Goal: Information Seeking & Learning: Learn about a topic

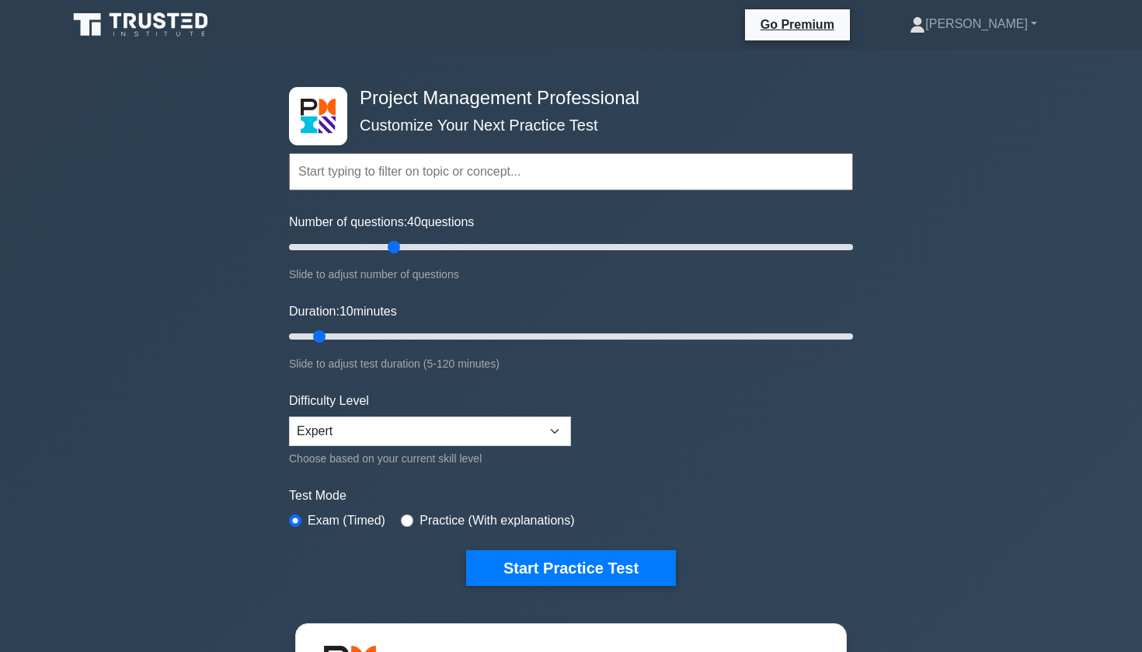
type input "40"
click at [394, 242] on input "Number of questions: 40 questions" at bounding box center [571, 247] width 564 height 19
click at [390, 335] on input "Duration: 10 minutes" at bounding box center [571, 336] width 564 height 19
click at [398, 336] on input "Duration: 25 minutes" at bounding box center [571, 336] width 564 height 19
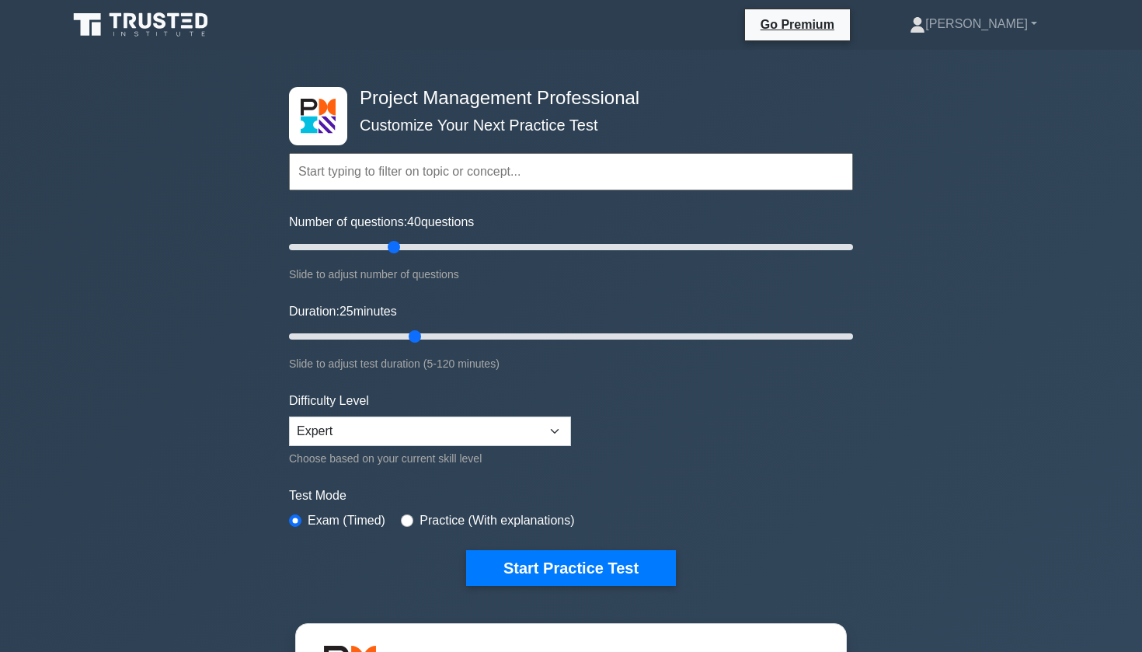
type input "30"
click at [404, 336] on input "Duration: 25 minutes" at bounding box center [571, 336] width 564 height 19
click at [402, 248] on input "Number of questions: 40 questions" at bounding box center [571, 247] width 564 height 19
click at [404, 243] on input "Number of questions: 45 questions" at bounding box center [571, 247] width 564 height 19
click at [403, 244] on input "Number of questions: 45 questions" at bounding box center [571, 247] width 564 height 19
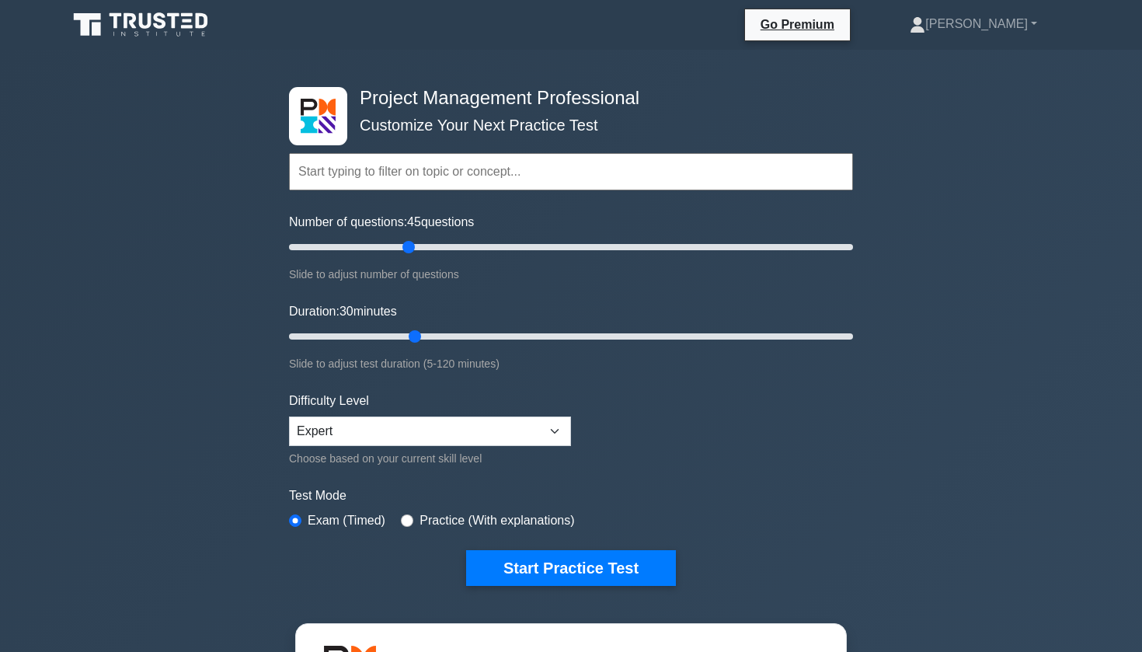
click at [402, 248] on input "Number of questions: 45 questions" at bounding box center [571, 247] width 564 height 19
type input "40"
click at [399, 248] on input "Number of questions: 40 questions" at bounding box center [571, 247] width 564 height 19
click at [535, 555] on button "Start Practice Test" at bounding box center [571, 568] width 210 height 36
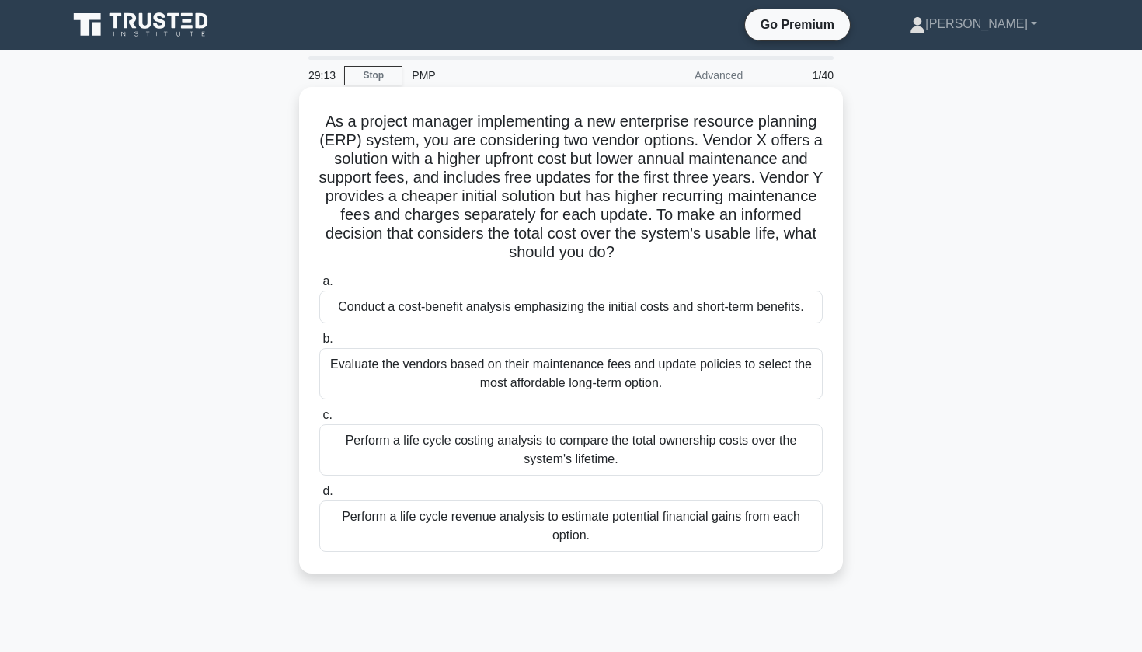
click at [490, 382] on div "Evaluate the vendors based on their maintenance fees and update policies to sel…" at bounding box center [570, 373] width 503 height 51
click at [319, 344] on input "b. Evaluate the vendors based on their maintenance fees and update policies to …" at bounding box center [319, 339] width 0 height 10
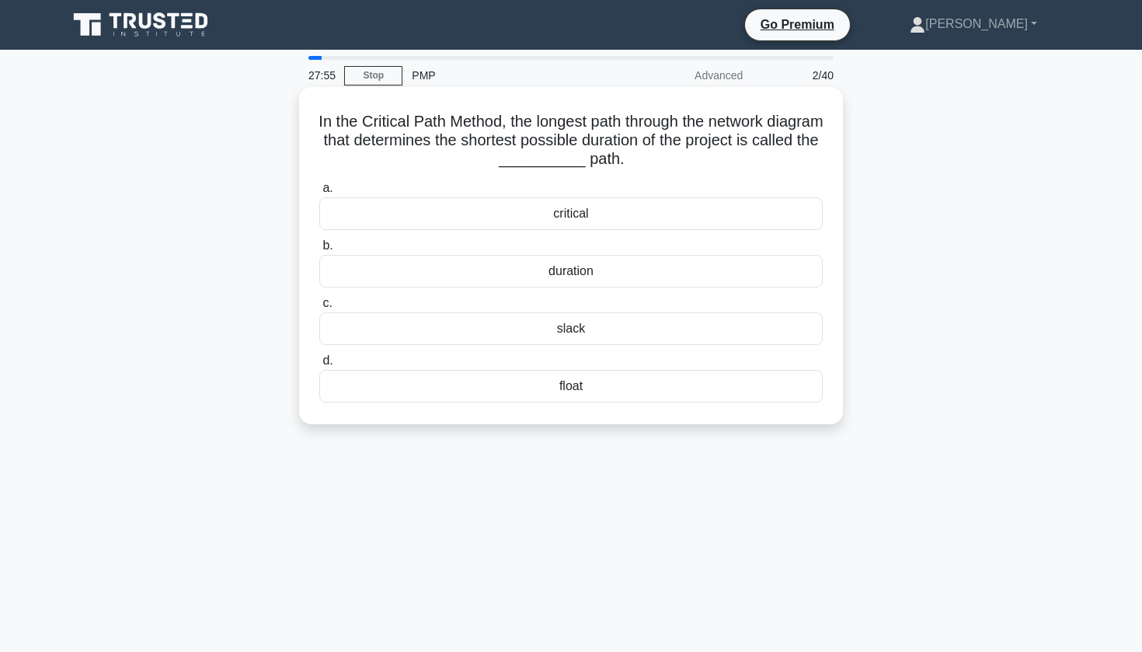
click at [573, 212] on div "critical" at bounding box center [570, 213] width 503 height 33
click at [319, 193] on input "a. critical" at bounding box center [319, 188] width 0 height 10
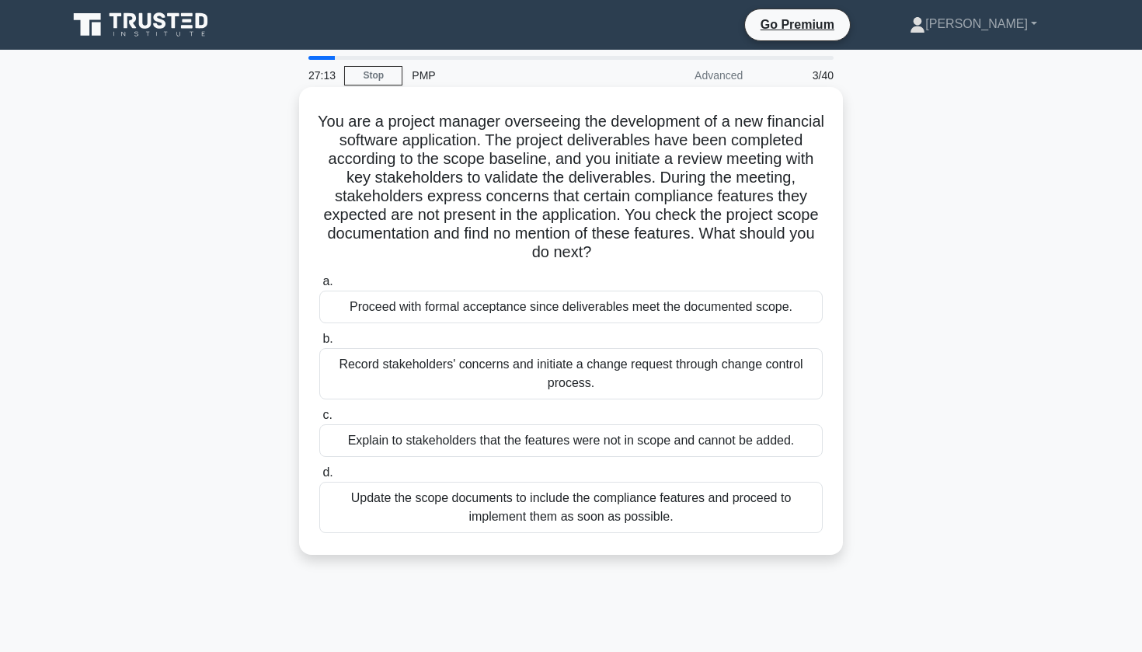
click at [473, 371] on div "Record stakeholders' concerns and initiate a change request through change cont…" at bounding box center [570, 373] width 503 height 51
click at [319, 344] on input "b. Record stakeholders' concerns and initiate a change request through change c…" at bounding box center [319, 339] width 0 height 10
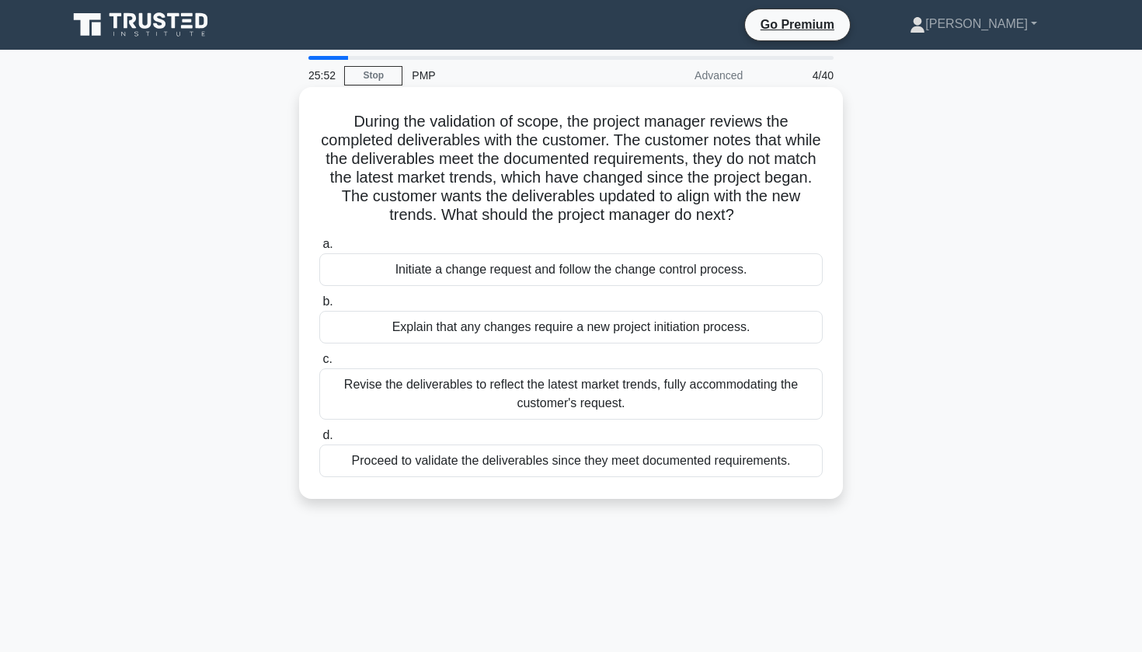
click at [566, 271] on div "Initiate a change request and follow the change control process." at bounding box center [570, 269] width 503 height 33
click at [319, 249] on input "a. Initiate a change request and follow the change control process." at bounding box center [319, 244] width 0 height 10
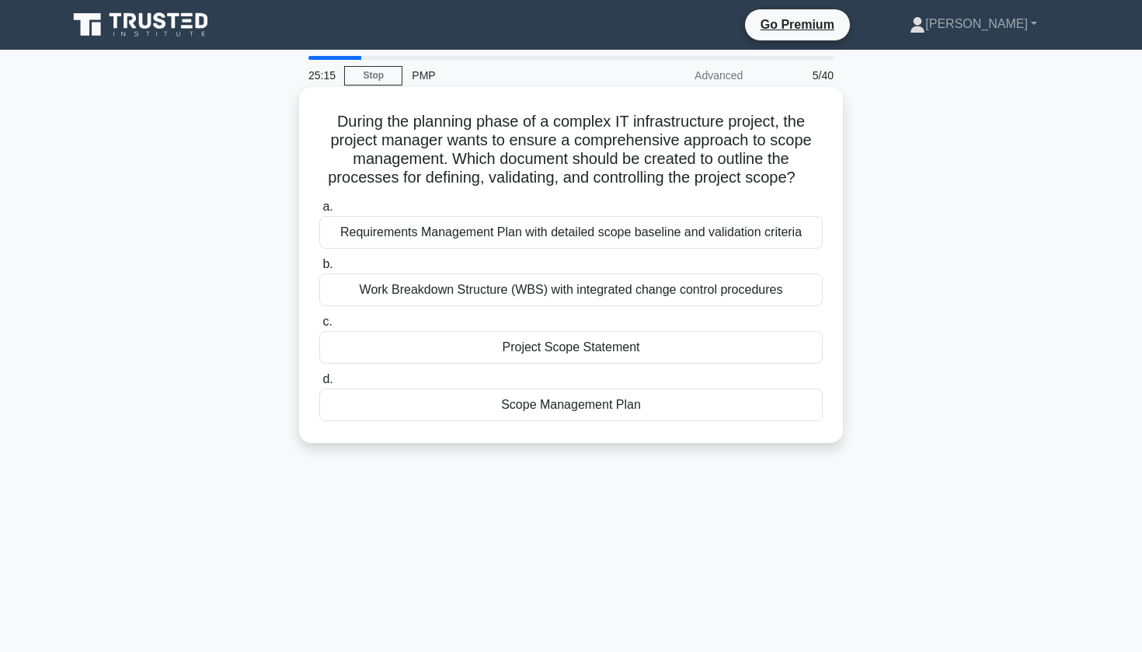
click at [549, 420] on div "Scope Management Plan" at bounding box center [570, 404] width 503 height 33
click at [319, 385] on input "d. Scope Management Plan" at bounding box center [319, 380] width 0 height 10
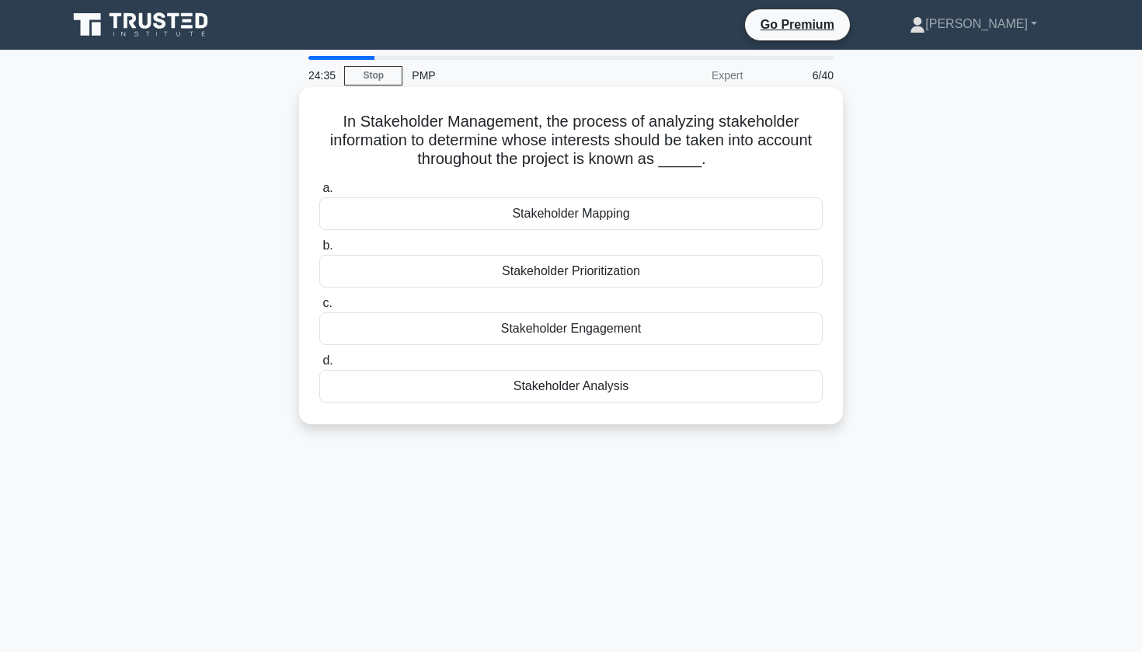
click at [599, 332] on div "Stakeholder Engagement" at bounding box center [570, 328] width 503 height 33
click at [319, 308] on input "c. Stakeholder Engagement" at bounding box center [319, 303] width 0 height 10
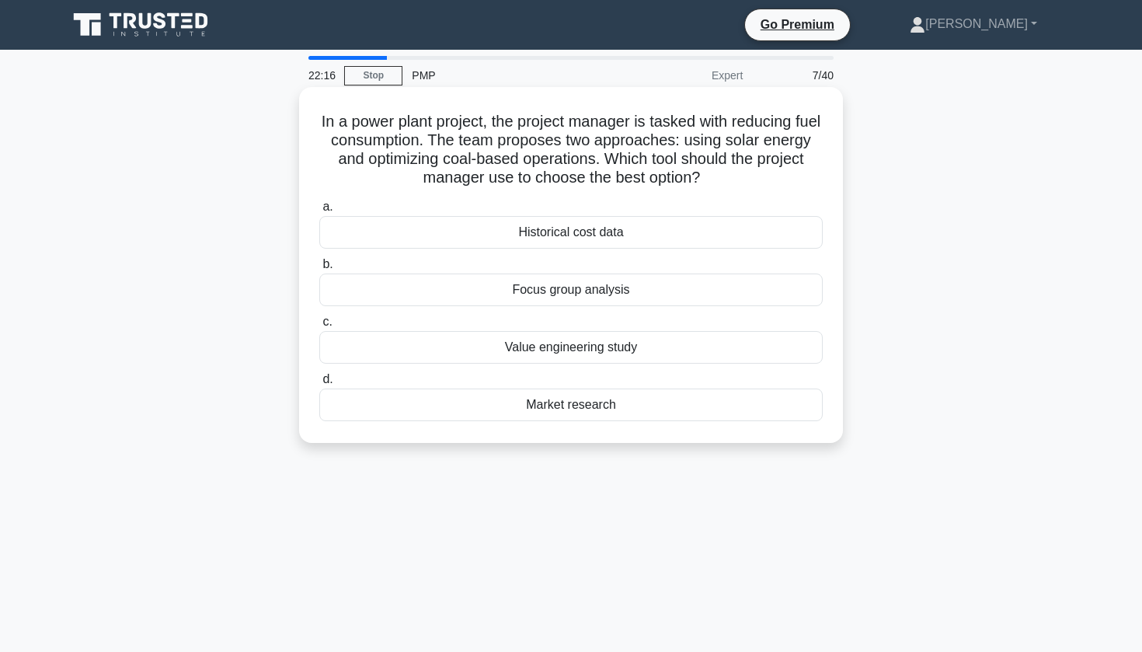
click at [588, 358] on div "Value engineering study" at bounding box center [570, 347] width 503 height 33
click at [319, 327] on input "c. Value engineering study" at bounding box center [319, 322] width 0 height 10
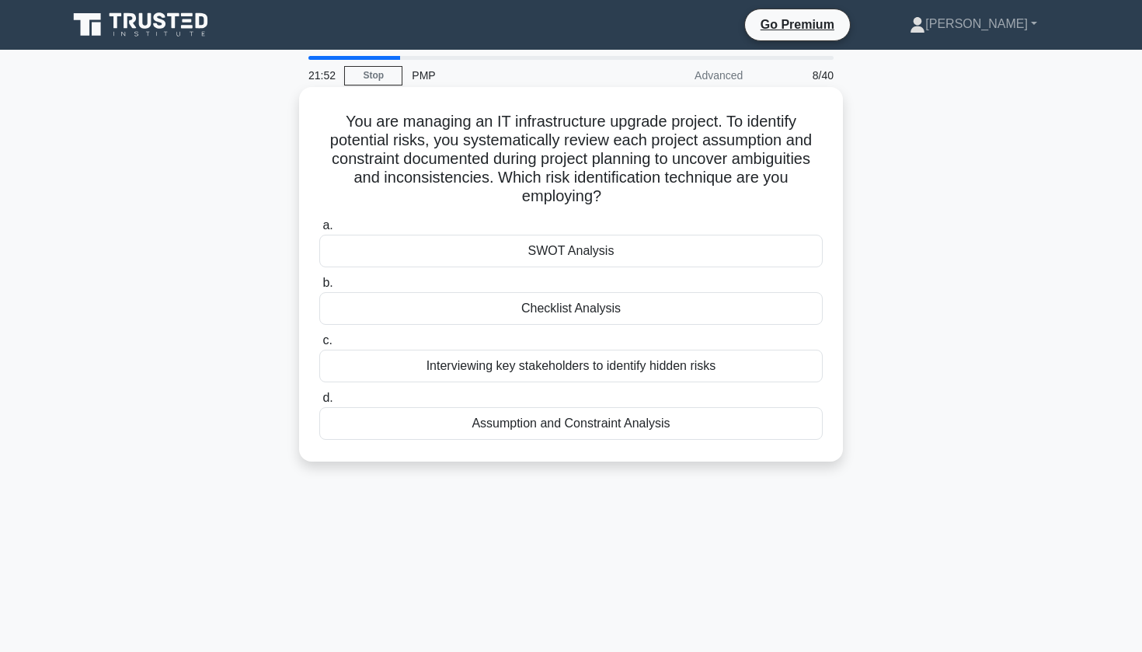
click at [577, 424] on div "Assumption and Constraint Analysis" at bounding box center [570, 423] width 503 height 33
click at [319, 403] on input "d. Assumption and Constraint Analysis" at bounding box center [319, 398] width 0 height 10
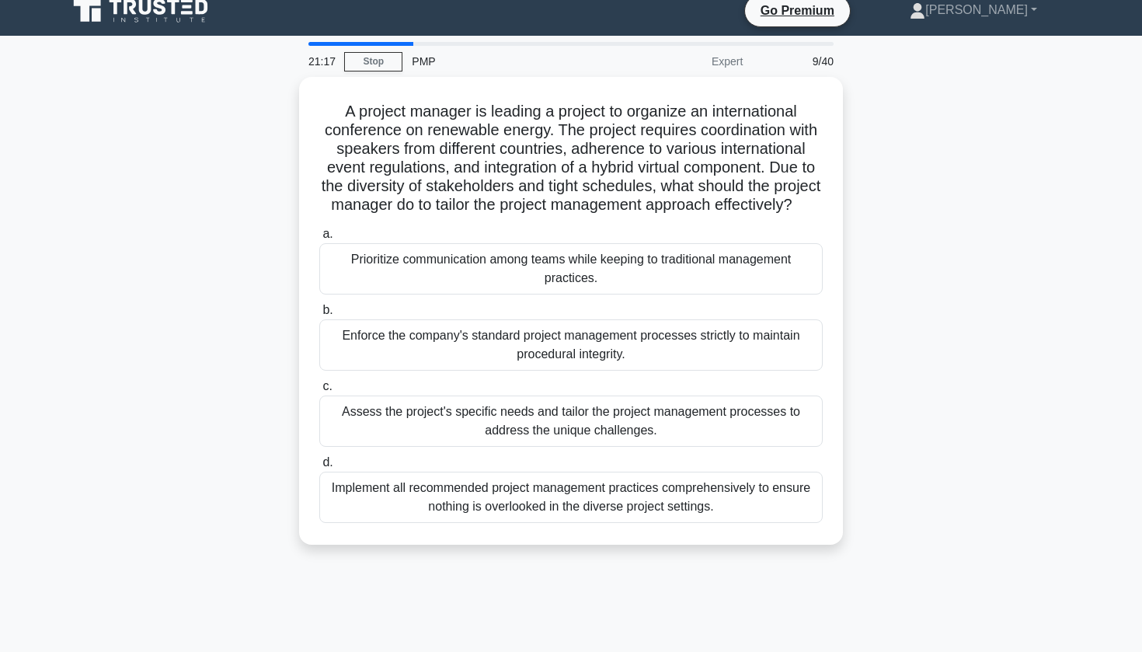
scroll to position [18, 0]
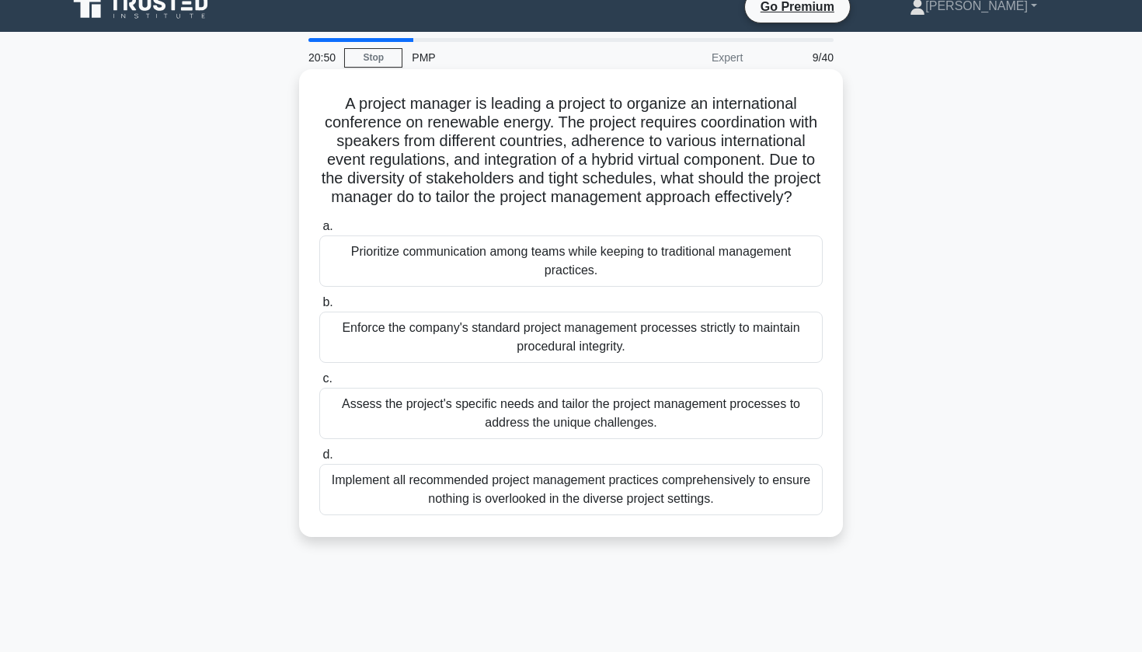
click at [557, 416] on div "Assess the project's specific needs and tailor the project management processes…" at bounding box center [570, 413] width 503 height 51
click at [319, 384] on input "c. Assess the project's specific needs and tailor the project management proces…" at bounding box center [319, 379] width 0 height 10
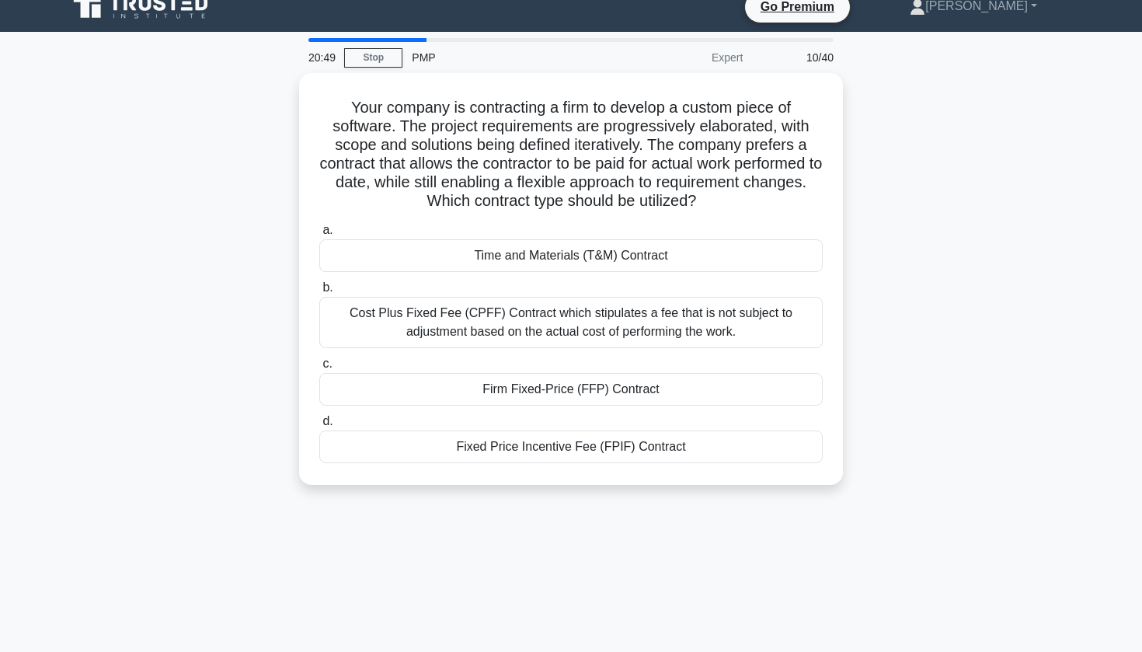
scroll to position [0, 0]
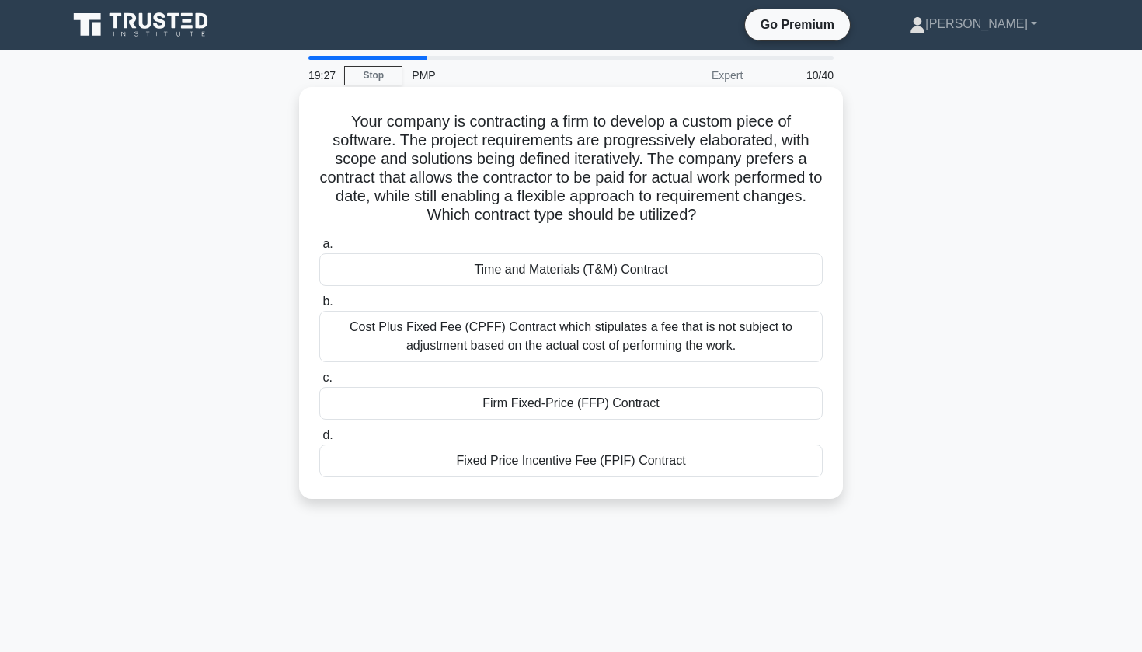
click at [726, 331] on div "Cost Plus Fixed Fee (CPFF) Contract which stipulates a fee that is not subject …" at bounding box center [570, 336] width 503 height 51
click at [319, 307] on input "b. Cost Plus Fixed Fee (CPFF) Contract which stipulates a fee that is not subje…" at bounding box center [319, 302] width 0 height 10
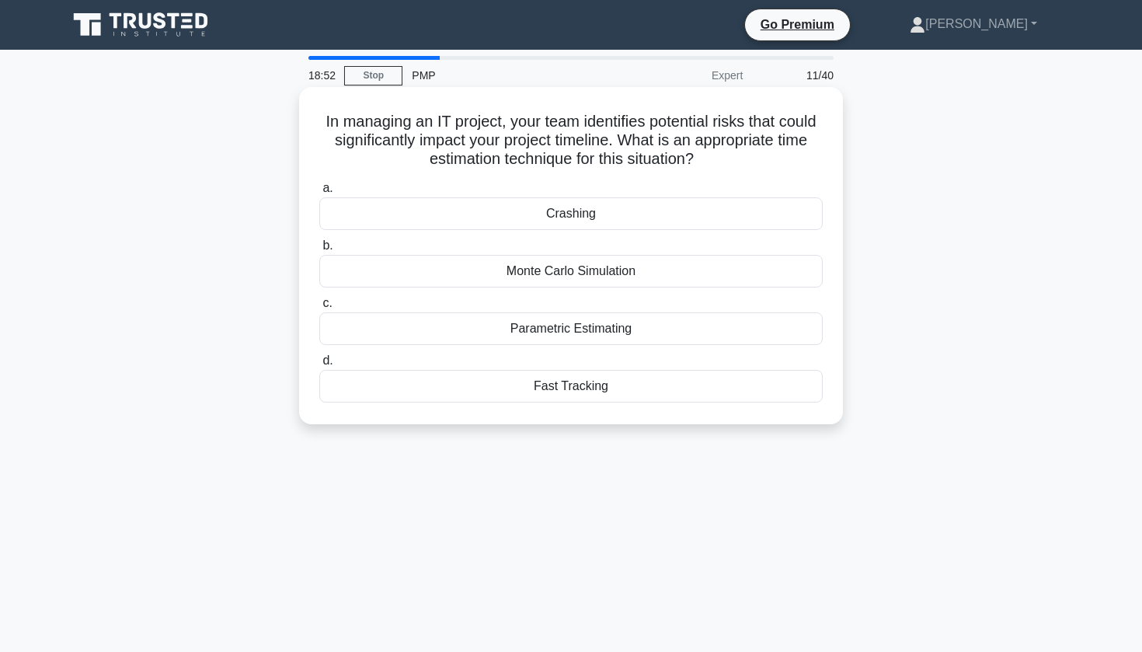
click at [636, 270] on div "Monte Carlo Simulation" at bounding box center [570, 271] width 503 height 33
click at [319, 251] on input "b. Monte Carlo Simulation" at bounding box center [319, 246] width 0 height 10
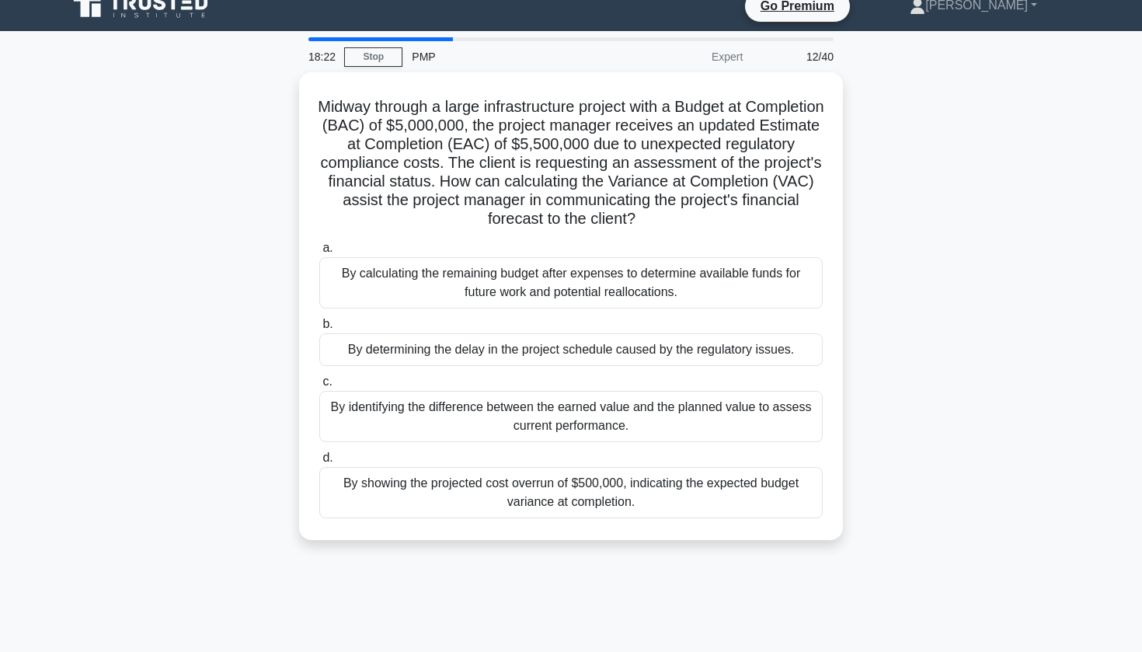
scroll to position [20, 0]
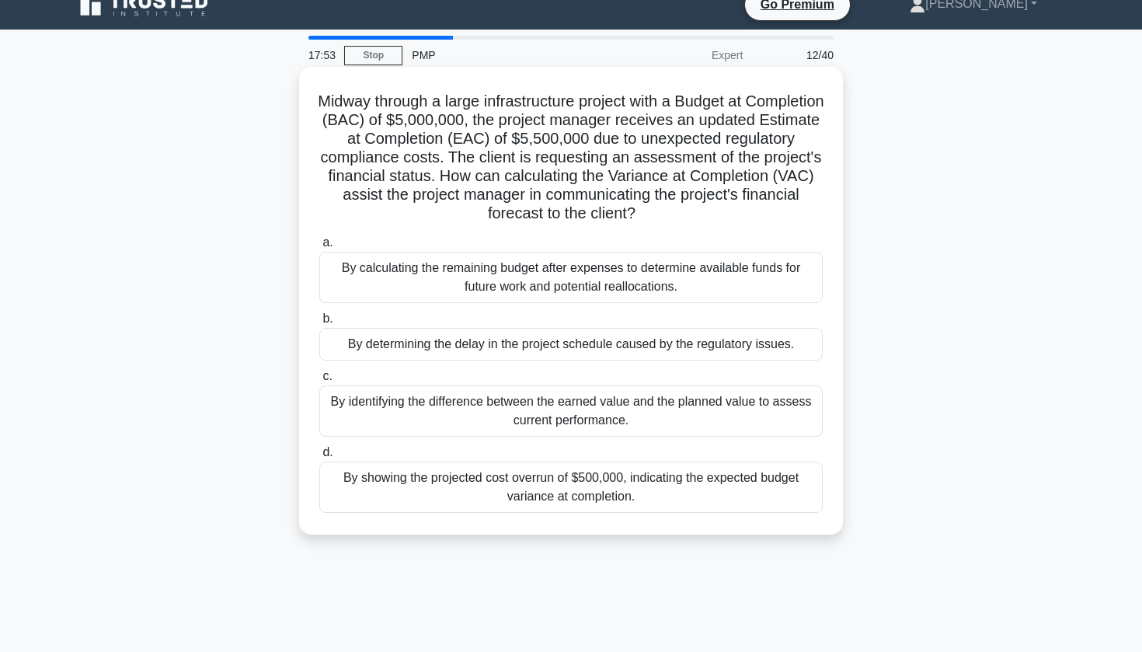
click at [550, 417] on div "By identifying the difference between the earned value and the planned value to…" at bounding box center [570, 410] width 503 height 51
click at [319, 381] on input "c. By identifying the difference between the earned value and the planned value…" at bounding box center [319, 376] width 0 height 10
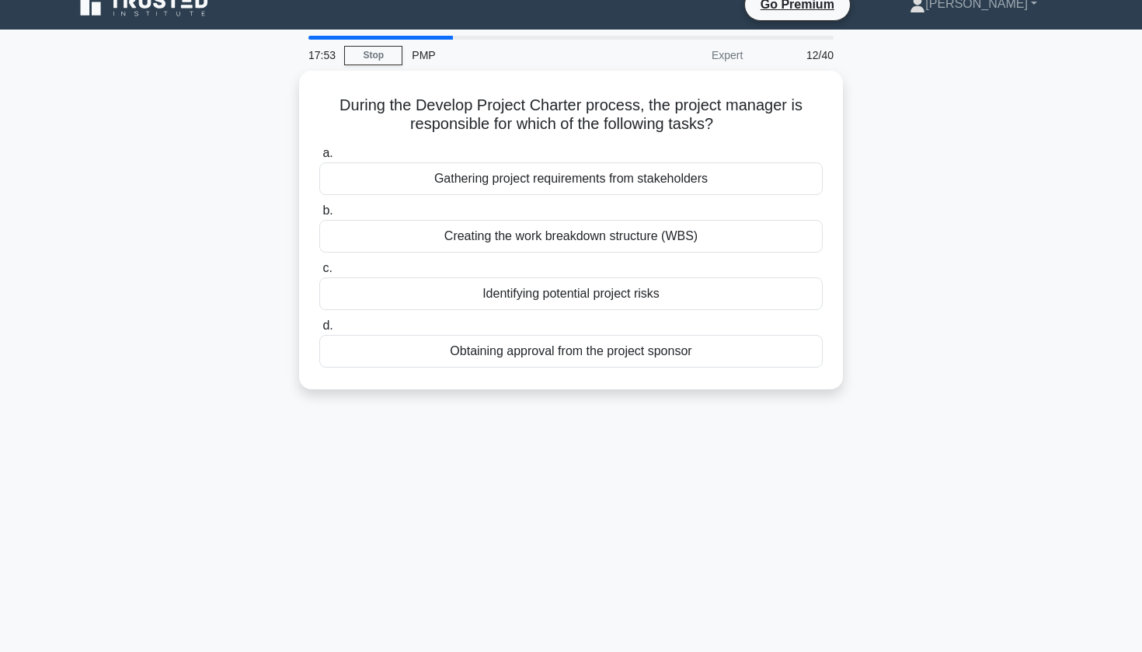
scroll to position [0, 0]
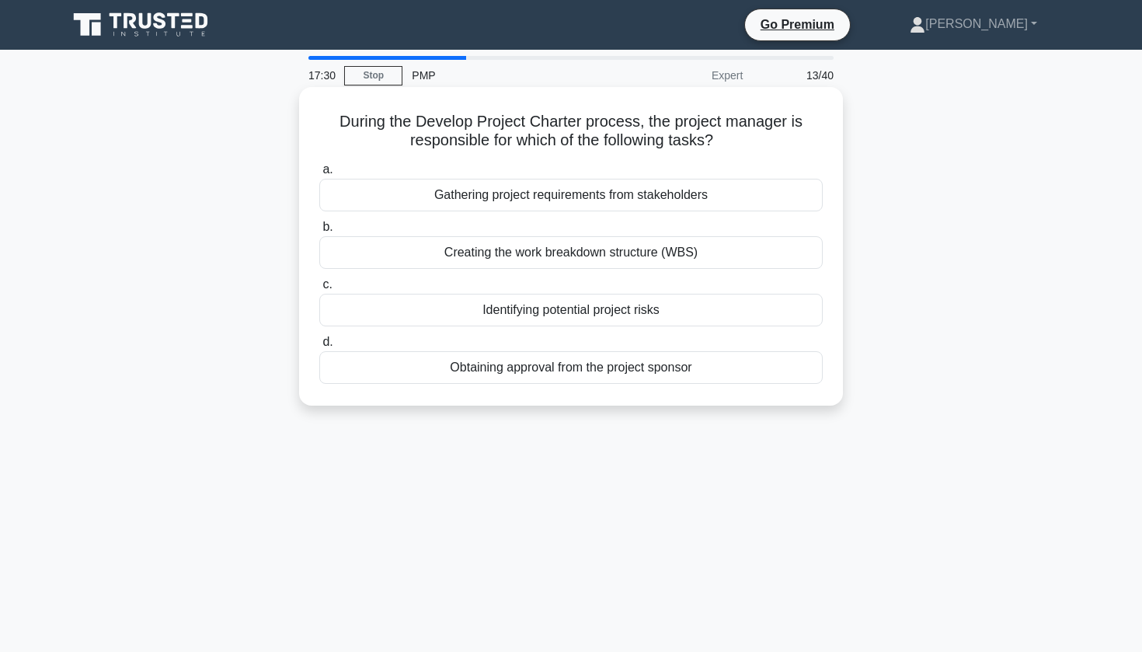
click at [559, 256] on div "Creating the work breakdown structure (WBS)" at bounding box center [570, 252] width 503 height 33
click at [319, 232] on input "b. Creating the work breakdown structure (WBS)" at bounding box center [319, 227] width 0 height 10
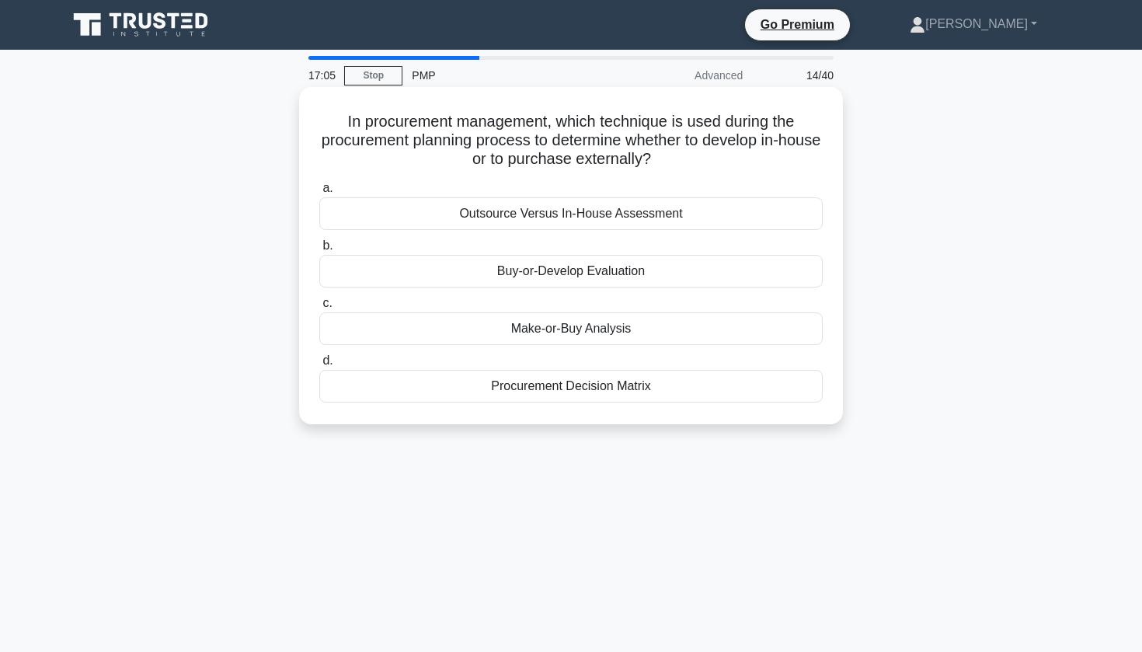
click at [564, 390] on div "Procurement Decision Matrix" at bounding box center [570, 386] width 503 height 33
click at [319, 366] on input "d. Procurement Decision Matrix" at bounding box center [319, 361] width 0 height 10
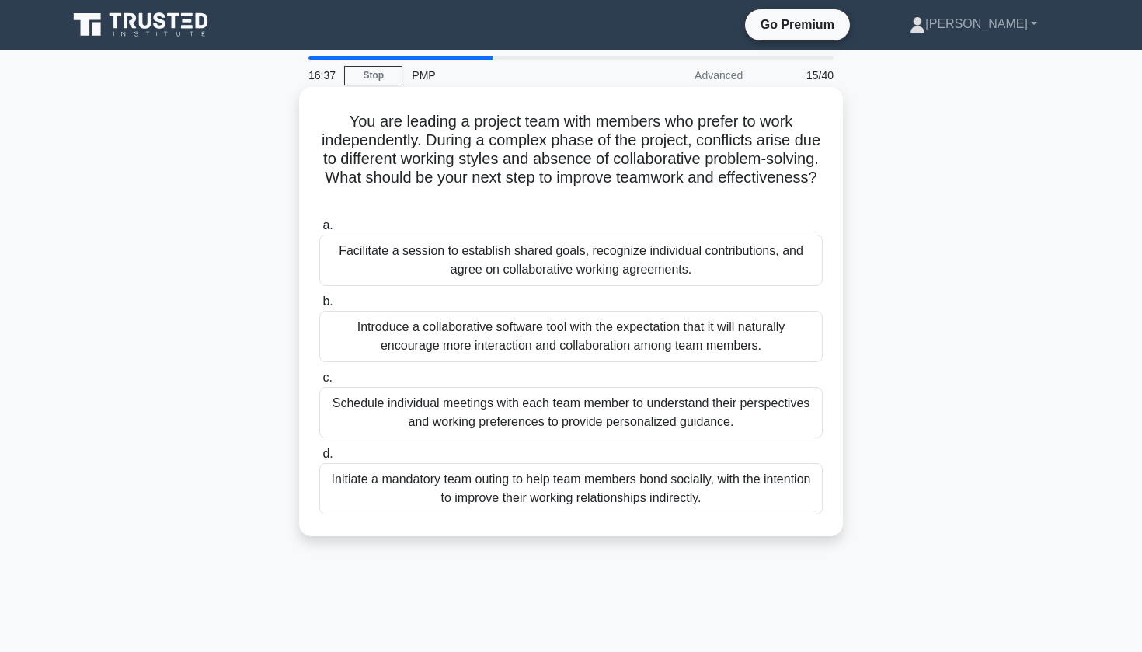
click at [540, 265] on div "Facilitate a session to establish shared goals, recognize individual contributi…" at bounding box center [570, 260] width 503 height 51
click at [319, 231] on input "a. Facilitate a session to establish shared goals, recognize individual contrib…" at bounding box center [319, 226] width 0 height 10
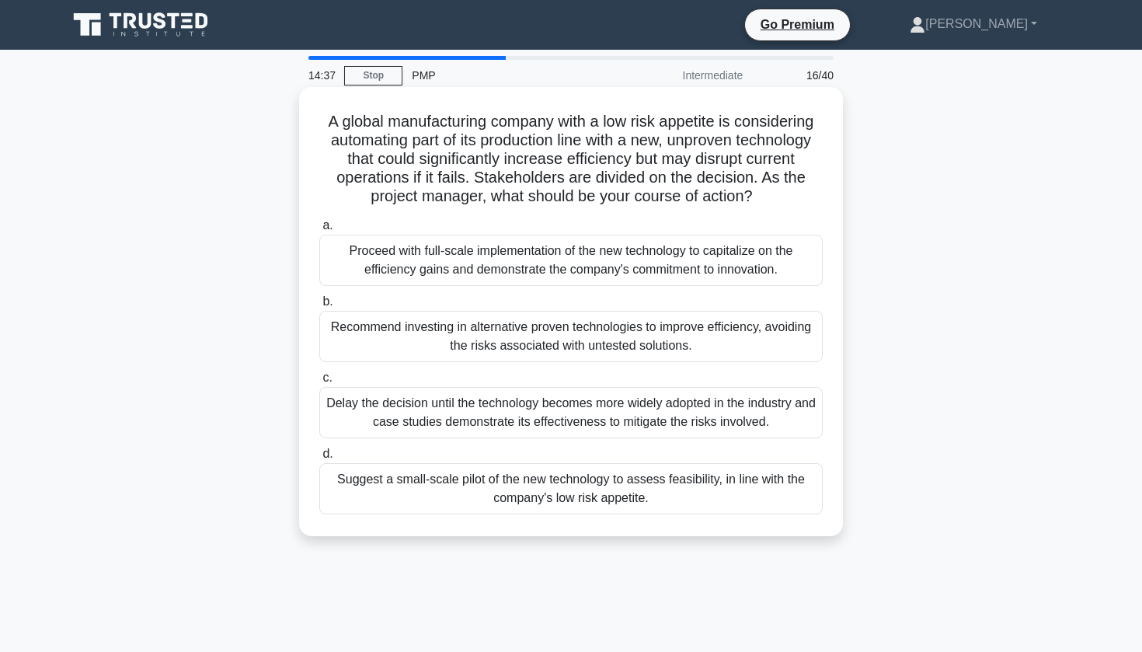
click at [514, 508] on div "Suggest a small-scale pilot of the new technology to assess feasibility, in lin…" at bounding box center [570, 488] width 503 height 51
click at [319, 459] on input "d. Suggest a small-scale pilot of the new technology to assess feasibility, in …" at bounding box center [319, 454] width 0 height 10
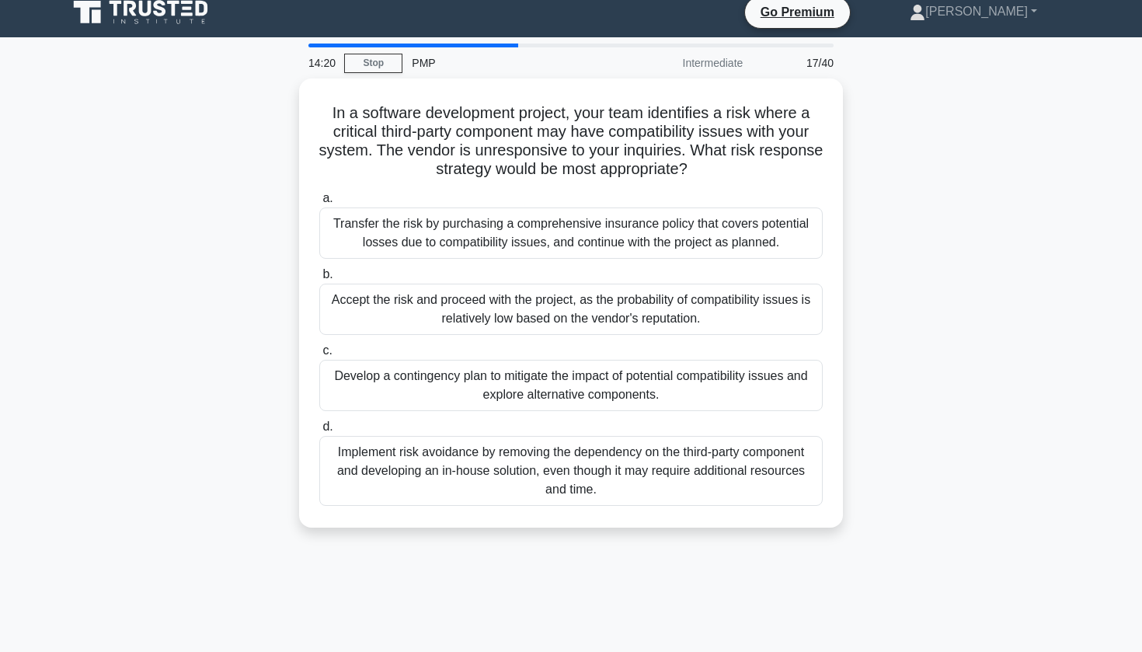
scroll to position [19, 0]
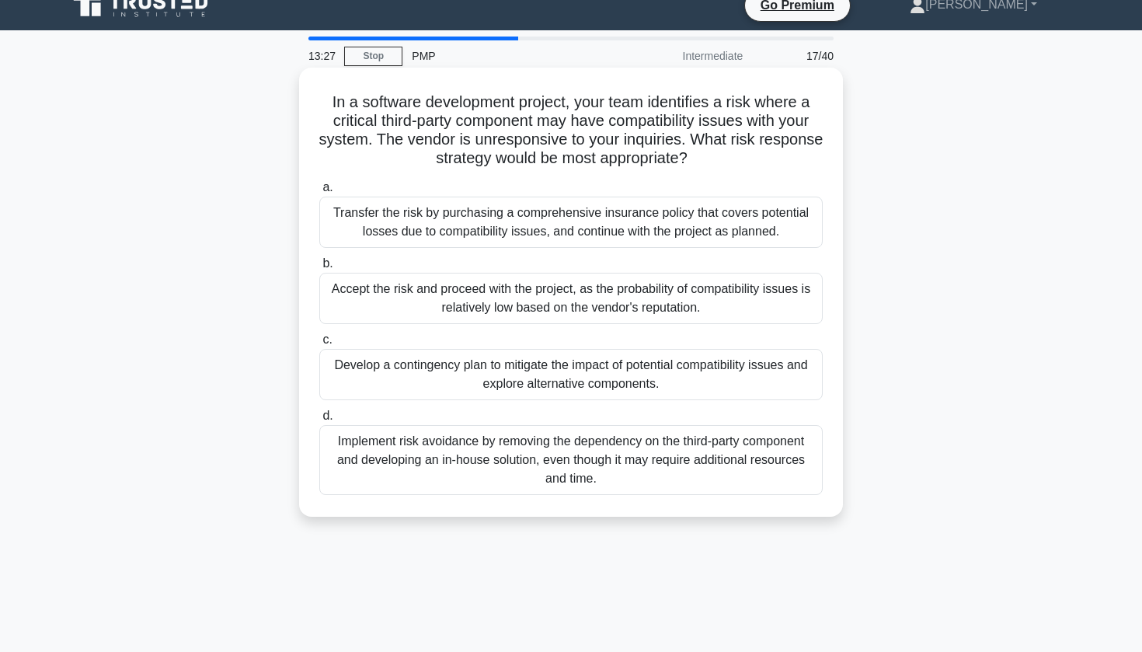
click at [538, 379] on div "Develop a contingency plan to mitigate the impact of potential compatibility is…" at bounding box center [570, 374] width 503 height 51
click at [319, 345] on input "c. Develop a contingency plan to mitigate the impact of potential compatibility…" at bounding box center [319, 340] width 0 height 10
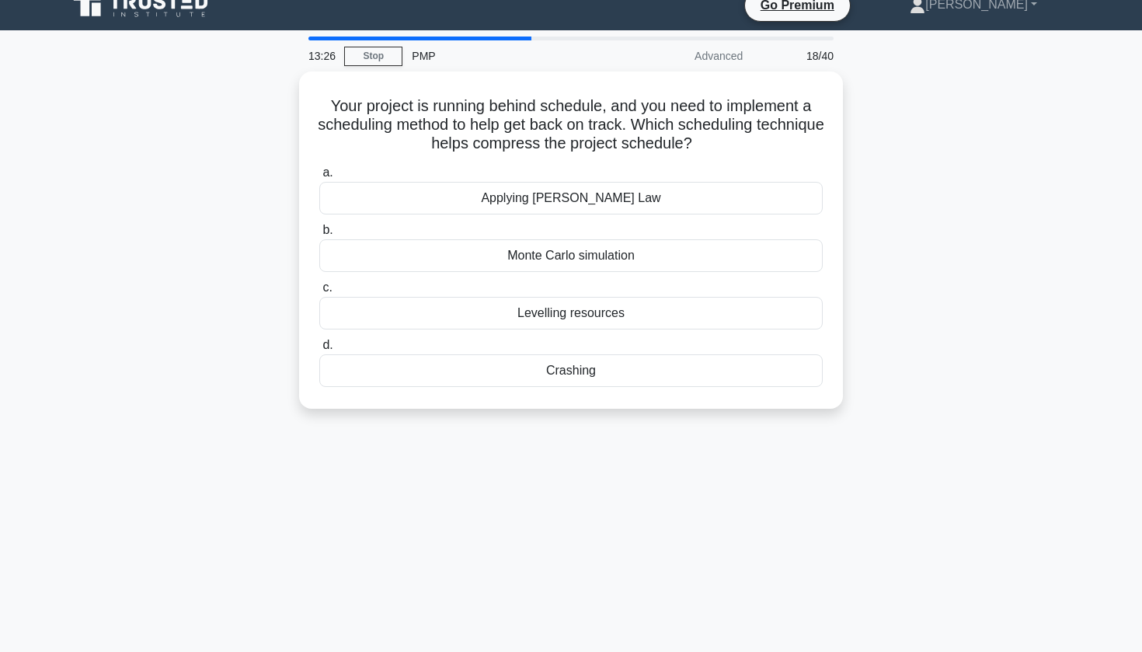
scroll to position [0, 0]
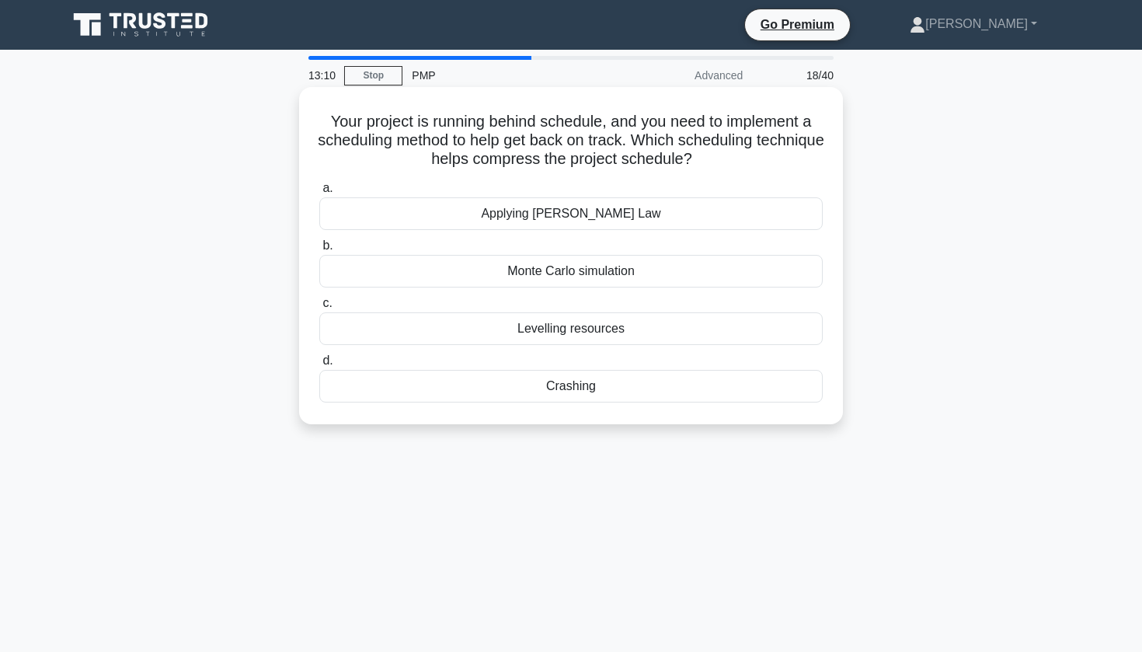
click at [548, 402] on div "Crashing" at bounding box center [570, 386] width 503 height 33
click at [319, 366] on input "d. Crashing" at bounding box center [319, 361] width 0 height 10
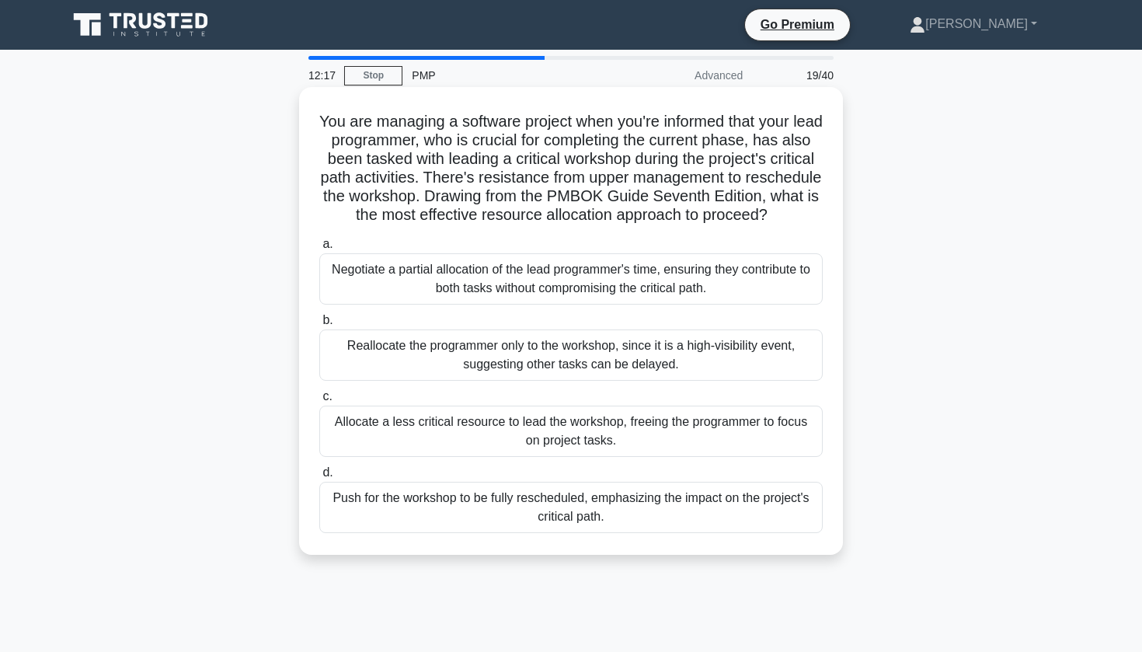
click at [400, 299] on div "Negotiate a partial allocation of the lead programmer's time, ensuring they con…" at bounding box center [570, 278] width 503 height 51
click at [319, 249] on input "a. Negotiate a partial allocation of the lead programmer's time, ensuring they …" at bounding box center [319, 244] width 0 height 10
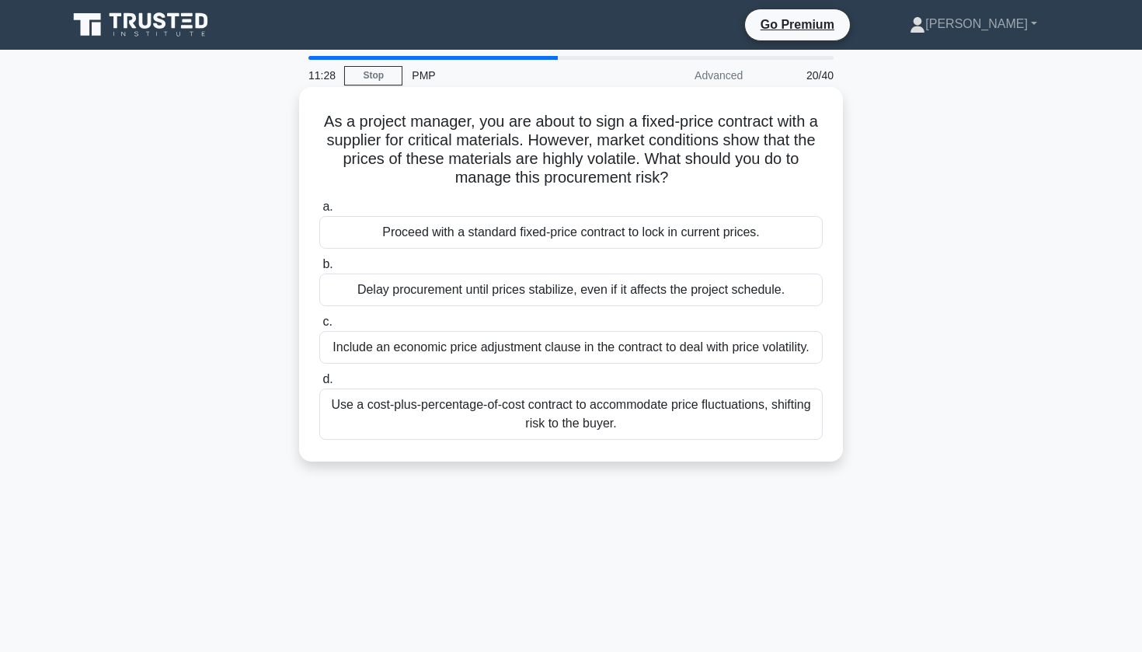
click at [470, 403] on div "Use a cost-plus-percentage-of-cost contract to accommodate price fluctuations, …" at bounding box center [570, 413] width 503 height 51
click at [319, 385] on input "d. Use a cost-plus-percentage-of-cost contract to accommodate price fluctuation…" at bounding box center [319, 380] width 0 height 10
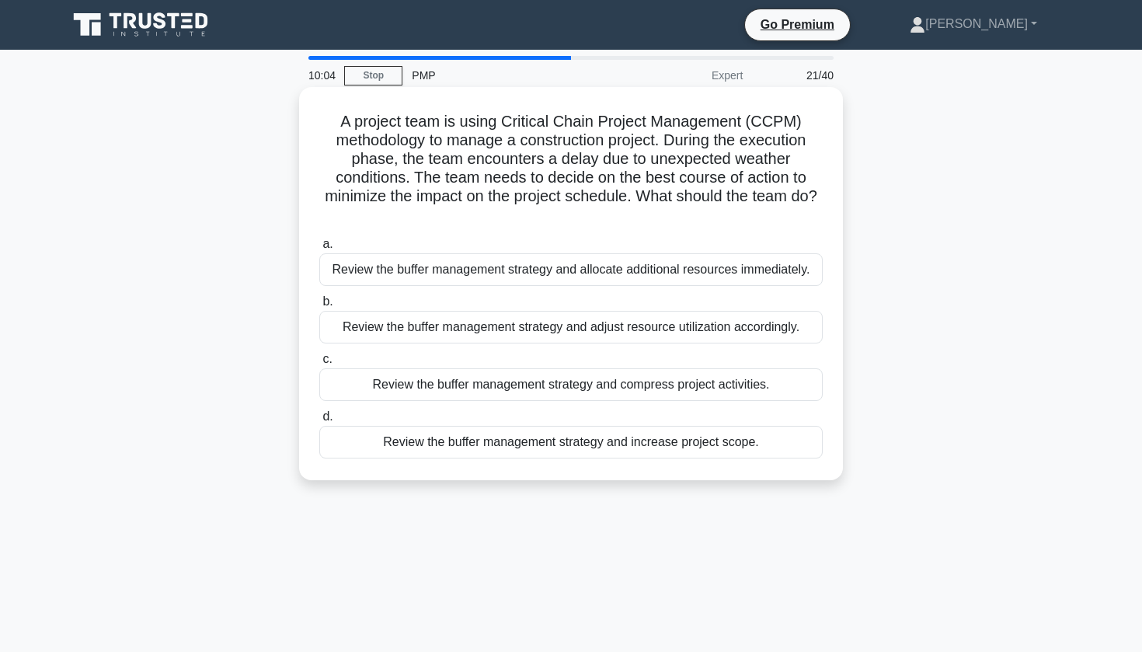
click at [531, 451] on div "Review the buffer management strategy and increase project scope." at bounding box center [570, 442] width 503 height 33
click at [319, 422] on input "d. Review the buffer management strategy and increase project scope." at bounding box center [319, 417] width 0 height 10
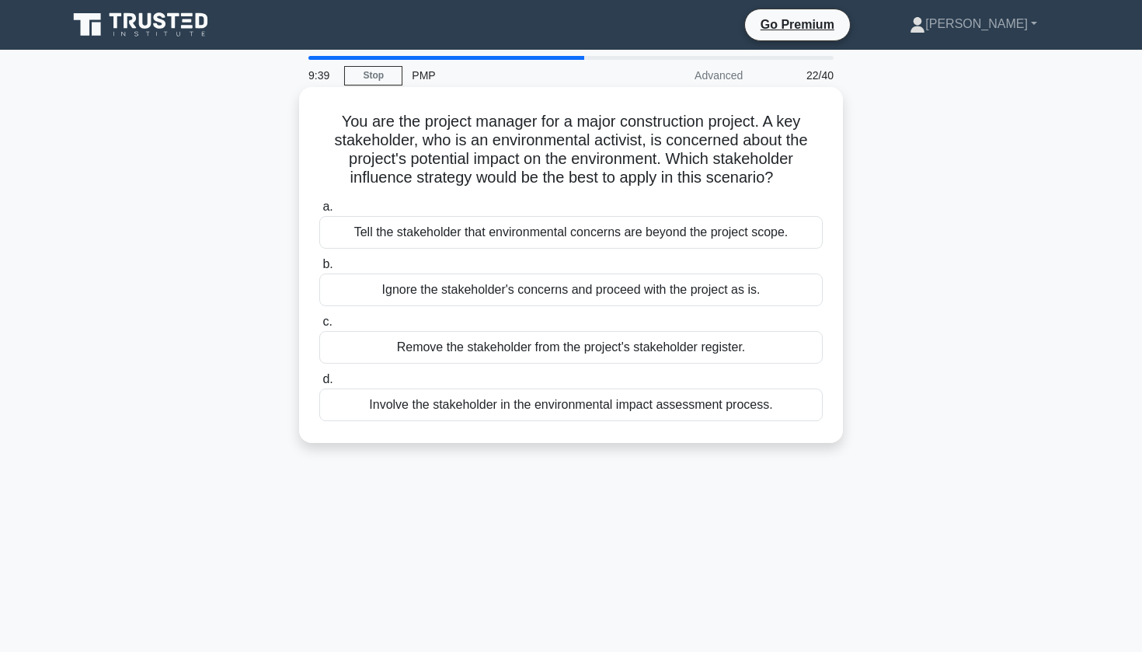
click at [536, 416] on div "Involve the stakeholder in the environmental impact assessment process." at bounding box center [570, 404] width 503 height 33
click at [319, 385] on input "d. Involve the stakeholder in the environmental impact assessment process." at bounding box center [319, 380] width 0 height 10
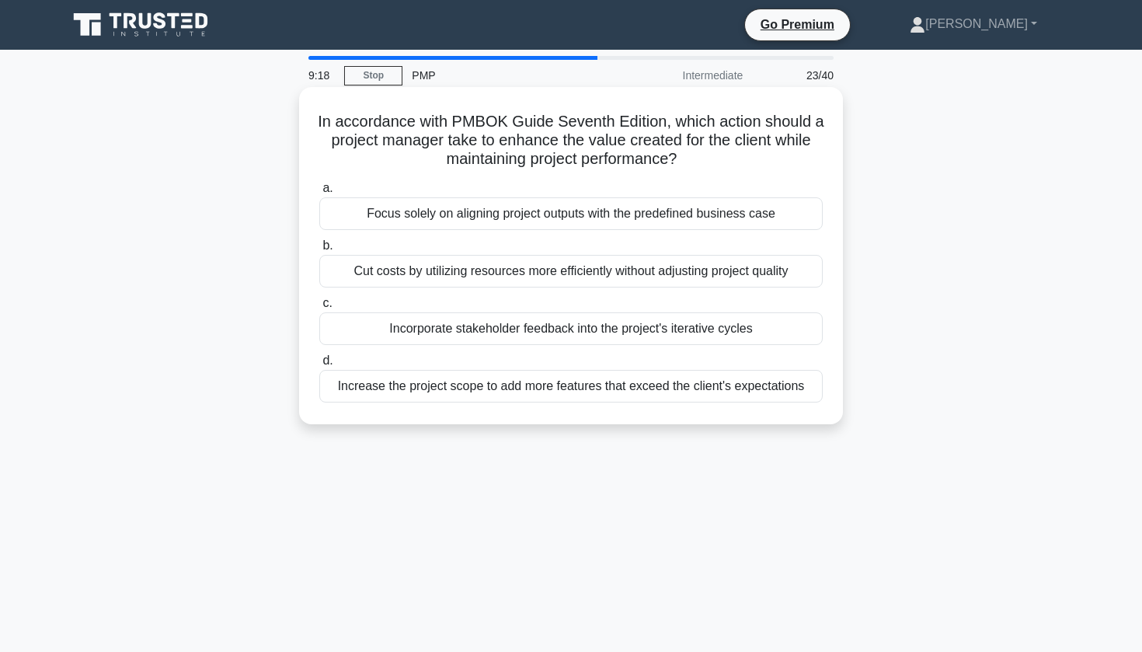
click at [600, 325] on div "Incorporate stakeholder feedback into the project's iterative cycles" at bounding box center [570, 328] width 503 height 33
click at [319, 308] on input "c. Incorporate stakeholder feedback into the project's iterative cycles" at bounding box center [319, 303] width 0 height 10
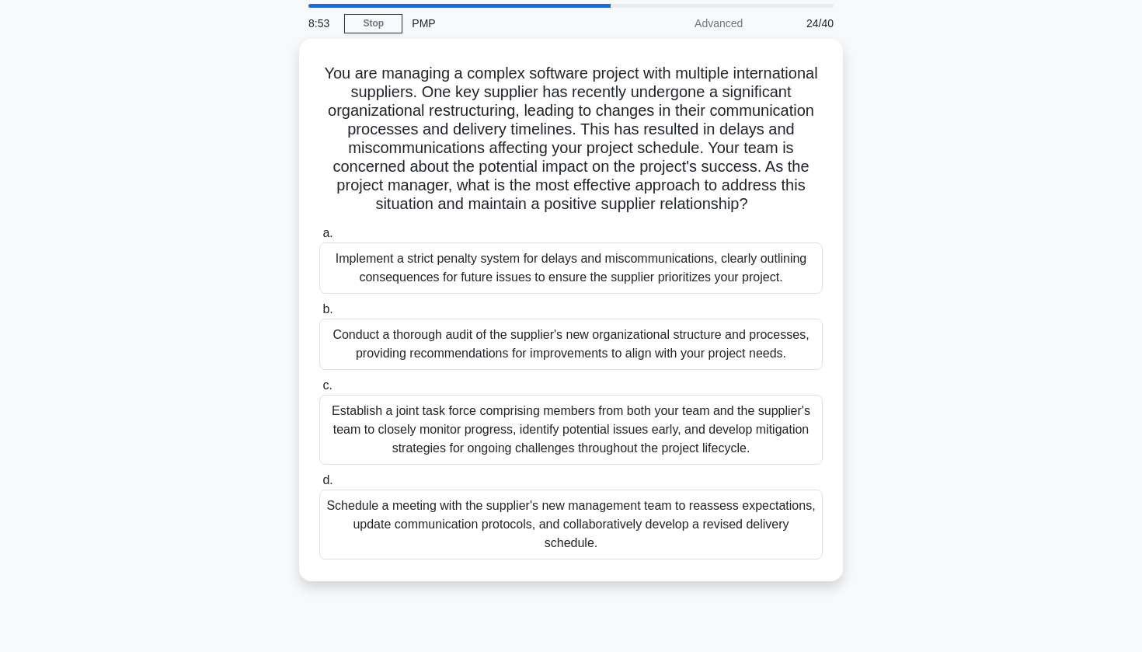
scroll to position [94, 0]
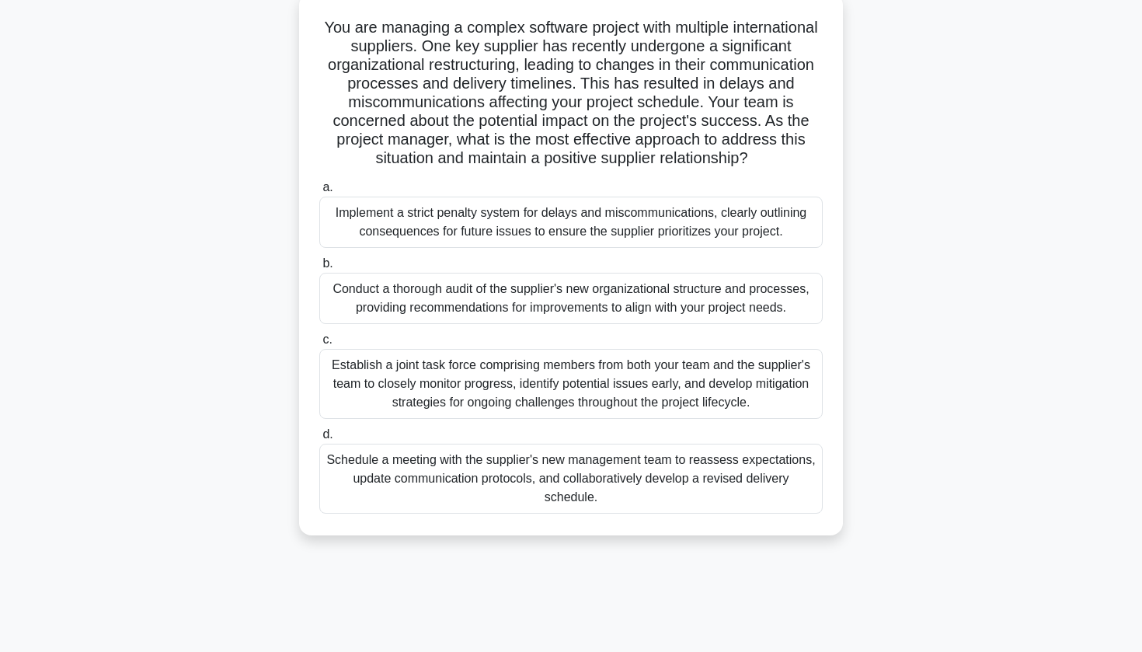
click at [420, 383] on div "Establish a joint task force comprising members from both your team and the sup…" at bounding box center [570, 384] width 503 height 70
click at [319, 345] on input "c. Establish a joint task force comprising members from both your team and the …" at bounding box center [319, 340] width 0 height 10
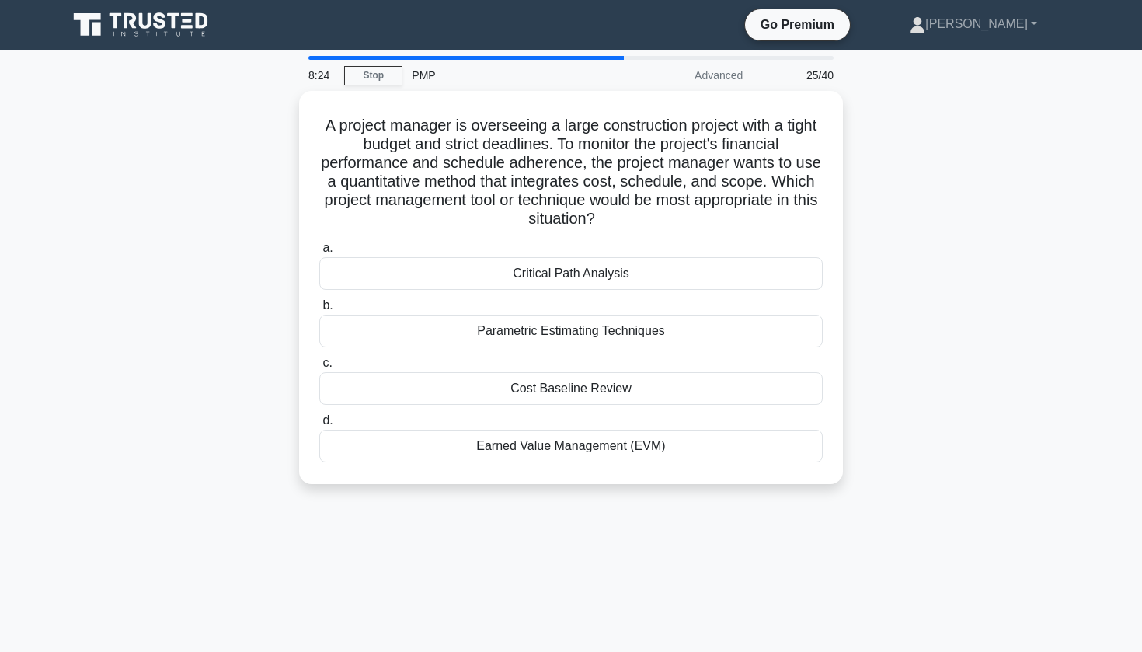
scroll to position [0, 0]
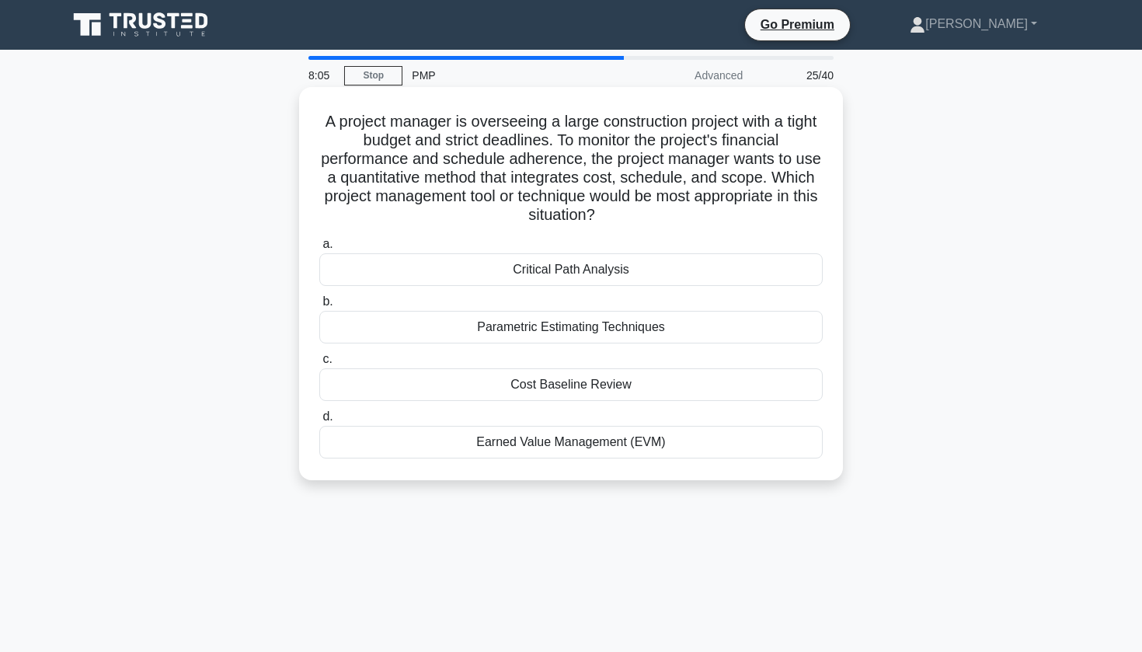
click at [514, 444] on div "Earned Value Management (EVM)" at bounding box center [570, 442] width 503 height 33
click at [319, 422] on input "d. Earned Value Management (EVM)" at bounding box center [319, 417] width 0 height 10
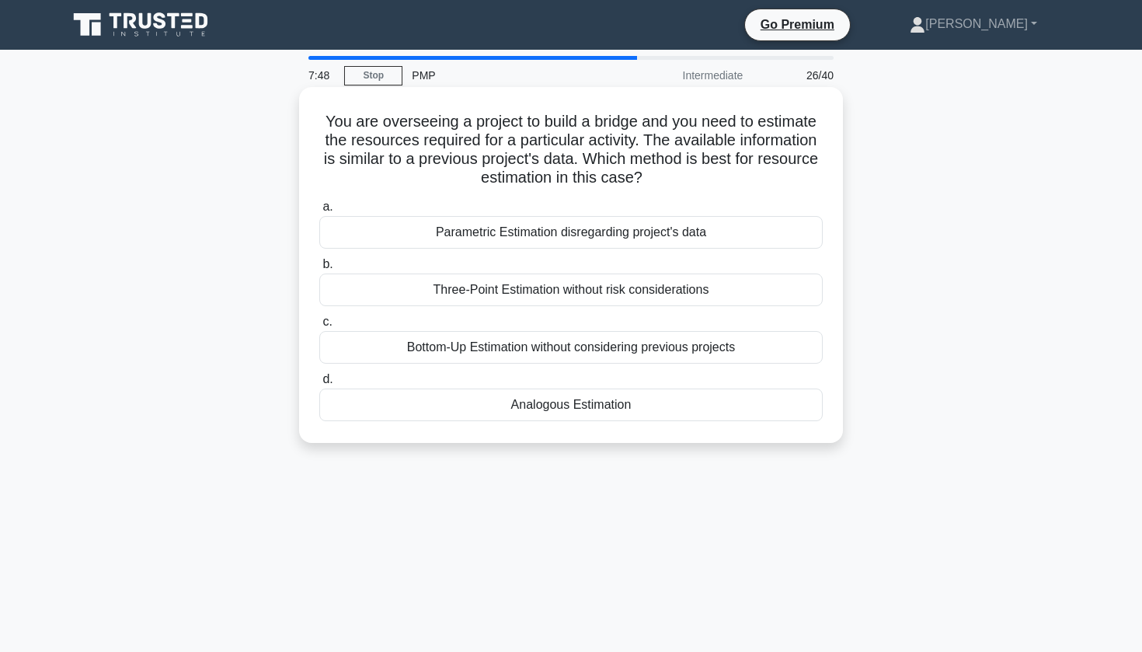
click at [534, 399] on div "Analogous Estimation" at bounding box center [570, 404] width 503 height 33
click at [319, 385] on input "d. Analogous Estimation" at bounding box center [319, 380] width 0 height 10
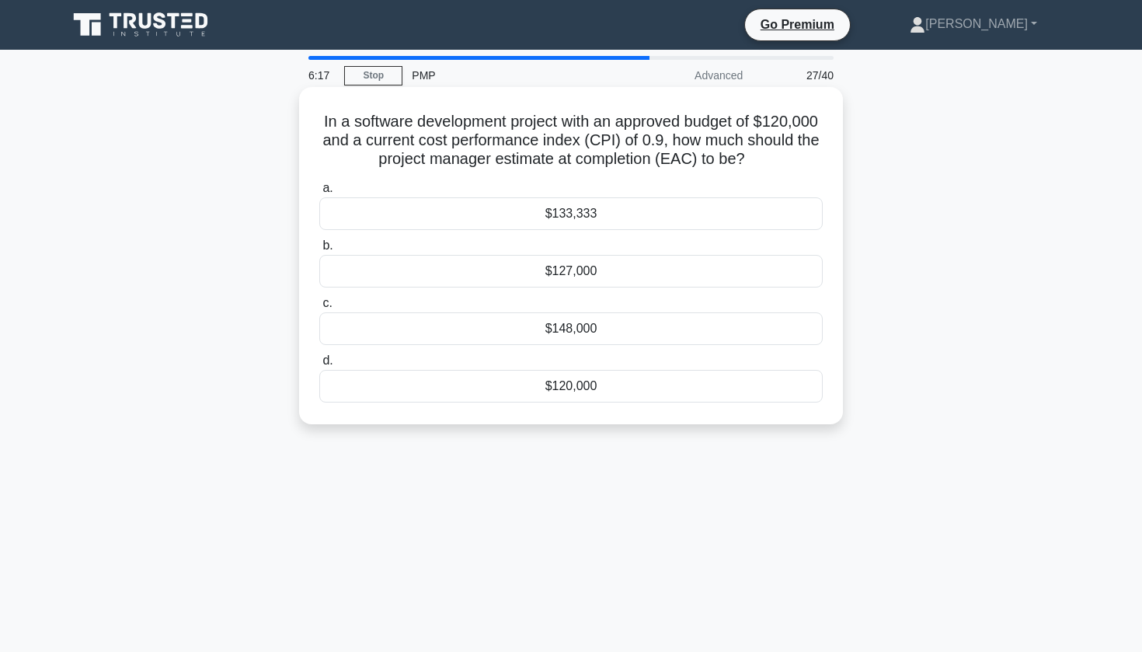
click at [524, 393] on div "$120,000" at bounding box center [570, 386] width 503 height 33
click at [319, 366] on input "d. $120,000" at bounding box center [319, 361] width 0 height 10
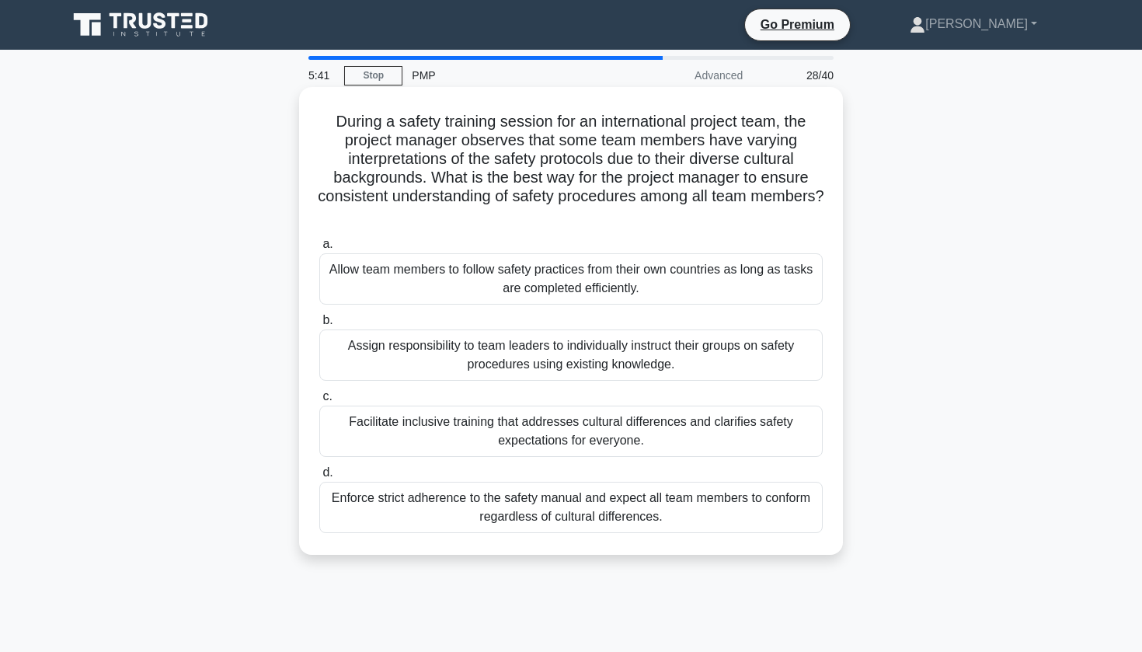
click at [496, 430] on div "Facilitate inclusive training that addresses cultural differences and clarifies…" at bounding box center [570, 431] width 503 height 51
click at [319, 402] on input "c. Facilitate inclusive training that addresses cultural differences and clarif…" at bounding box center [319, 397] width 0 height 10
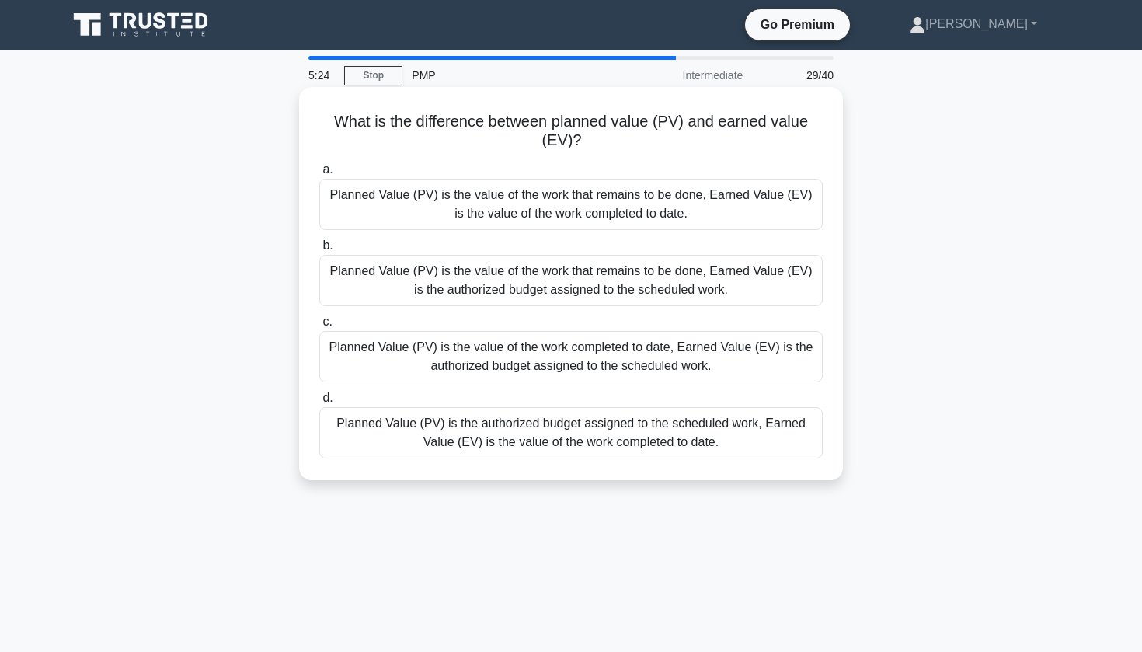
click at [482, 431] on div "Planned Value (PV) is the authorized budget assigned to the scheduled work, Ear…" at bounding box center [570, 432] width 503 height 51
click at [319, 403] on input "d. Planned Value (PV) is the authorized budget assigned to the scheduled work, …" at bounding box center [319, 398] width 0 height 10
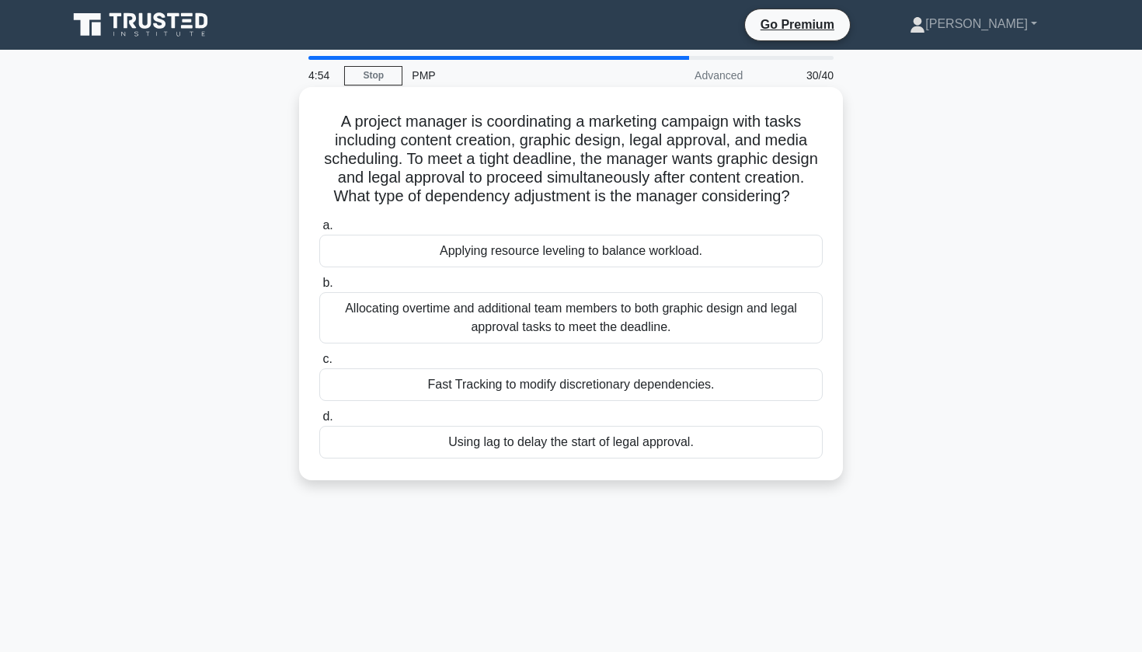
click at [571, 255] on div "Applying resource leveling to balance workload." at bounding box center [570, 251] width 503 height 33
click at [319, 231] on input "a. Applying resource leveling to balance workload." at bounding box center [319, 226] width 0 height 10
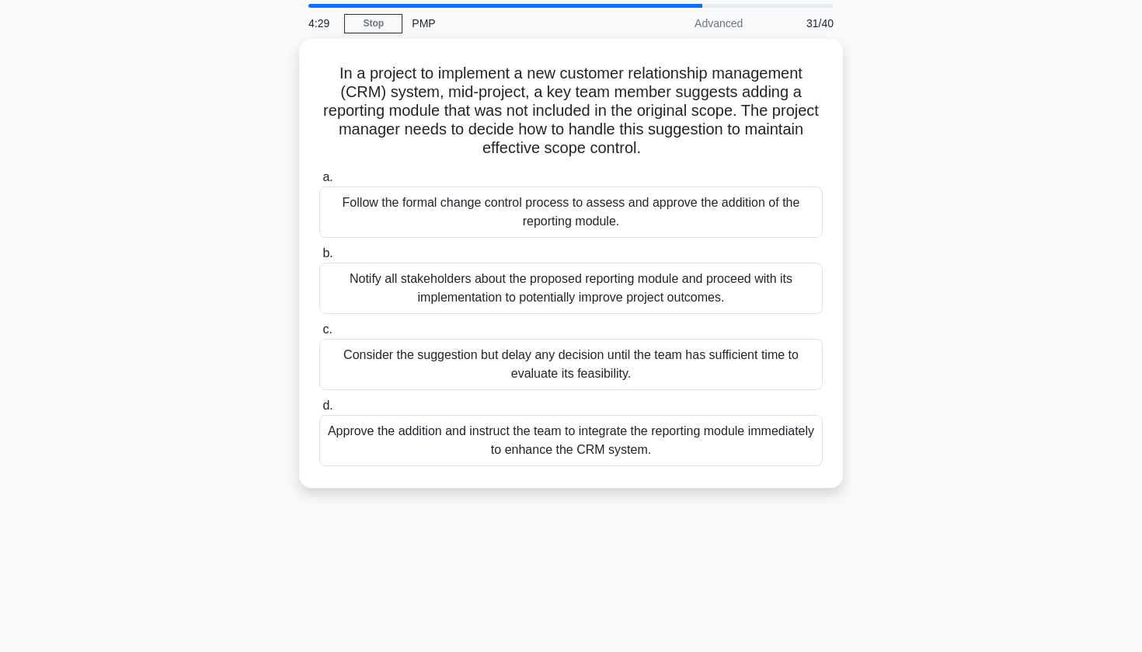
scroll to position [57, 0]
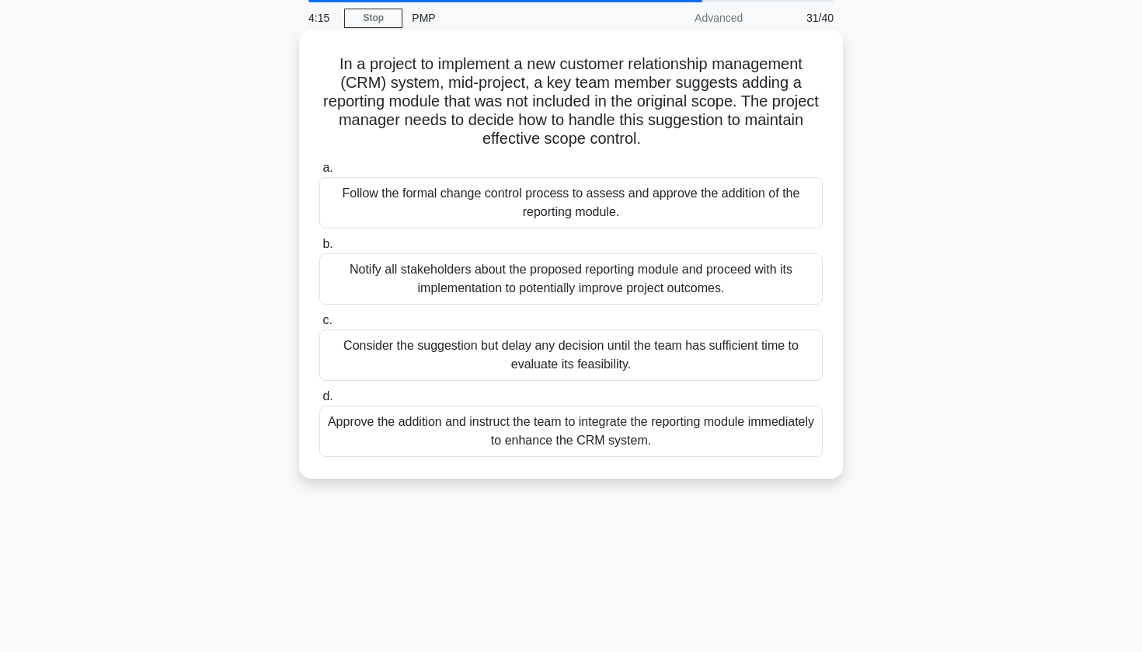
click at [756, 284] on div "Notify all stakeholders about the proposed reporting module and proceed with it…" at bounding box center [570, 278] width 503 height 51
click at [319, 249] on input "b. Notify all stakeholders about the proposed reporting module and proceed with…" at bounding box center [319, 244] width 0 height 10
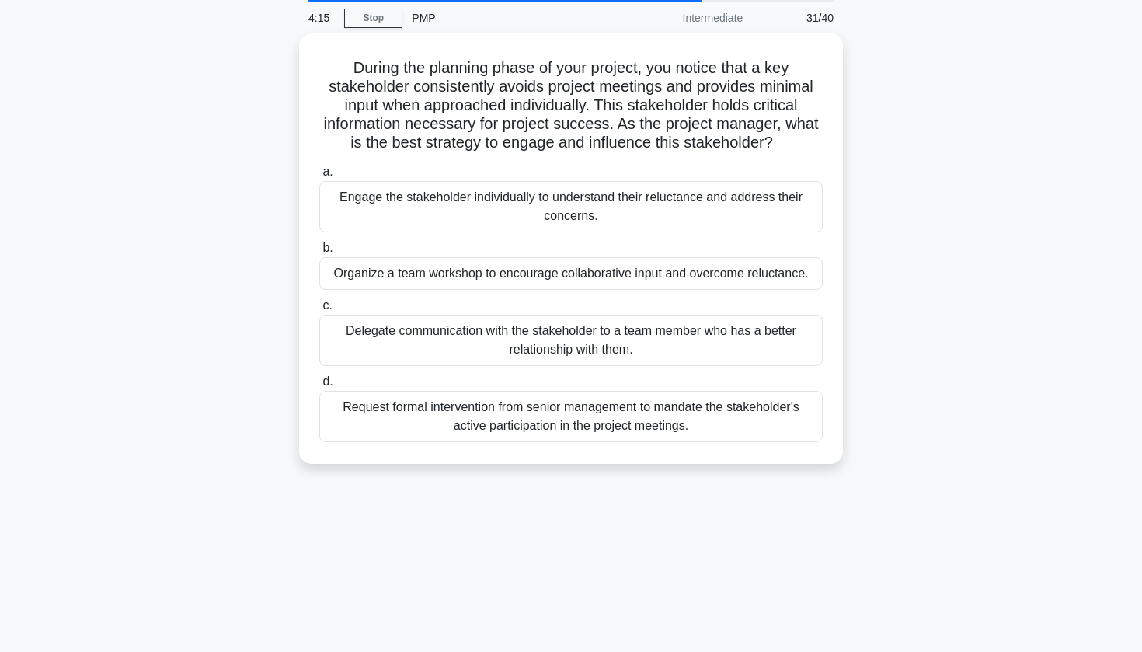
scroll to position [0, 0]
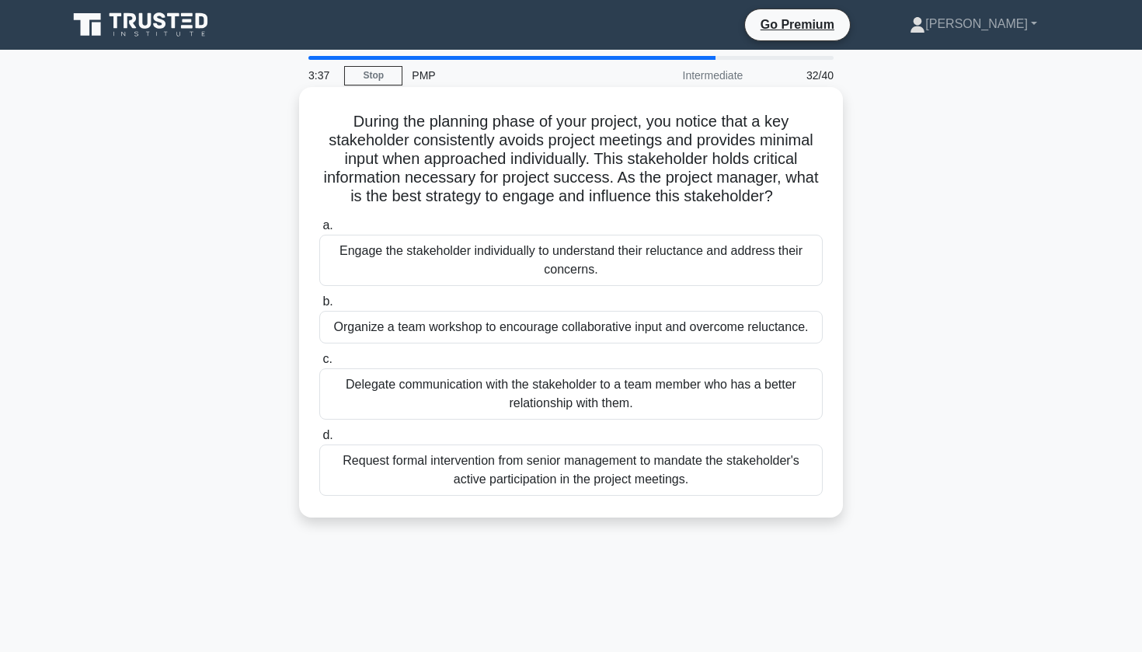
click at [712, 253] on div "Engage the stakeholder individually to understand their reluctance and address …" at bounding box center [570, 260] width 503 height 51
click at [319, 231] on input "a. Engage the stakeholder individually to understand their reluctance and addre…" at bounding box center [319, 226] width 0 height 10
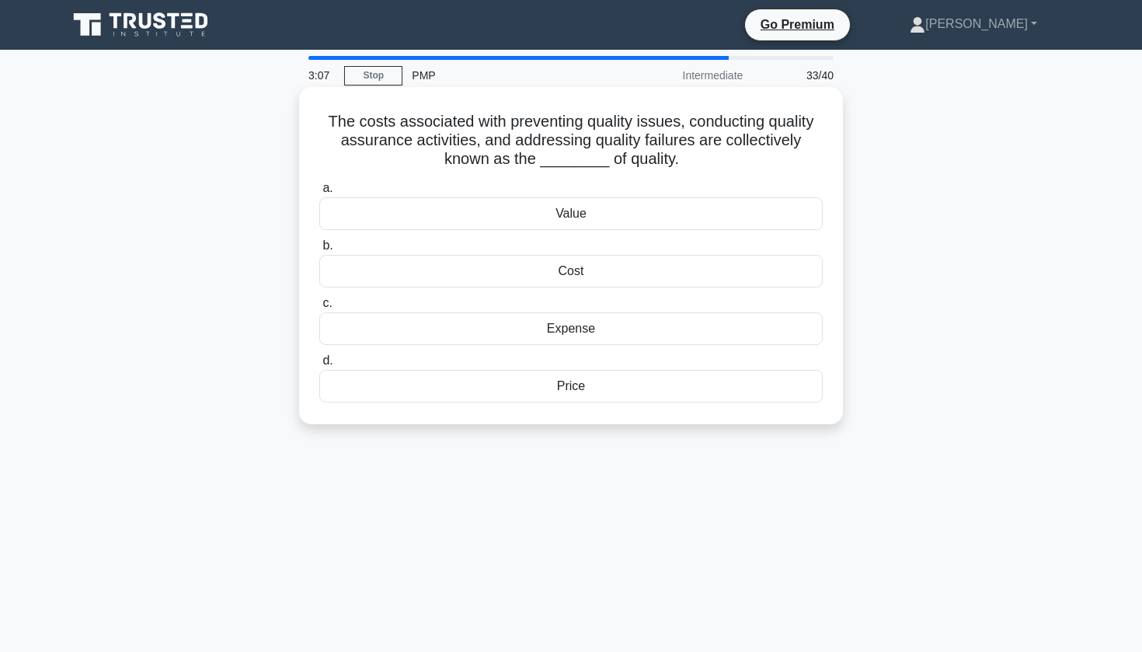
click at [617, 271] on div "Cost" at bounding box center [570, 271] width 503 height 33
click at [319, 251] on input "b. Cost" at bounding box center [319, 246] width 0 height 10
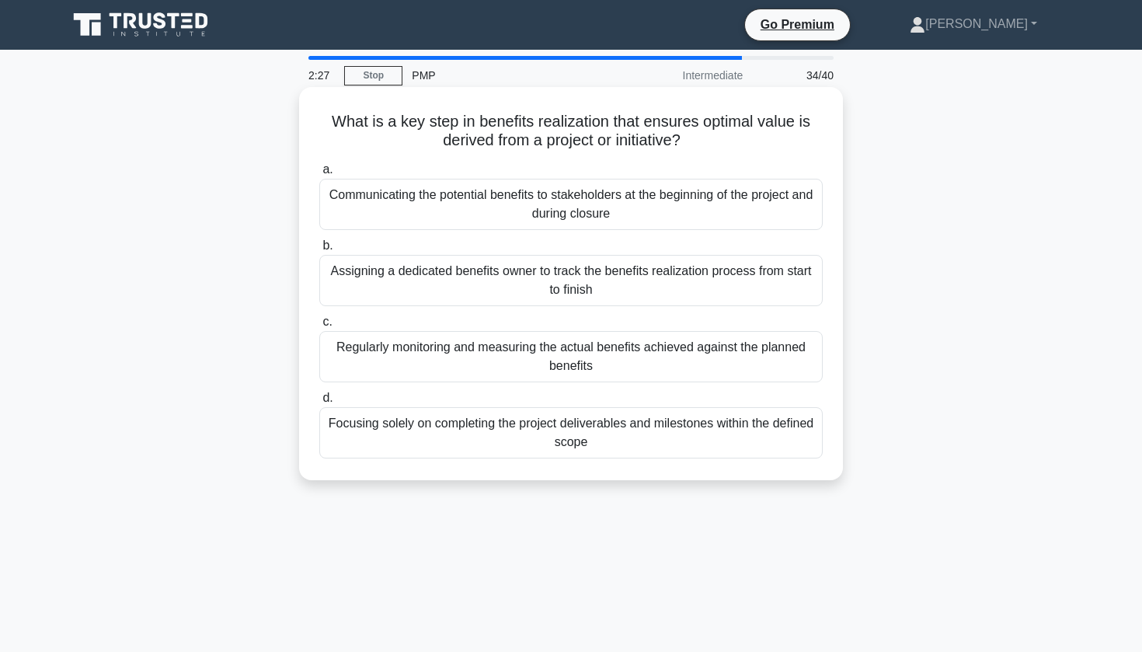
click at [608, 207] on div "Communicating the potential benefits to stakeholders at the beginning of the pr…" at bounding box center [570, 204] width 503 height 51
click at [319, 175] on input "a. Communicating the potential benefits to stakeholders at the beginning of the…" at bounding box center [319, 170] width 0 height 10
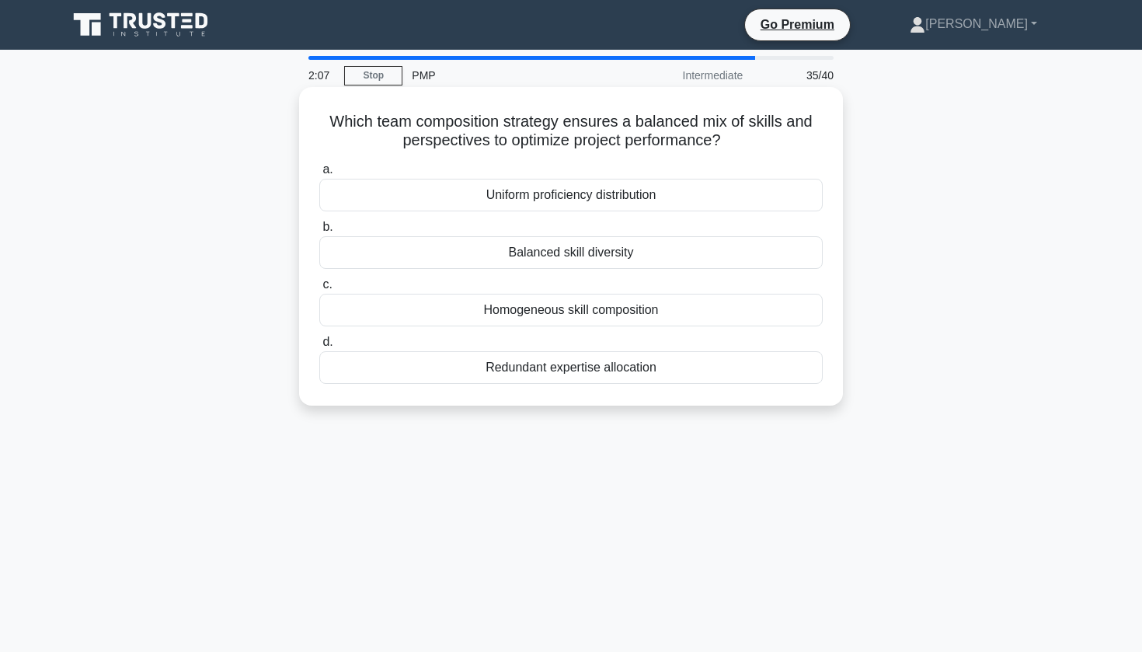
click at [535, 256] on div "Balanced skill diversity" at bounding box center [570, 252] width 503 height 33
click at [319, 232] on input "b. Balanced skill diversity" at bounding box center [319, 227] width 0 height 10
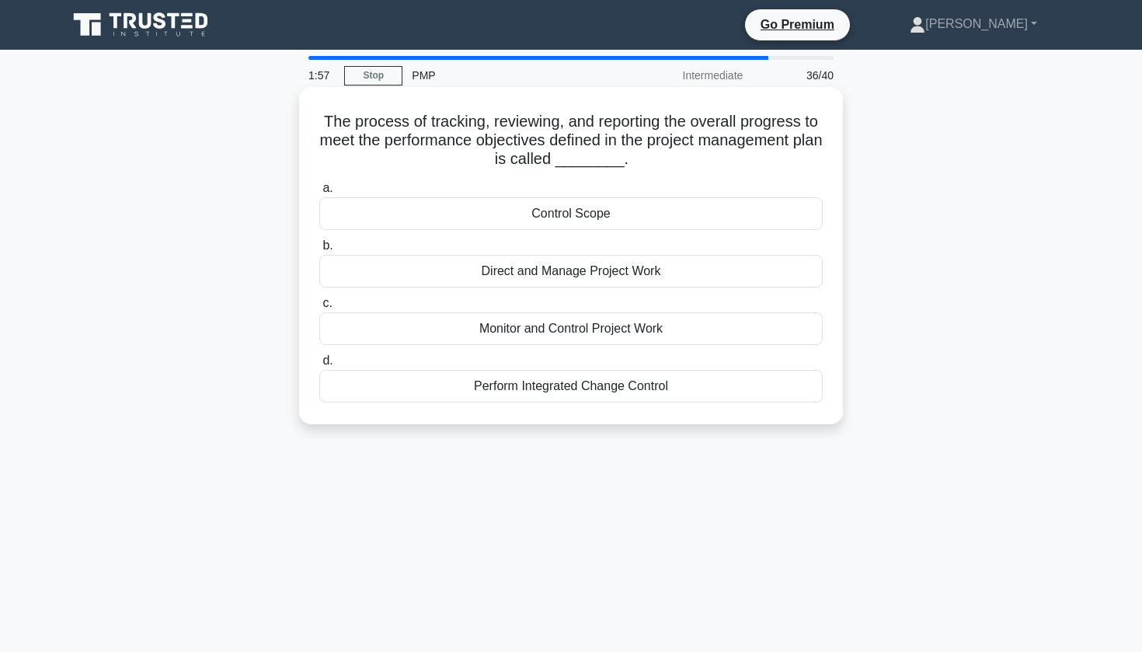
click at [527, 218] on div "Control Scope" at bounding box center [570, 213] width 503 height 33
click at [319, 193] on input "a. Control Scope" at bounding box center [319, 188] width 0 height 10
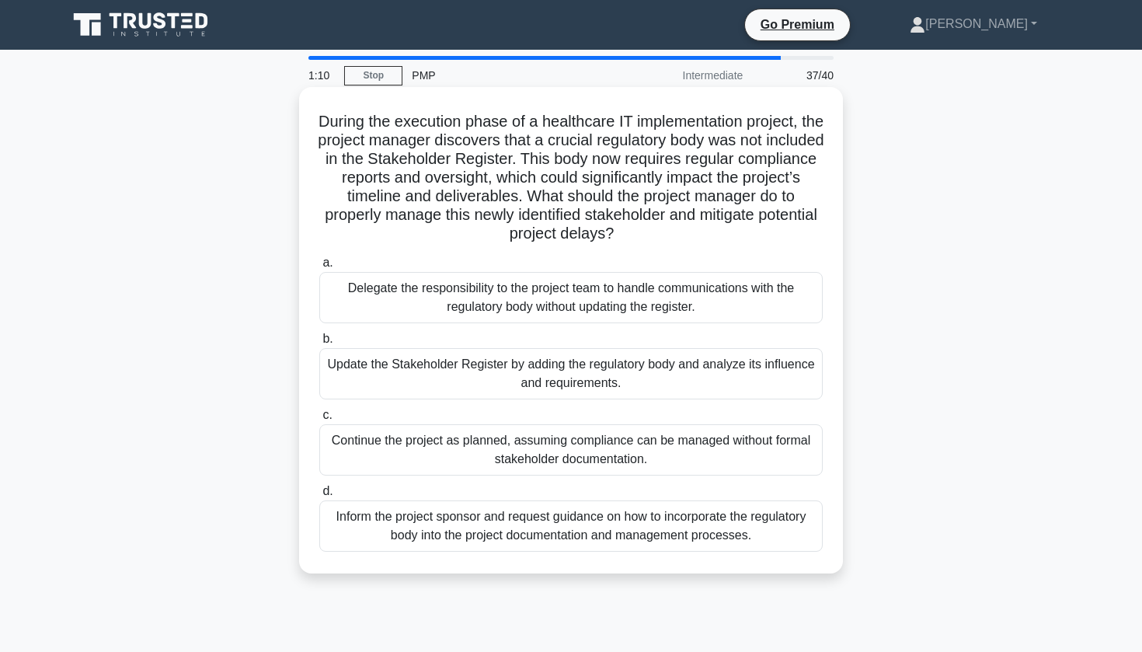
click at [541, 378] on div "Update the Stakeholder Register by adding the regulatory body and analyze its i…" at bounding box center [570, 373] width 503 height 51
click at [319, 344] on input "b. Update the Stakeholder Register by adding the regulatory body and analyze it…" at bounding box center [319, 339] width 0 height 10
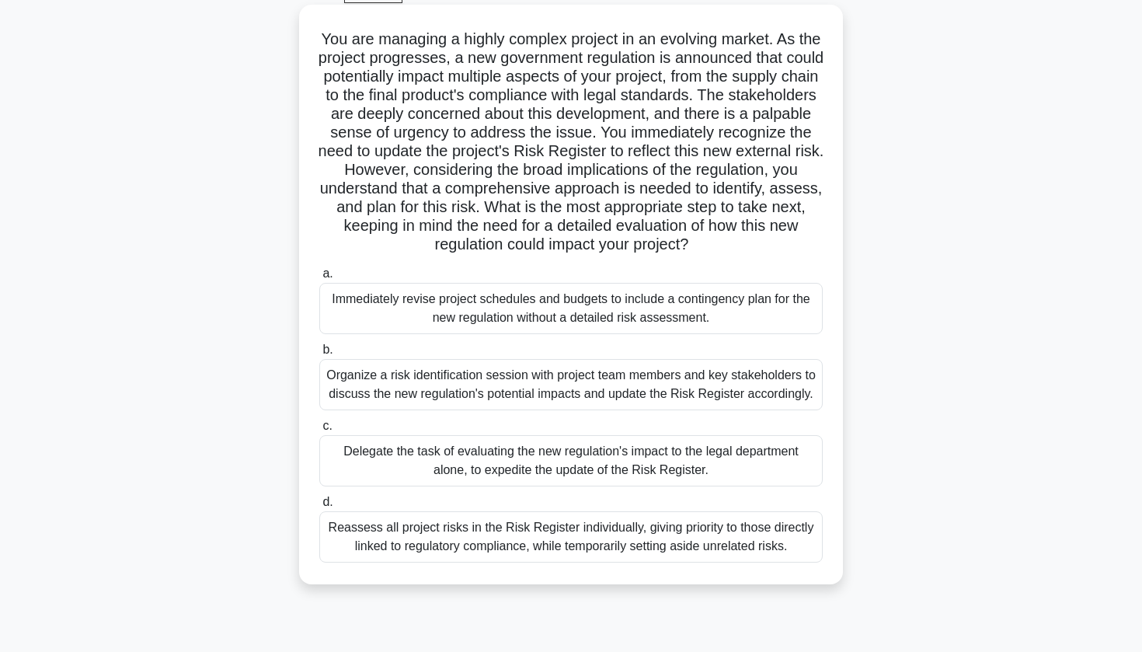
scroll to position [83, 0]
click at [501, 547] on div "Reassess all project risks in the Risk Register individually, giving priority t…" at bounding box center [570, 535] width 503 height 51
click at [319, 507] on input "d. Reassess all project risks in the Risk Register individually, giving priorit…" at bounding box center [319, 501] width 0 height 10
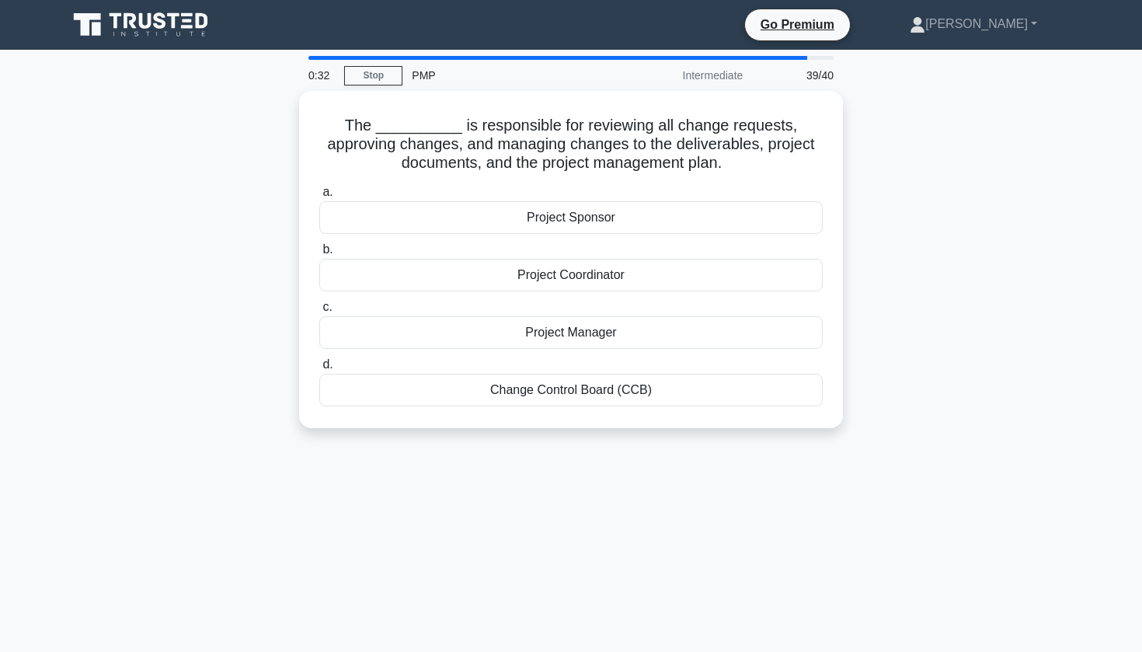
scroll to position [0, 0]
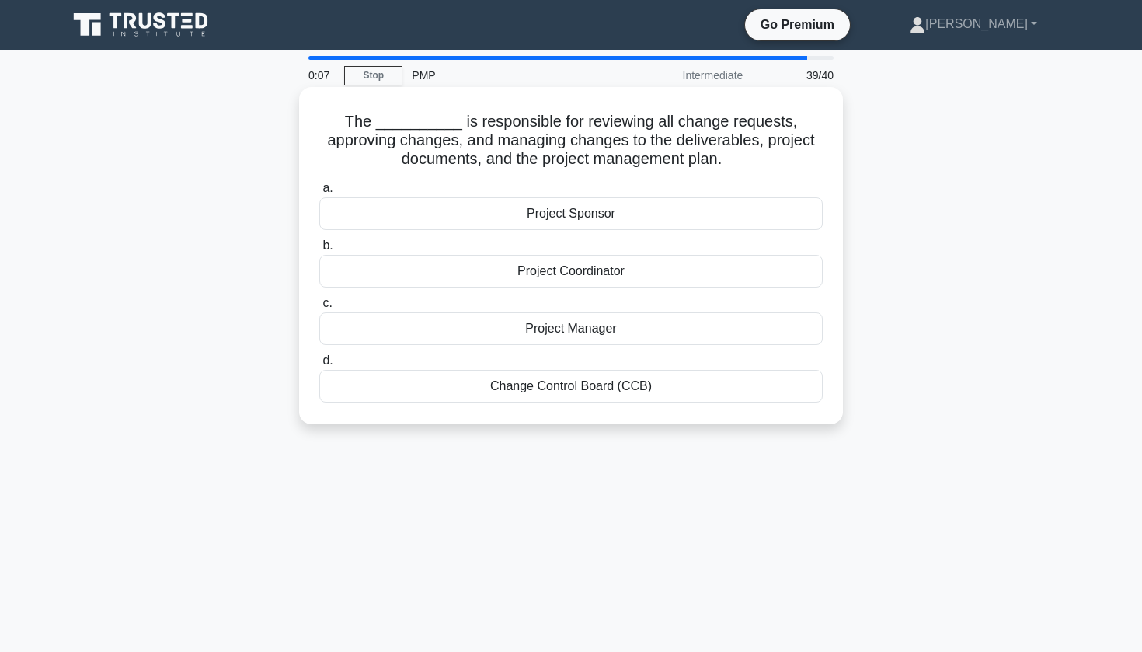
click at [550, 335] on div "Project Manager" at bounding box center [570, 328] width 503 height 33
click at [319, 308] on input "c. Project Manager" at bounding box center [319, 303] width 0 height 10
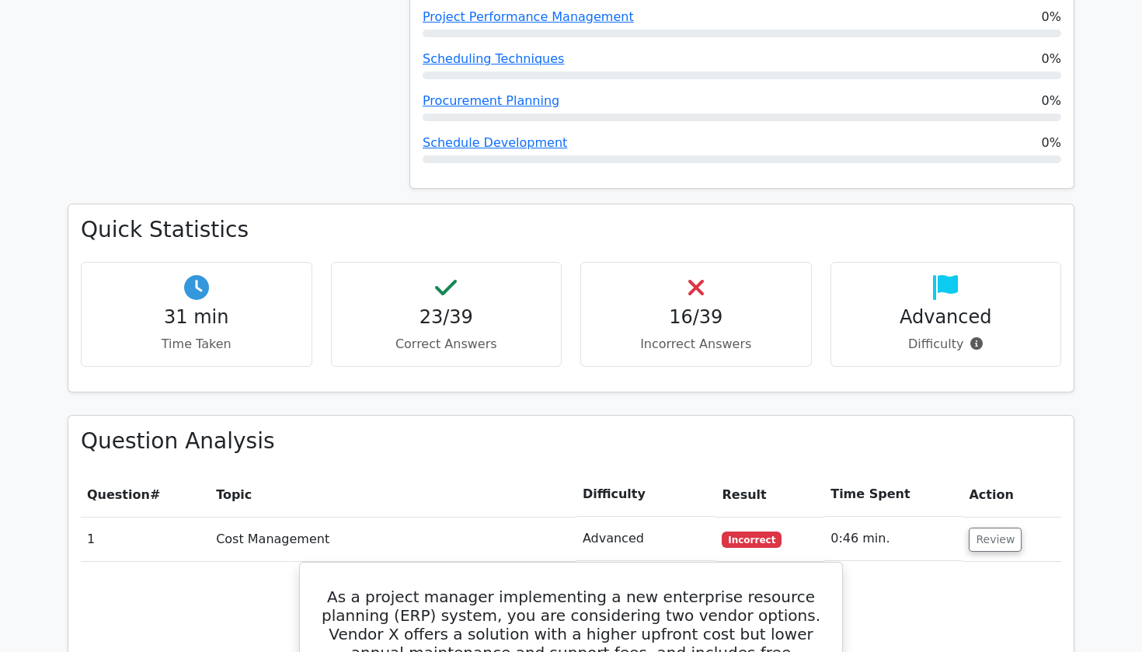
scroll to position [1412, 0]
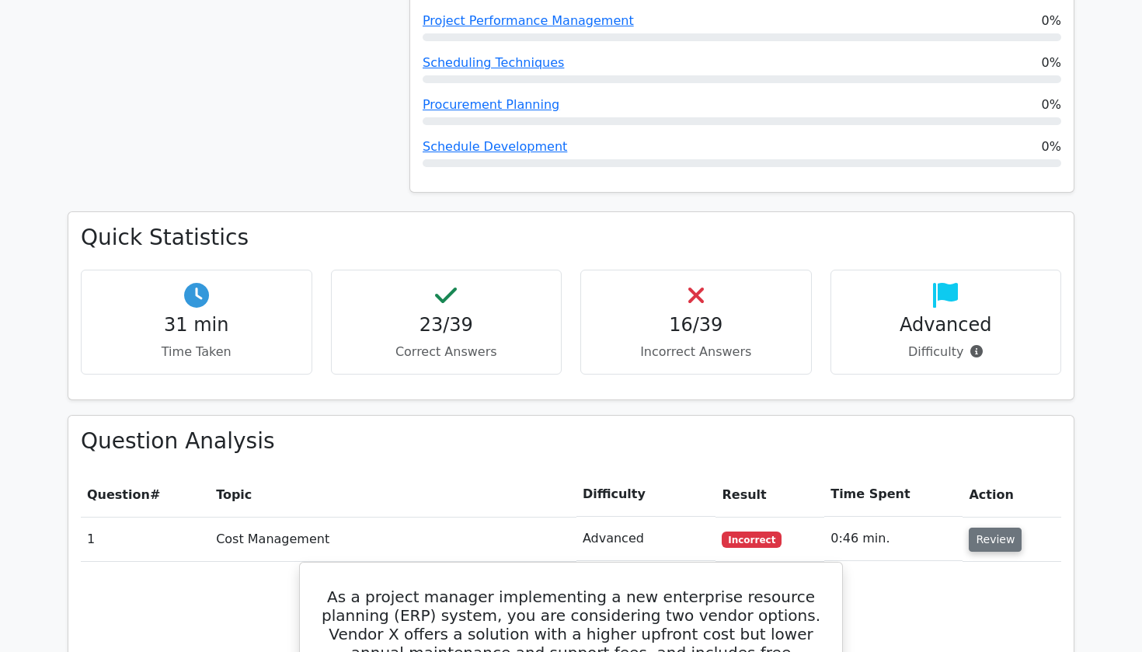
click at [994, 528] on button "Review" at bounding box center [995, 540] width 53 height 24
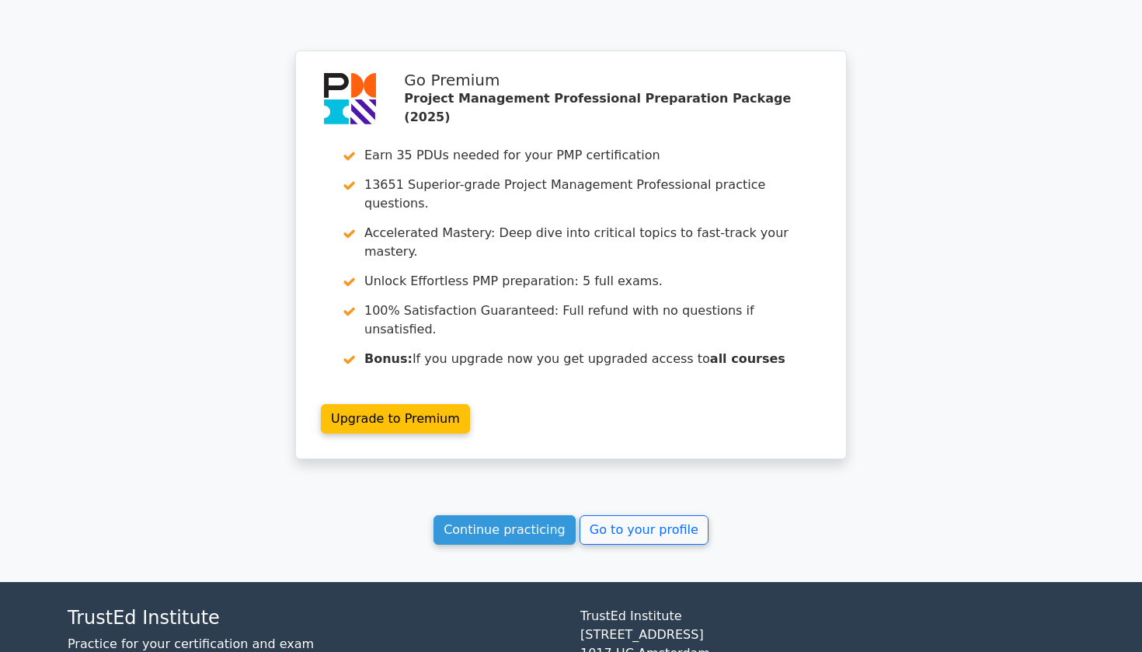
scroll to position [3705, 0]
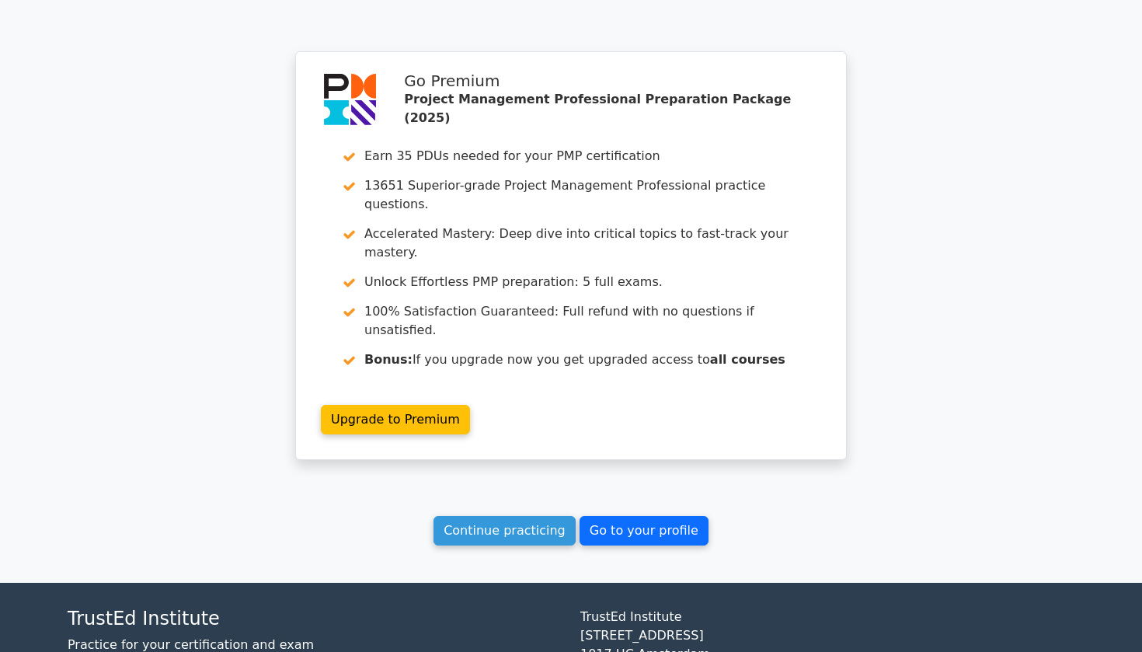
click at [633, 516] on link "Go to your profile" at bounding box center [644, 531] width 129 height 30
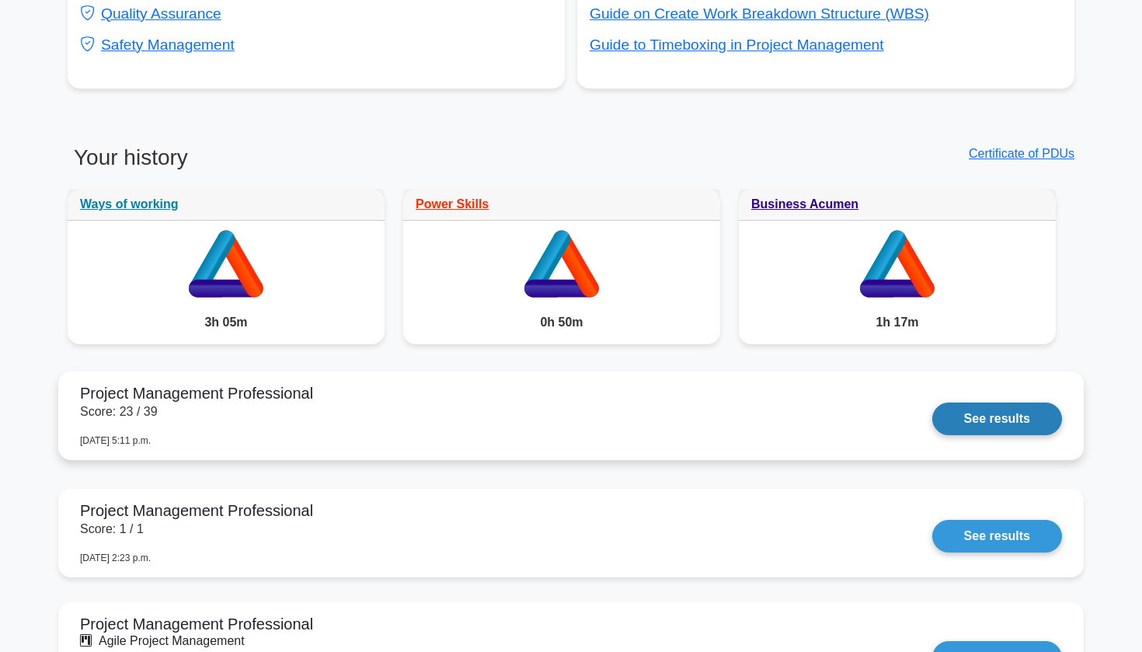
scroll to position [1095, 0]
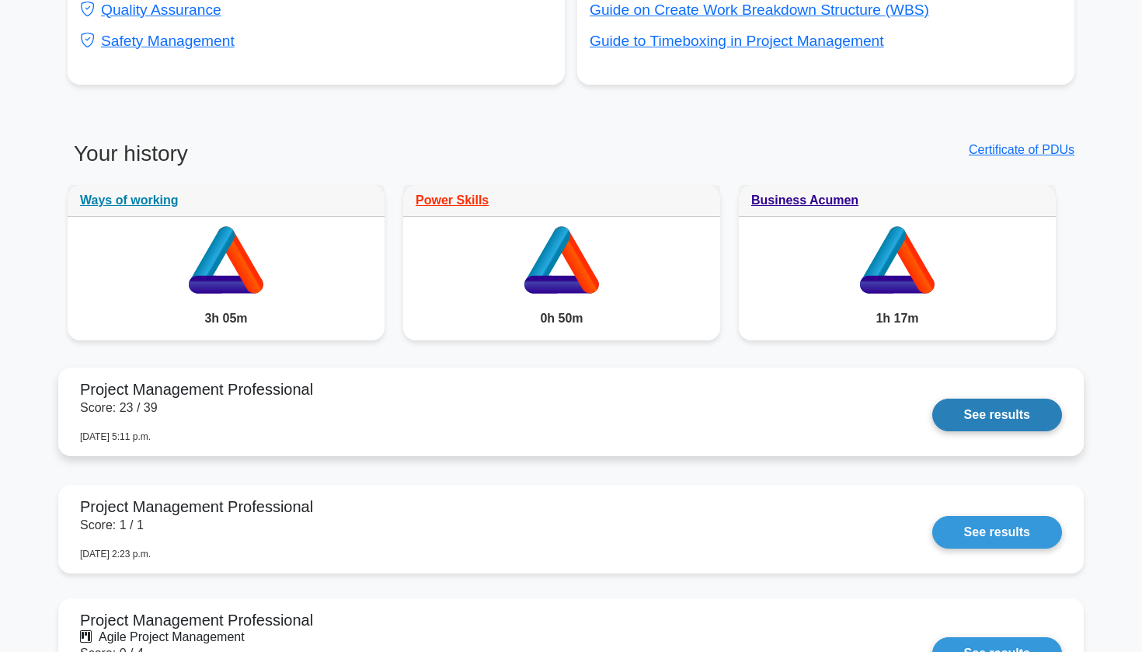
click at [986, 426] on link "See results" at bounding box center [997, 415] width 130 height 33
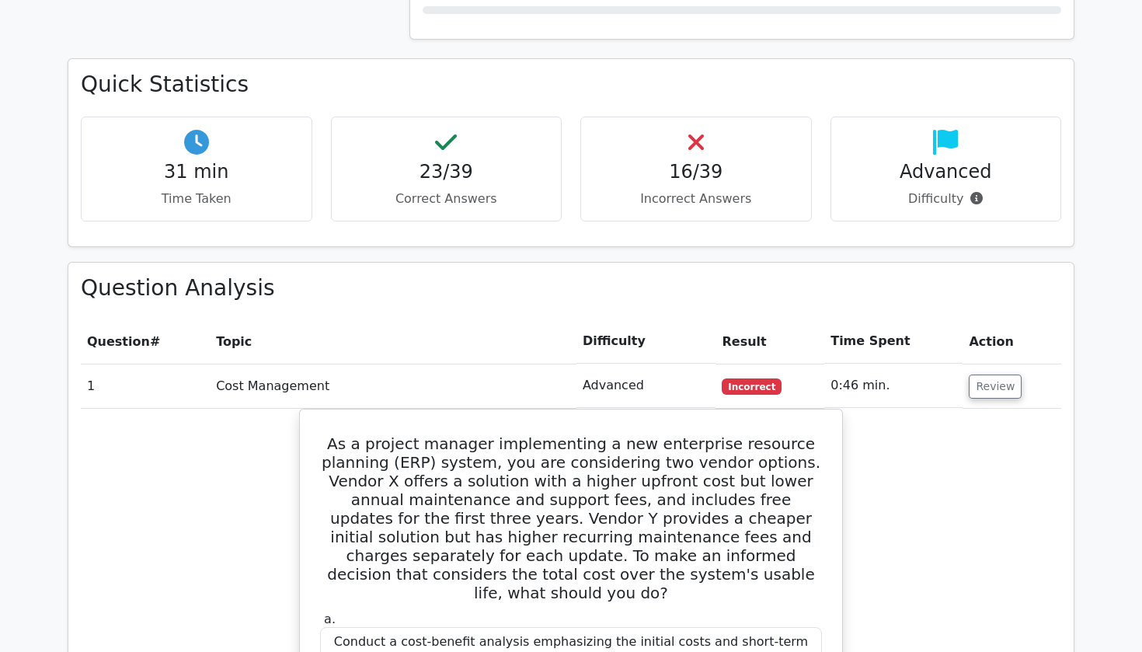
scroll to position [1569, 0]
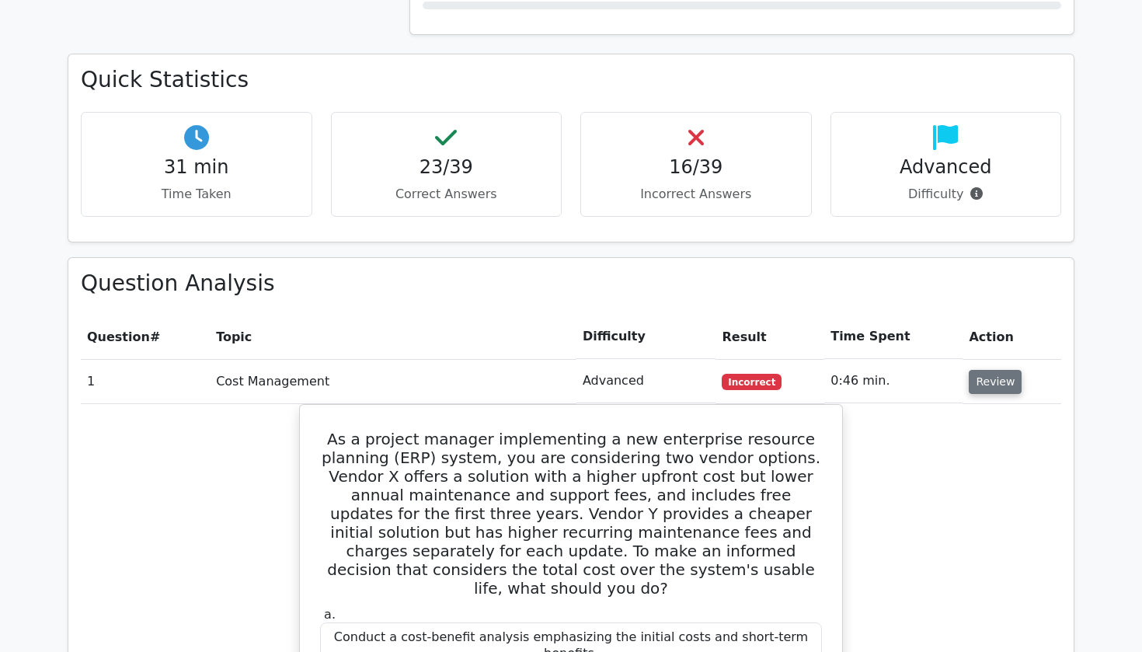
click at [991, 370] on button "Review" at bounding box center [995, 382] width 53 height 24
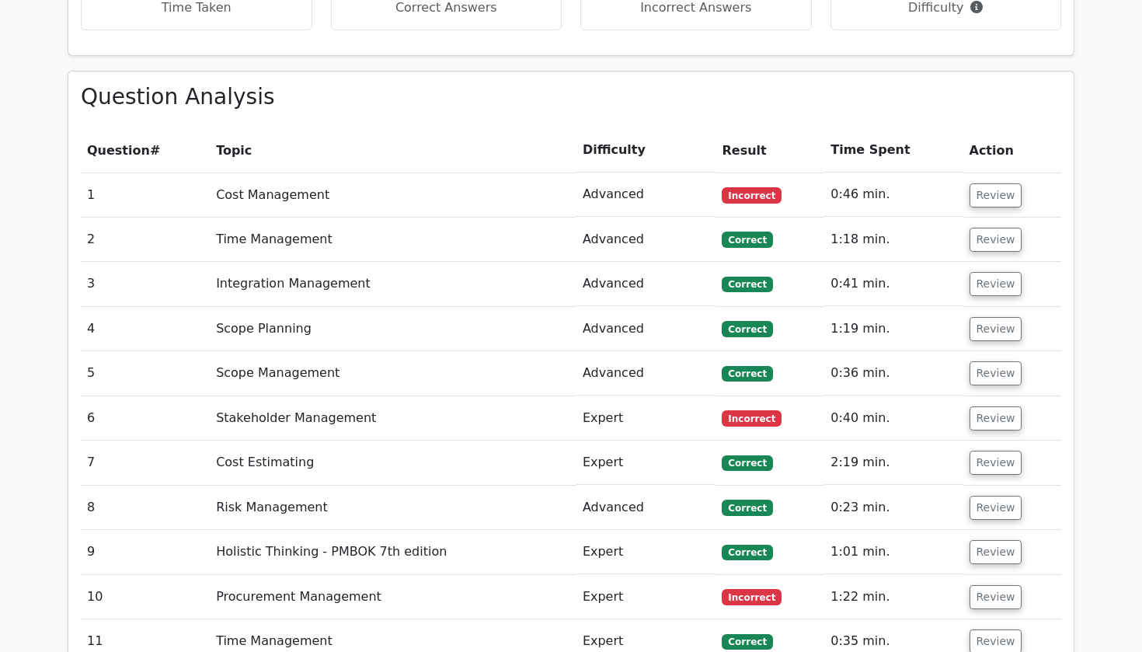
scroll to position [1760, 0]
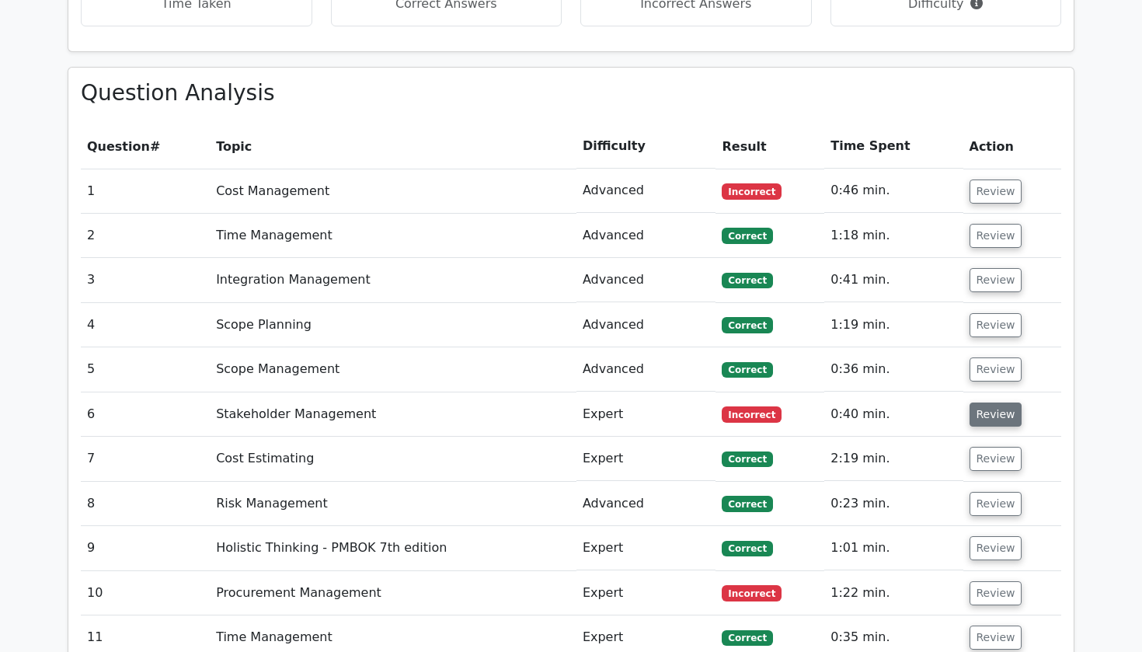
click at [994, 402] on button "Review" at bounding box center [996, 414] width 53 height 24
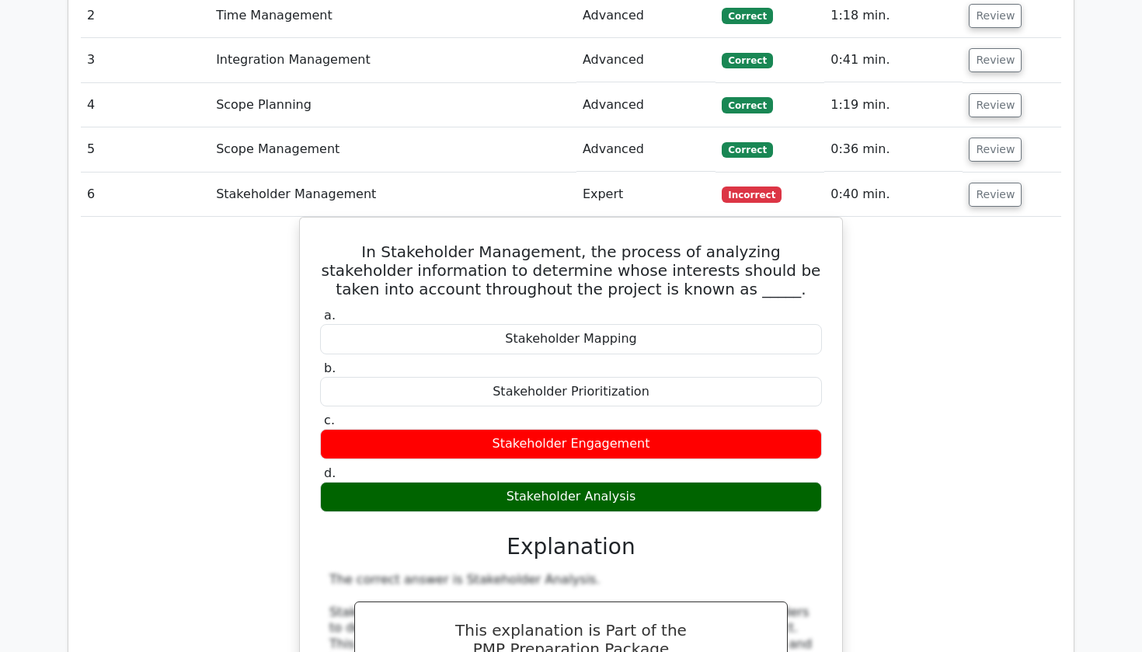
scroll to position [1978, 0]
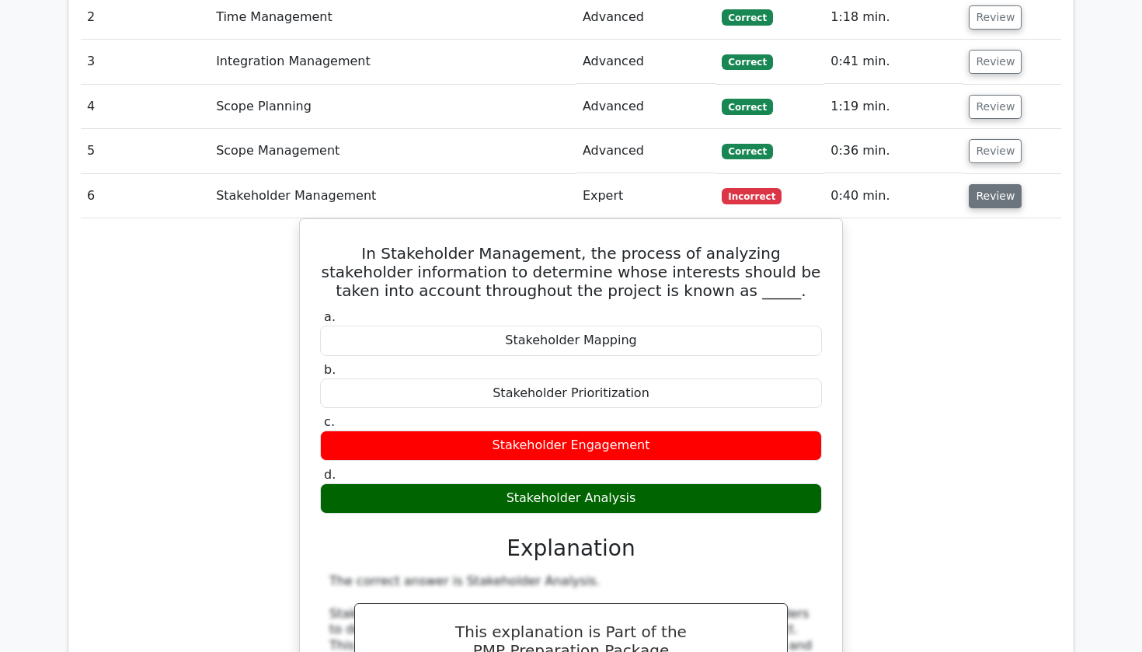
click at [988, 184] on button "Review" at bounding box center [995, 196] width 53 height 24
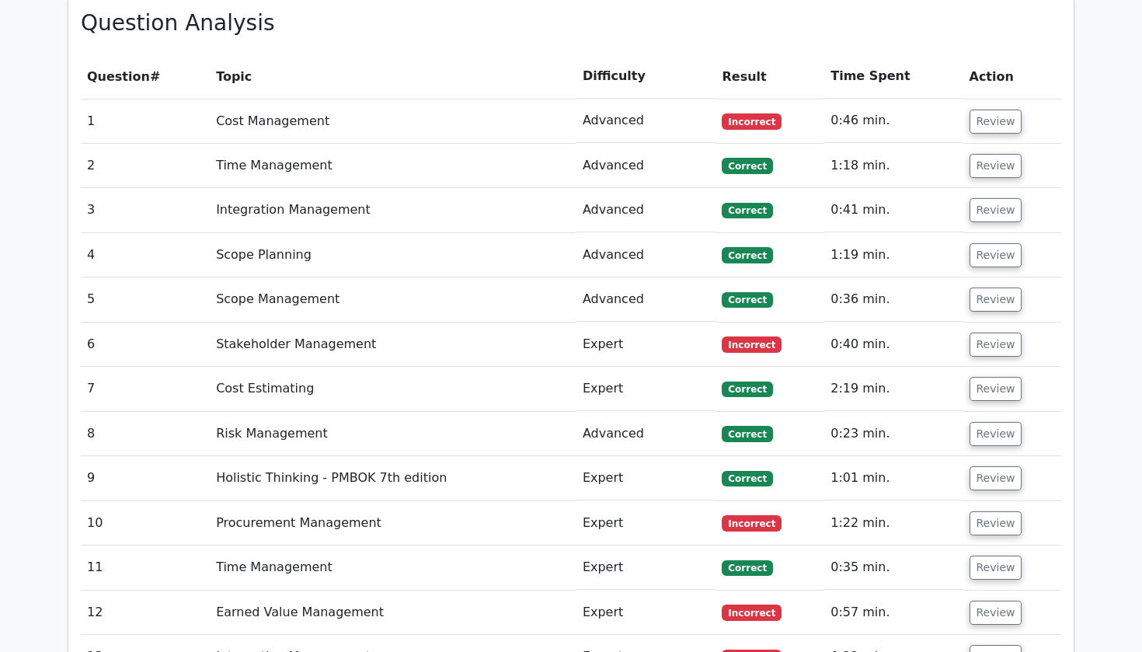
scroll to position [1815, 0]
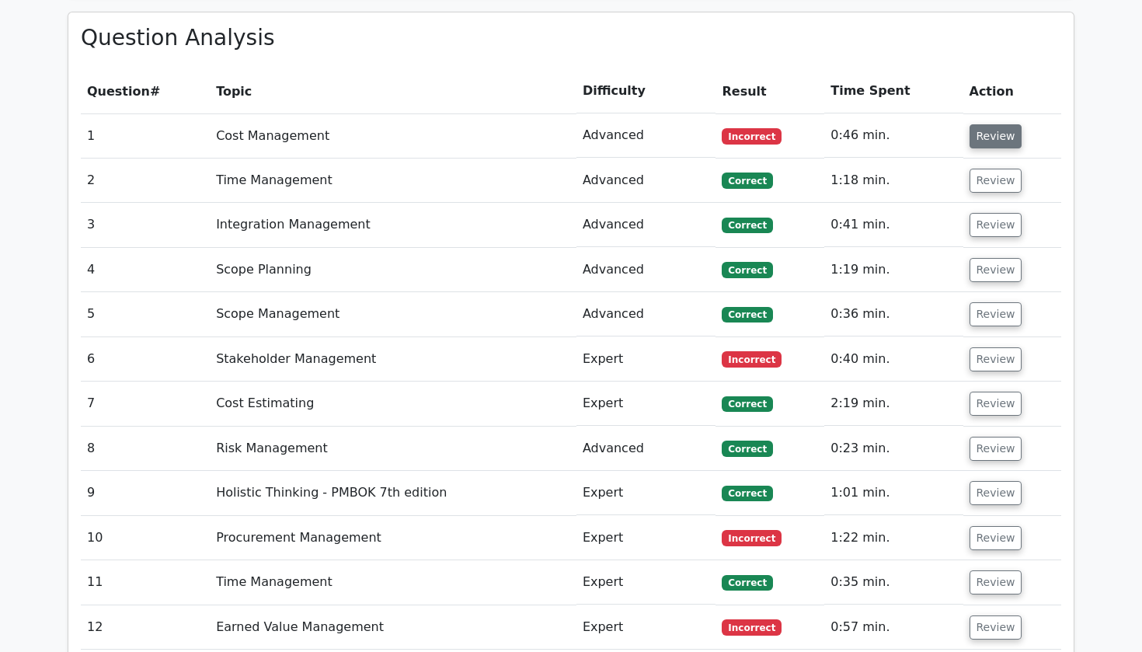
click at [996, 124] on button "Review" at bounding box center [996, 136] width 53 height 24
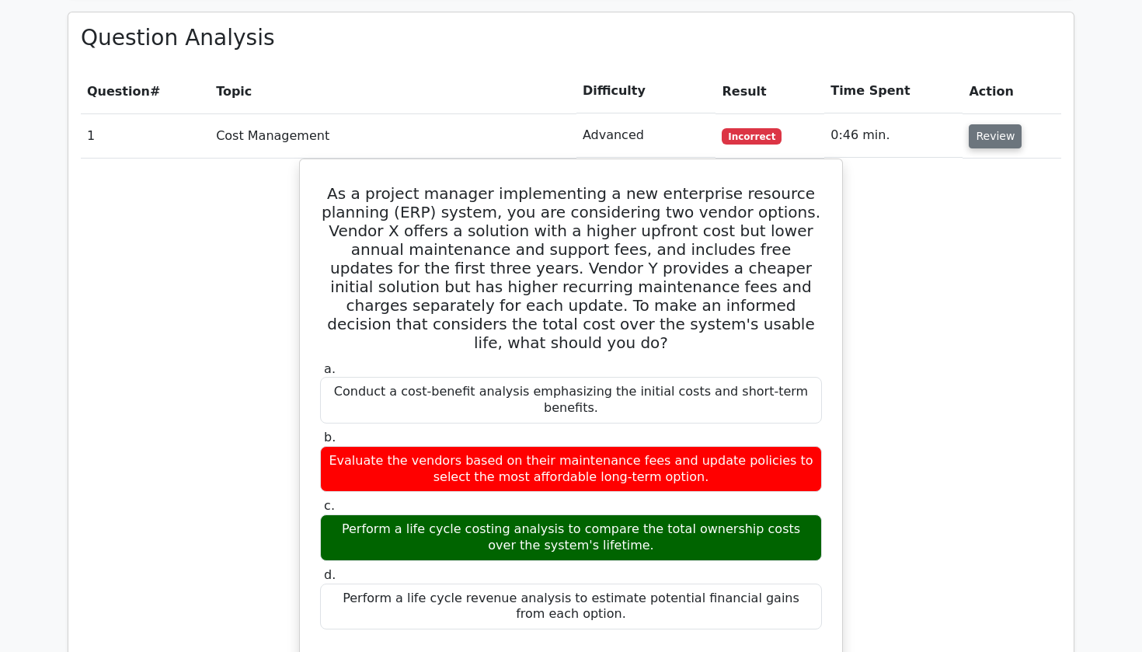
click at [1000, 124] on button "Review" at bounding box center [995, 136] width 53 height 24
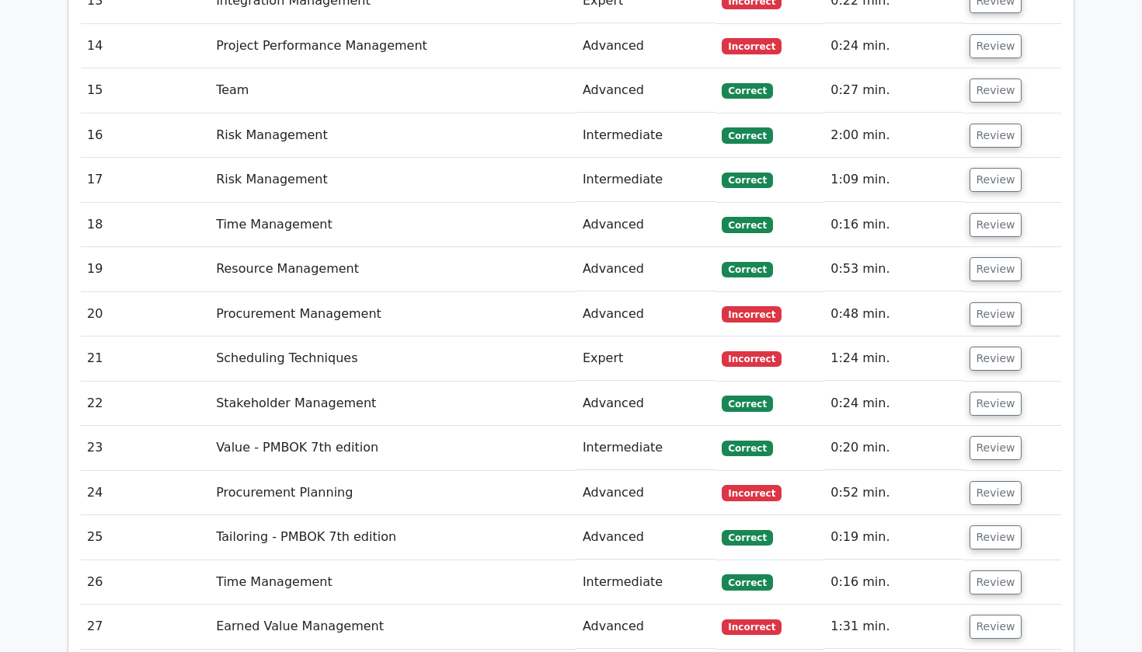
scroll to position [2500, 0]
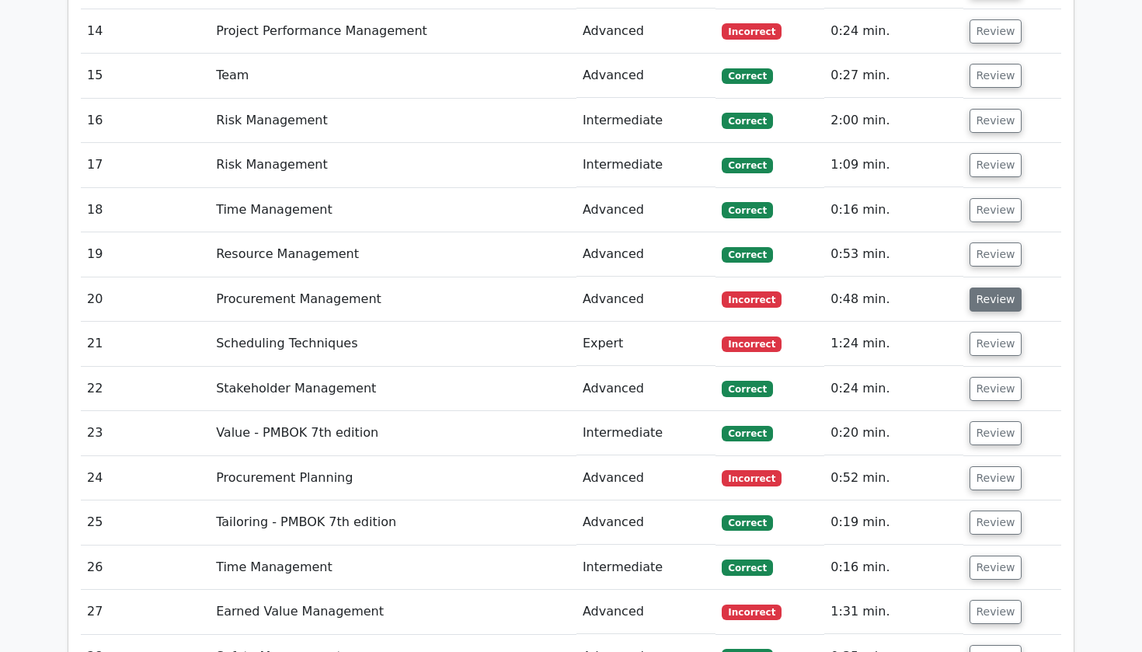
click at [995, 287] on button "Review" at bounding box center [996, 299] width 53 height 24
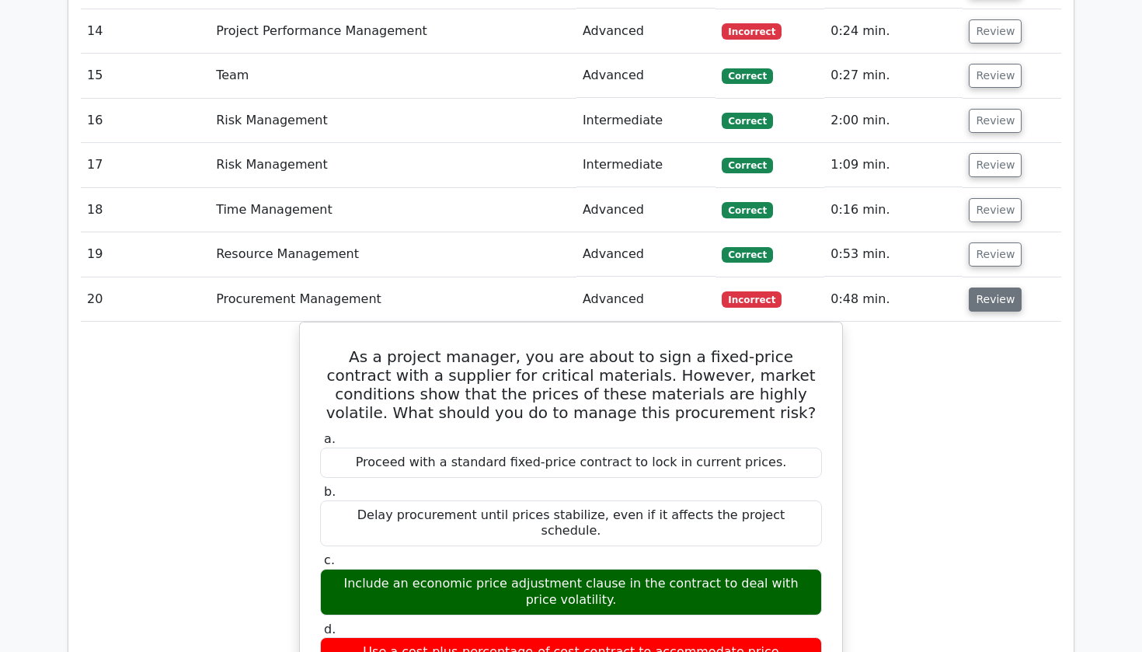
click at [995, 287] on button "Review" at bounding box center [995, 299] width 53 height 24
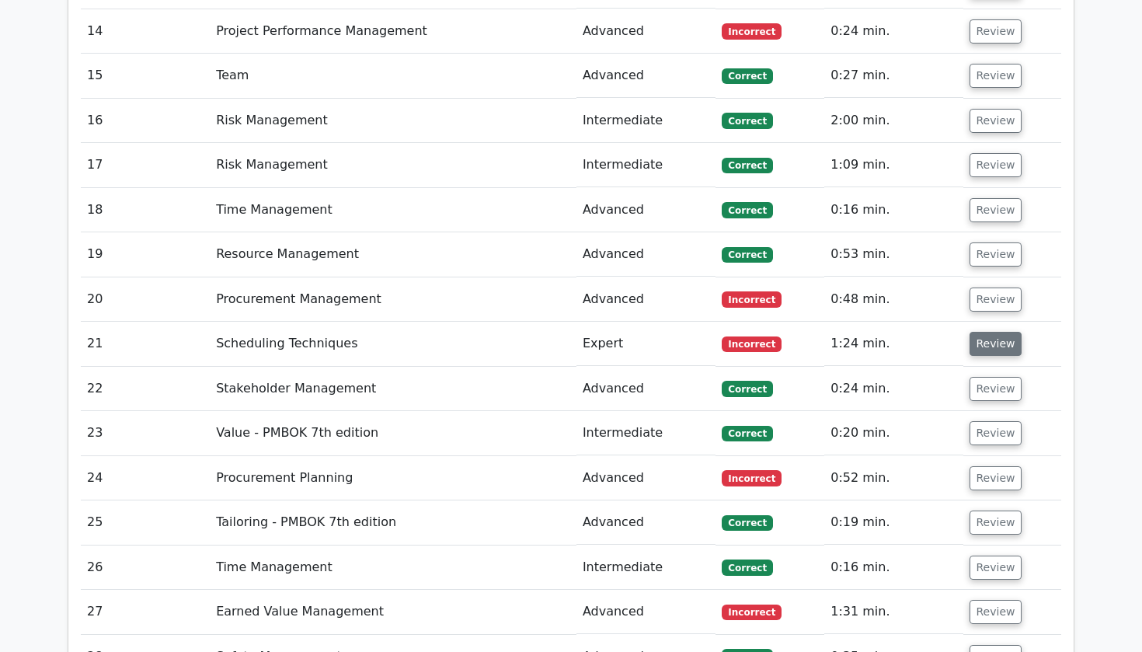
click at [991, 332] on button "Review" at bounding box center [996, 344] width 53 height 24
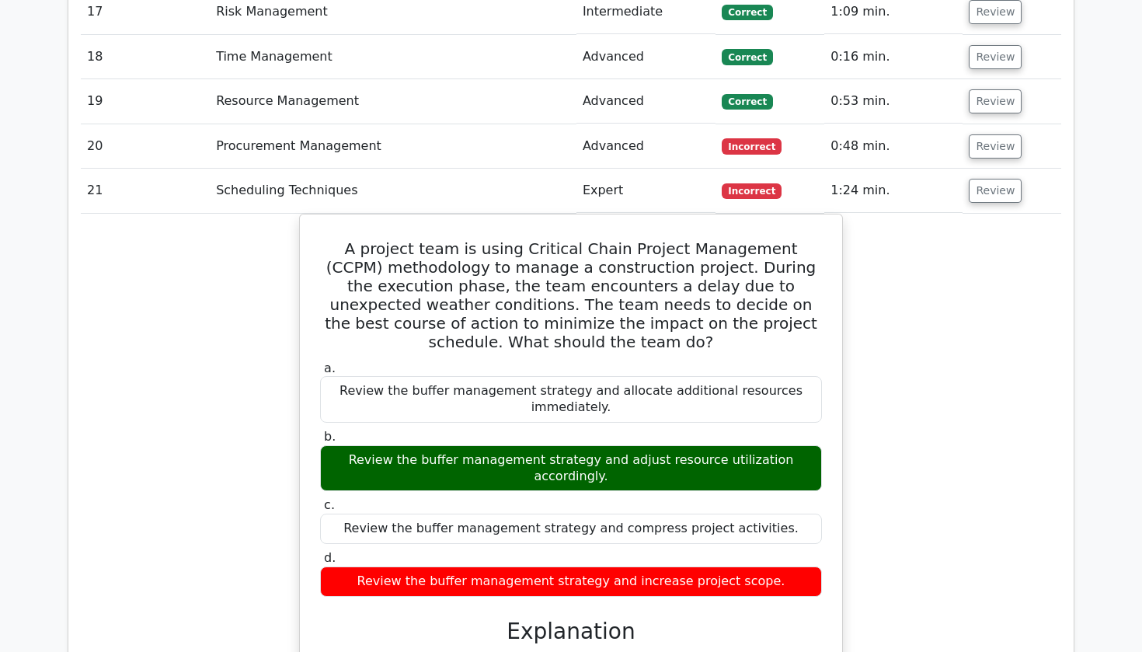
scroll to position [2655, 0]
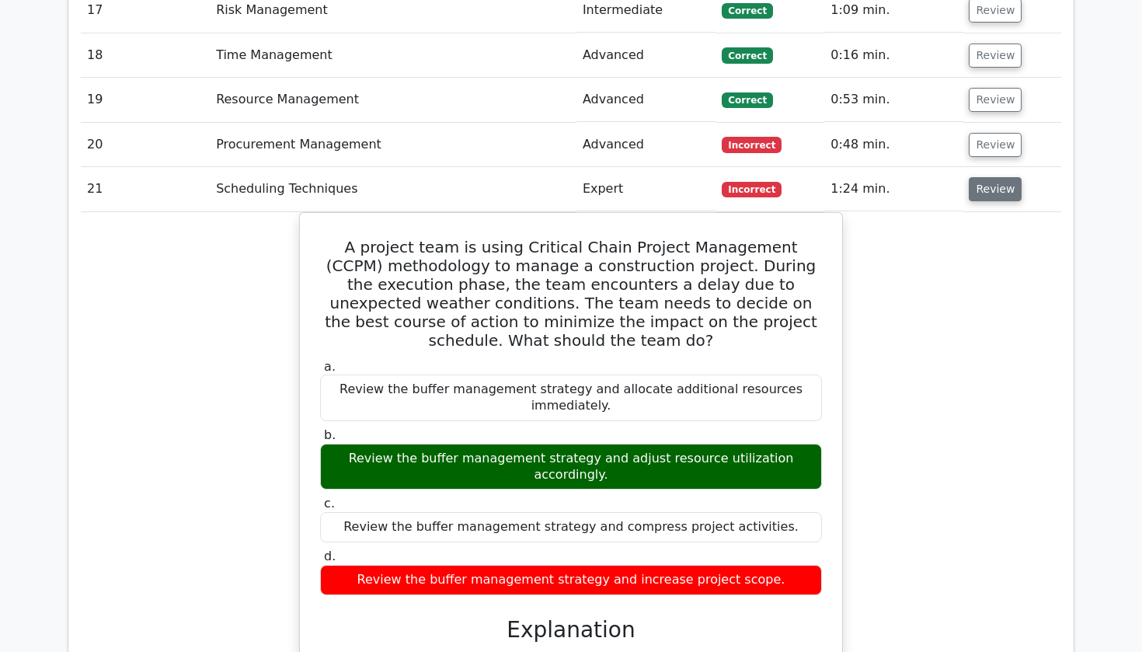
click at [990, 177] on button "Review" at bounding box center [995, 189] width 53 height 24
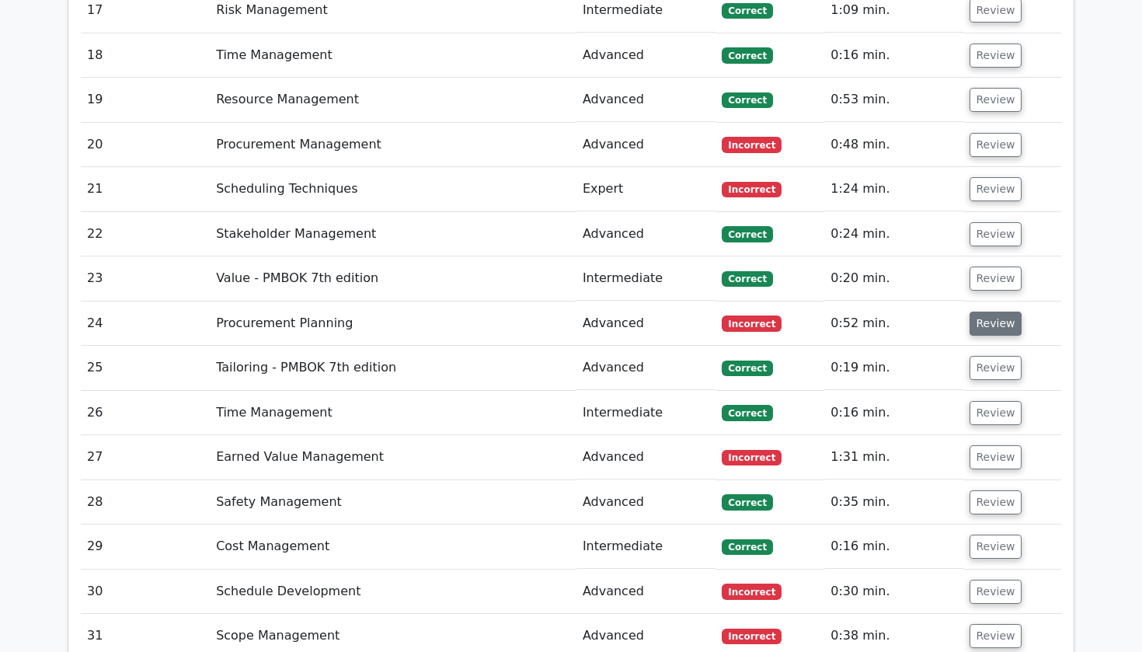
click at [970, 312] on button "Review" at bounding box center [996, 324] width 53 height 24
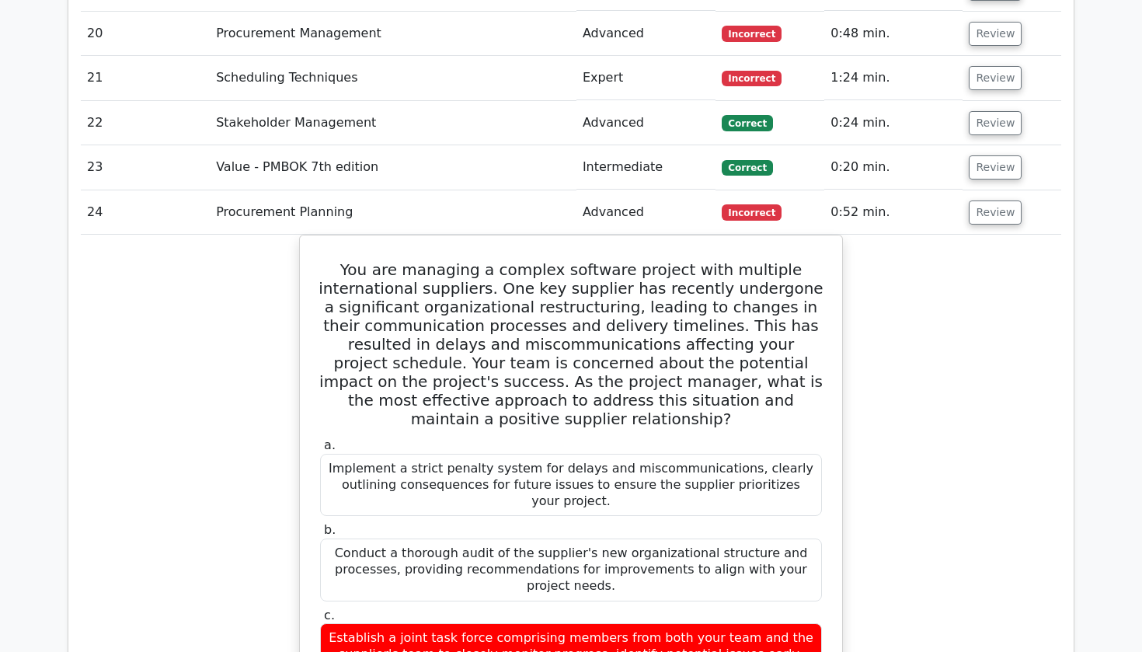
scroll to position [2763, 0]
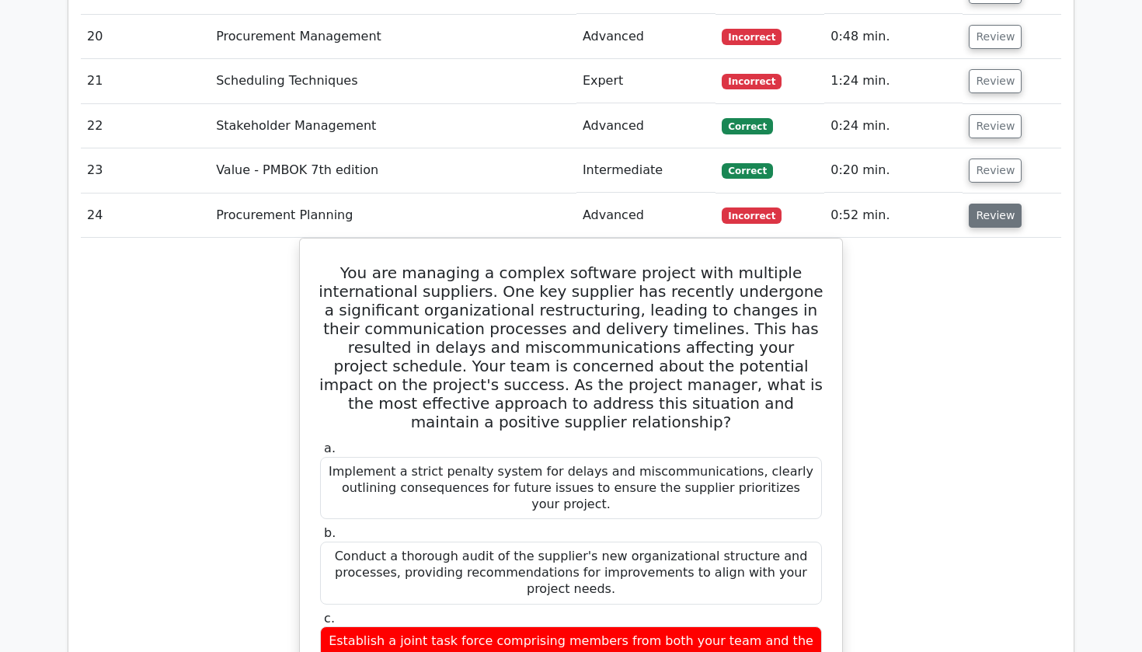
click at [999, 204] on button "Review" at bounding box center [995, 216] width 53 height 24
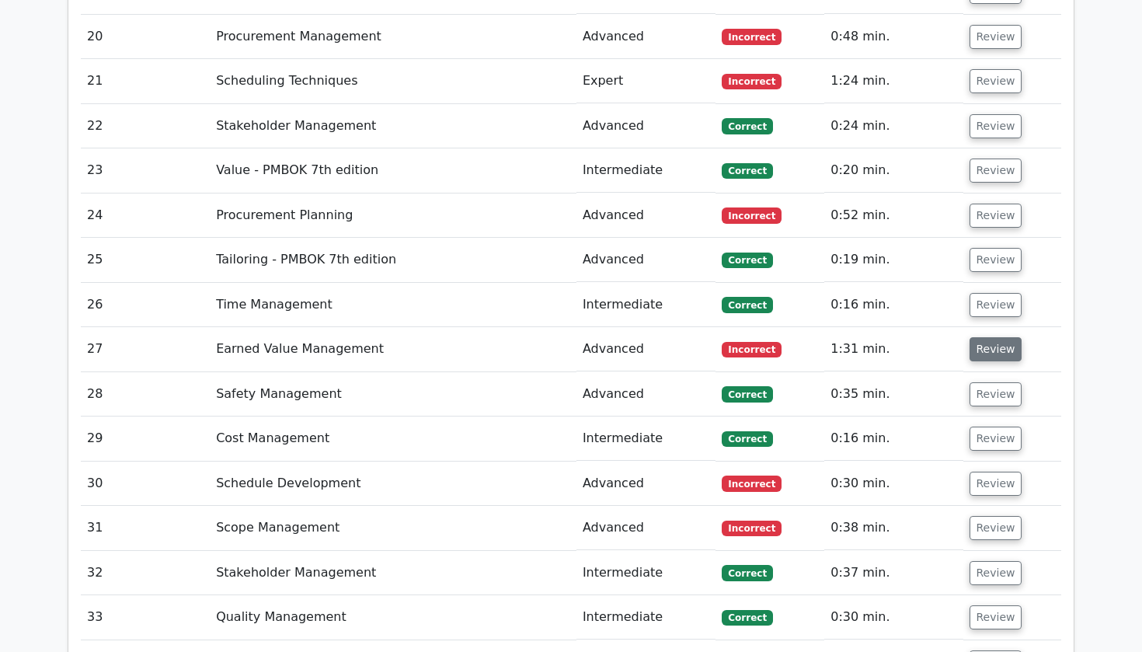
click at [991, 337] on button "Review" at bounding box center [996, 349] width 53 height 24
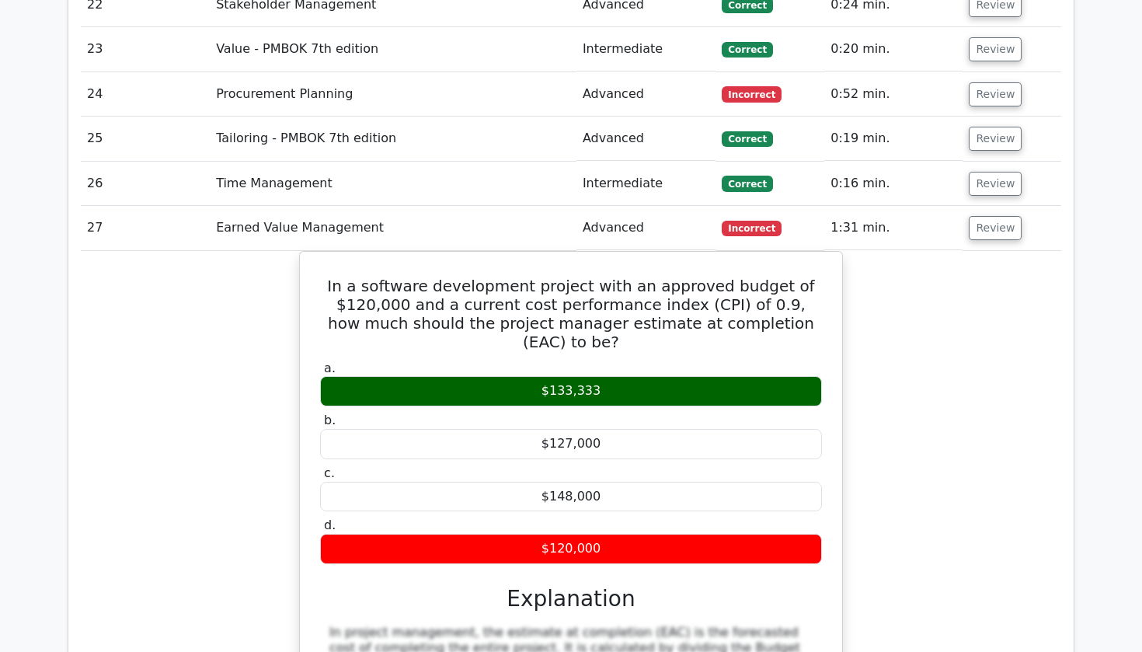
scroll to position [2889, 0]
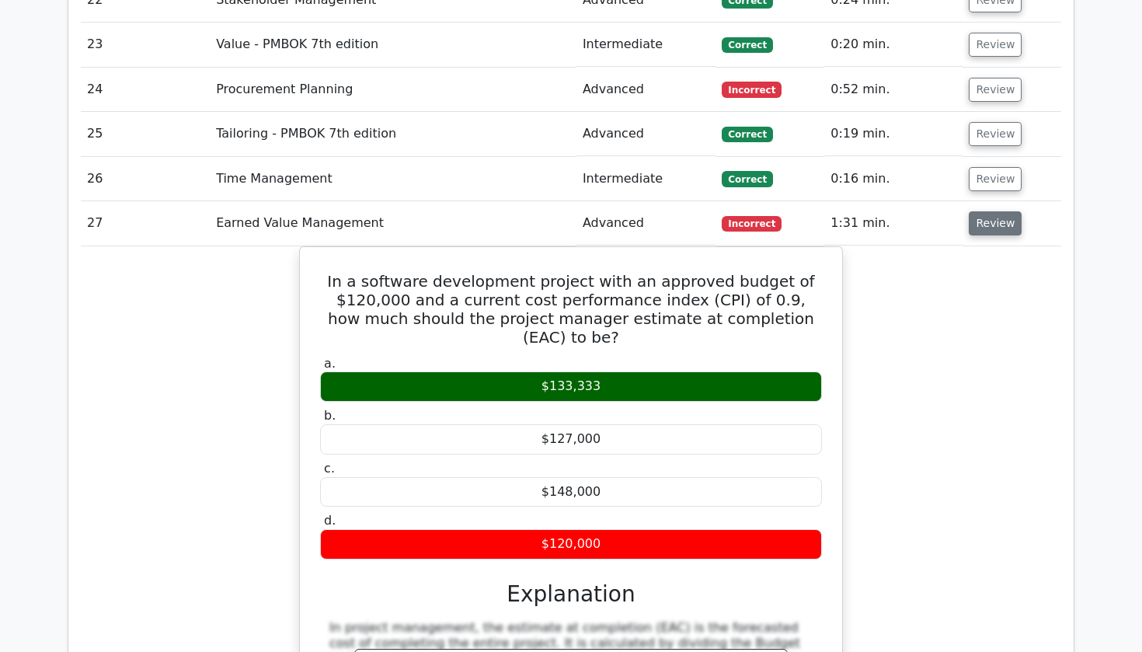
click at [994, 211] on button "Review" at bounding box center [995, 223] width 53 height 24
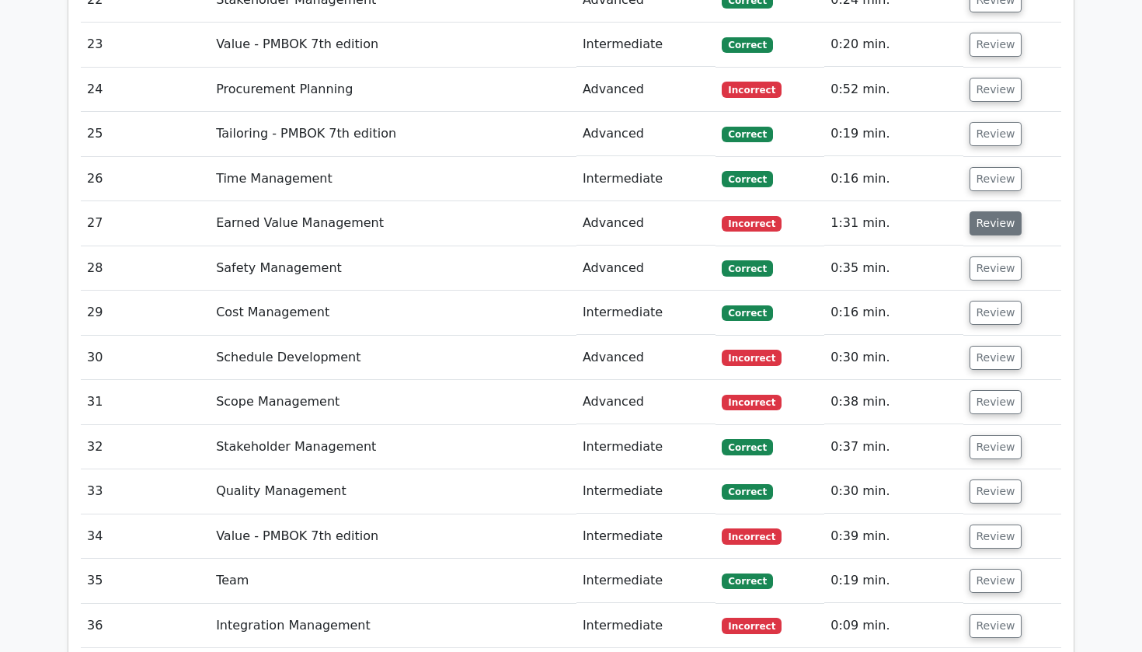
click at [980, 211] on button "Review" at bounding box center [996, 223] width 53 height 24
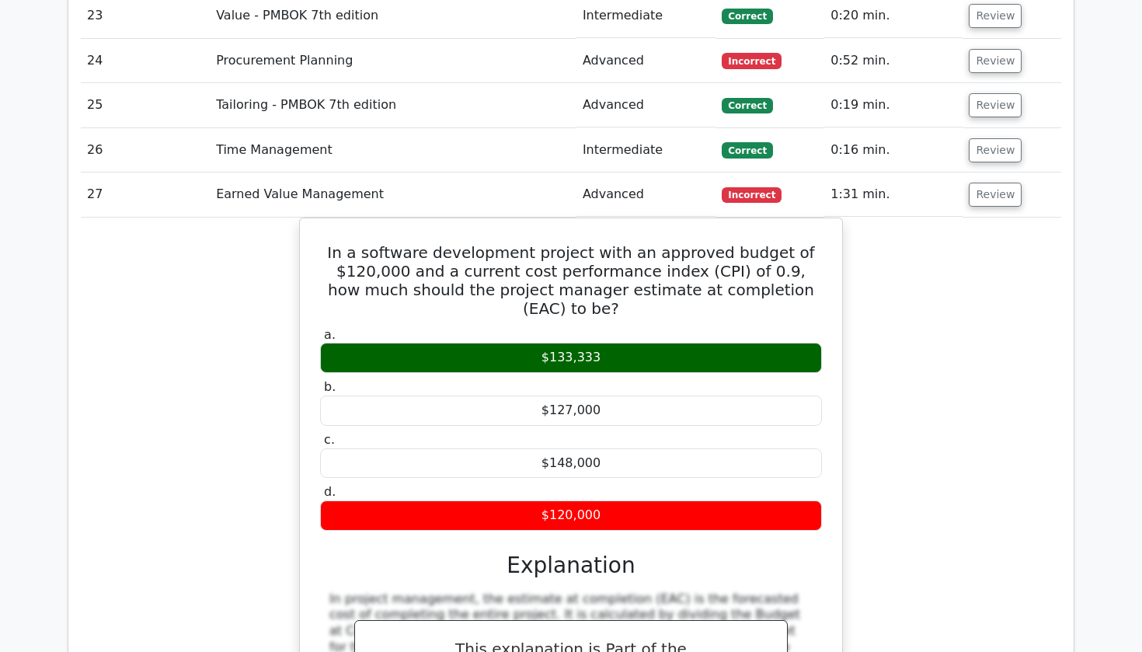
scroll to position [2886, 0]
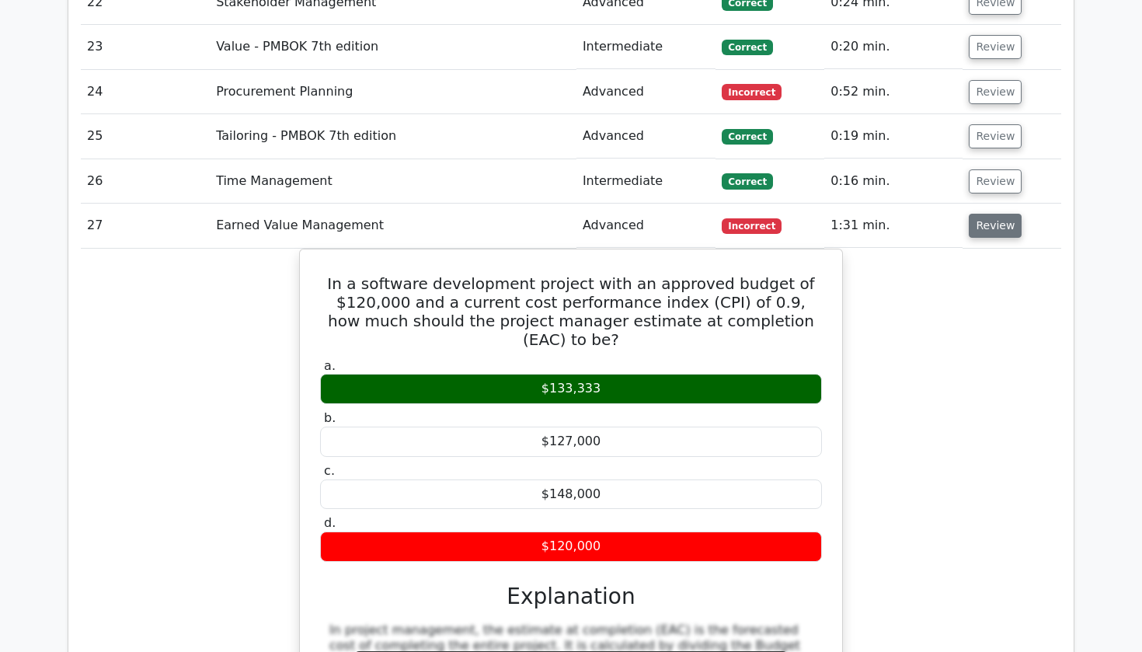
click at [977, 214] on button "Review" at bounding box center [995, 226] width 53 height 24
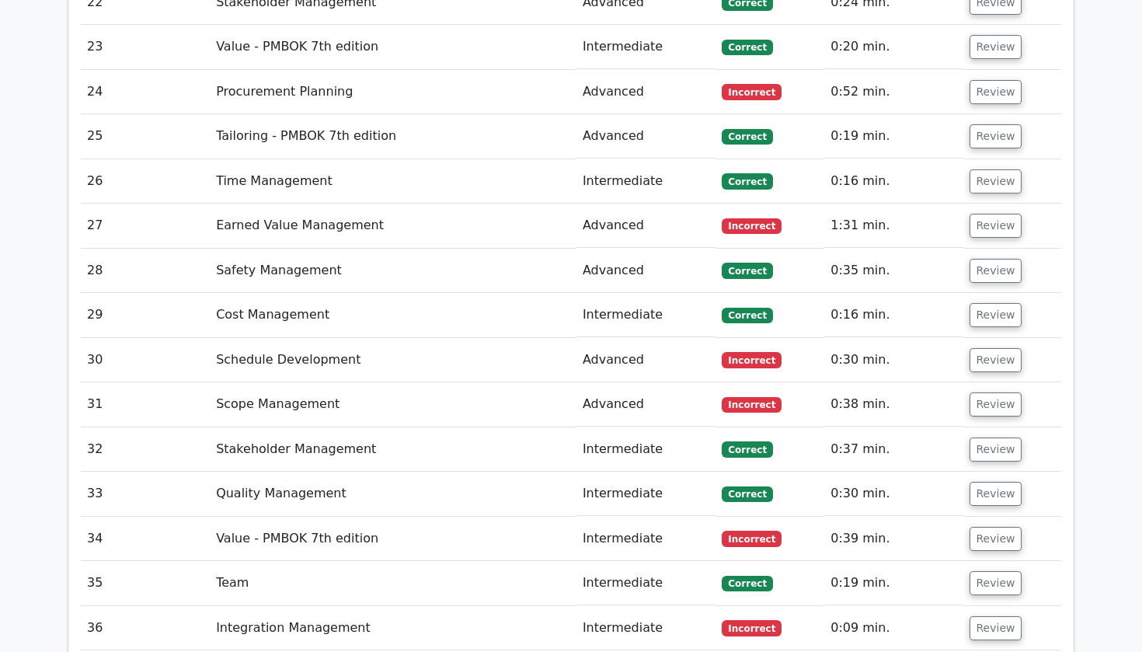
click at [988, 338] on td "Review" at bounding box center [1012, 360] width 99 height 44
click at [992, 348] on button "Review" at bounding box center [996, 360] width 53 height 24
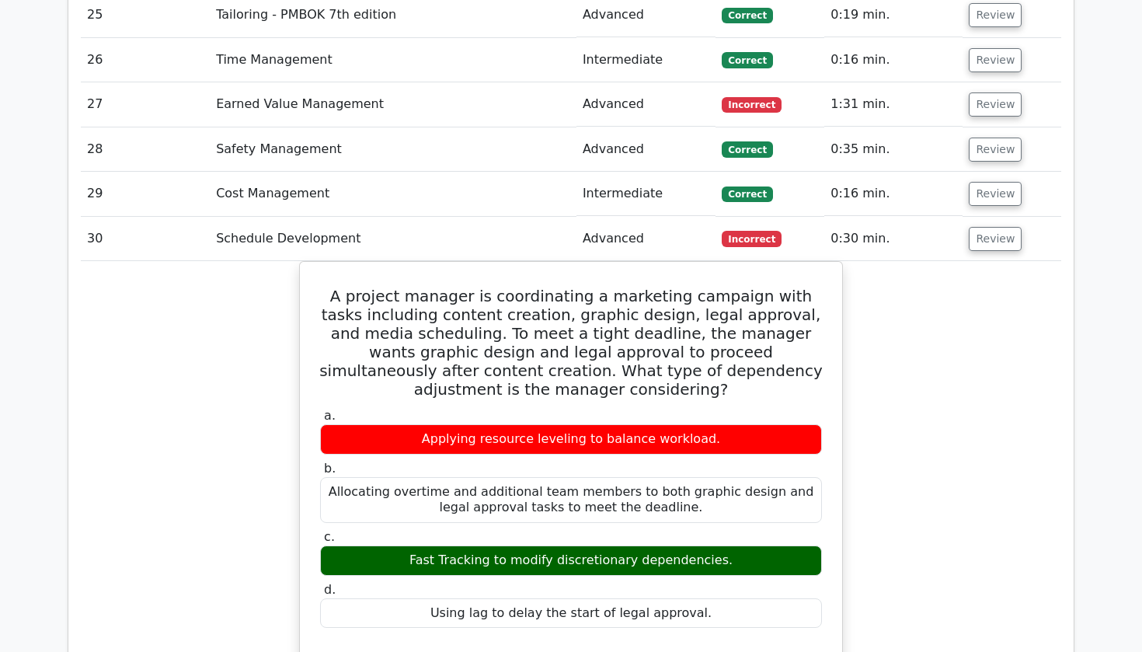
scroll to position [3010, 0]
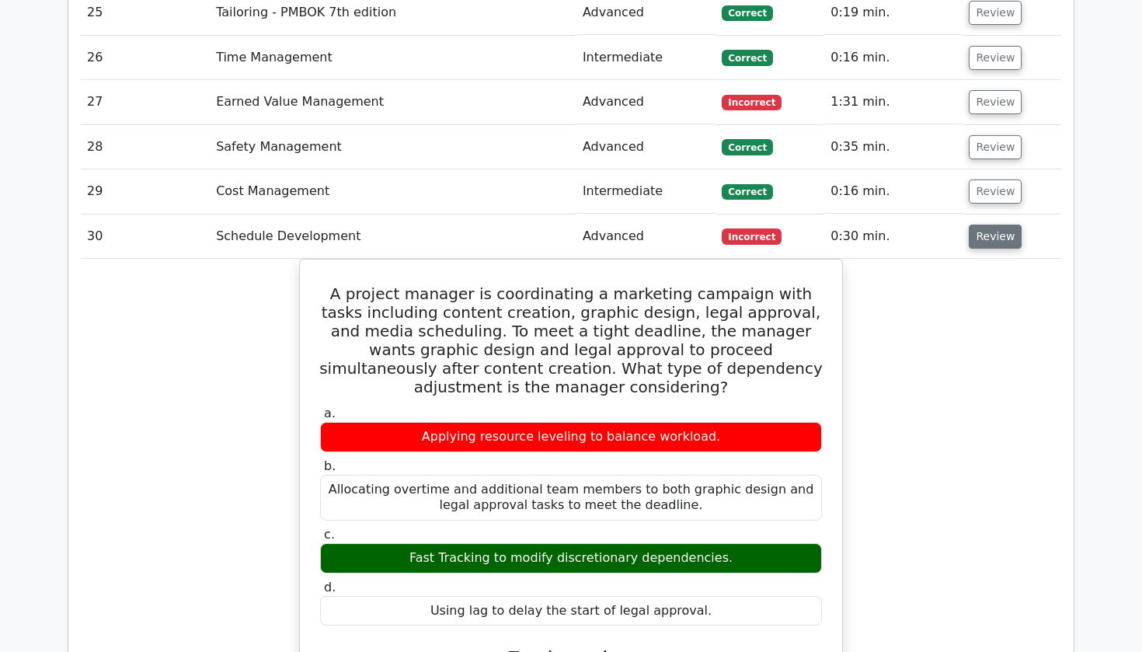
click at [1005, 225] on button "Review" at bounding box center [995, 237] width 53 height 24
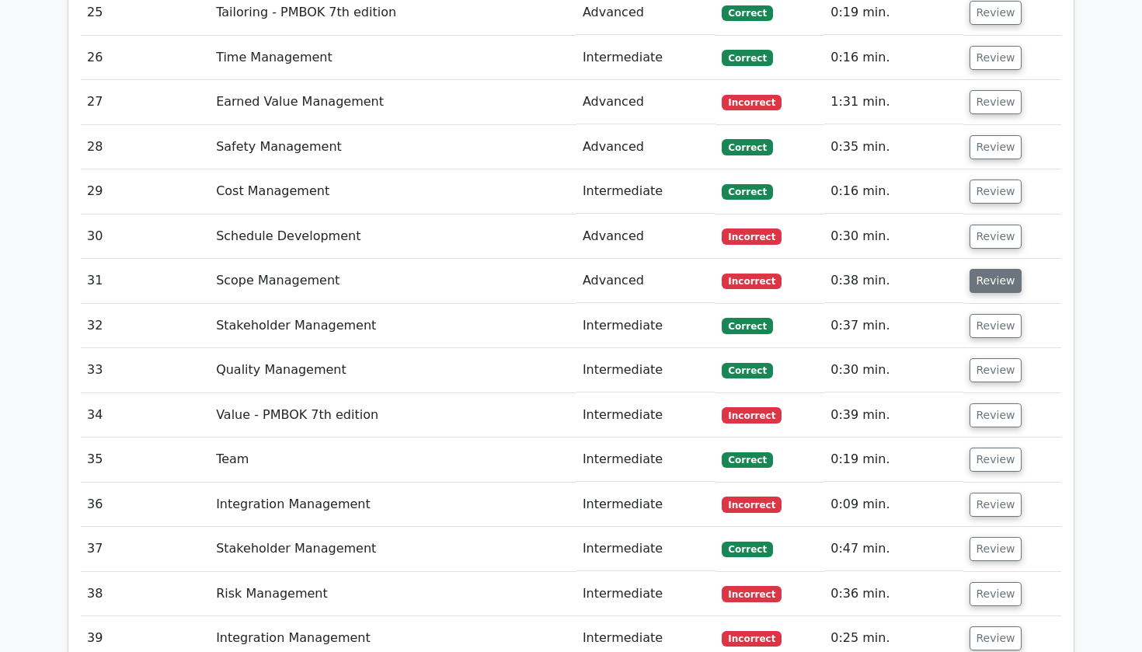
click at [991, 269] on button "Review" at bounding box center [996, 281] width 53 height 24
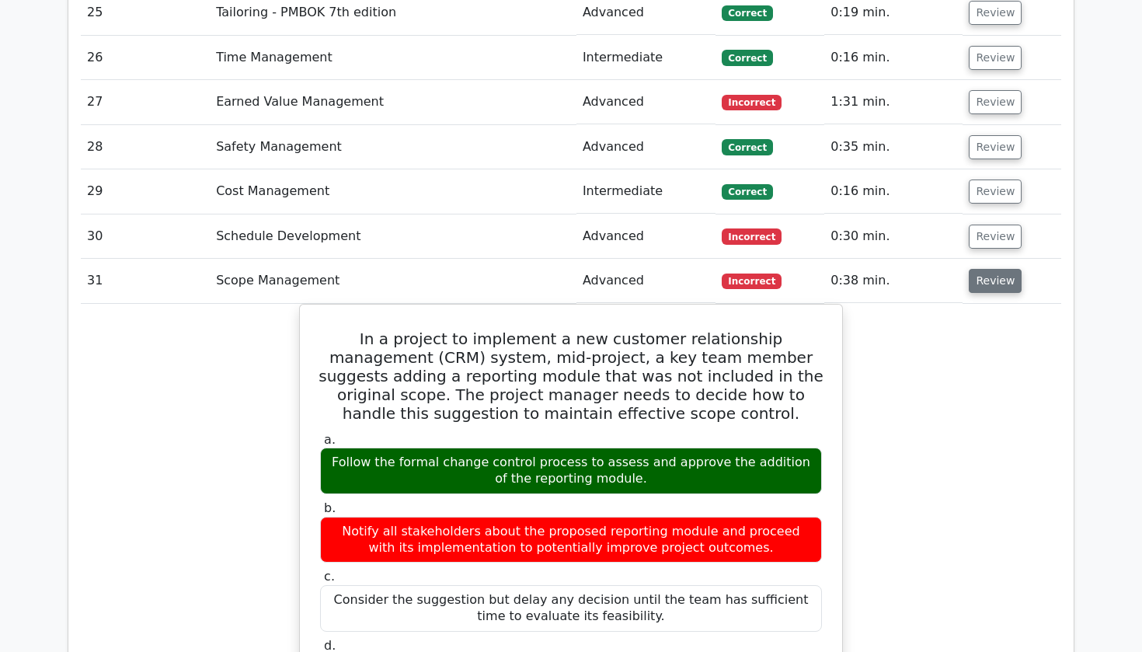
click at [991, 269] on button "Review" at bounding box center [995, 281] width 53 height 24
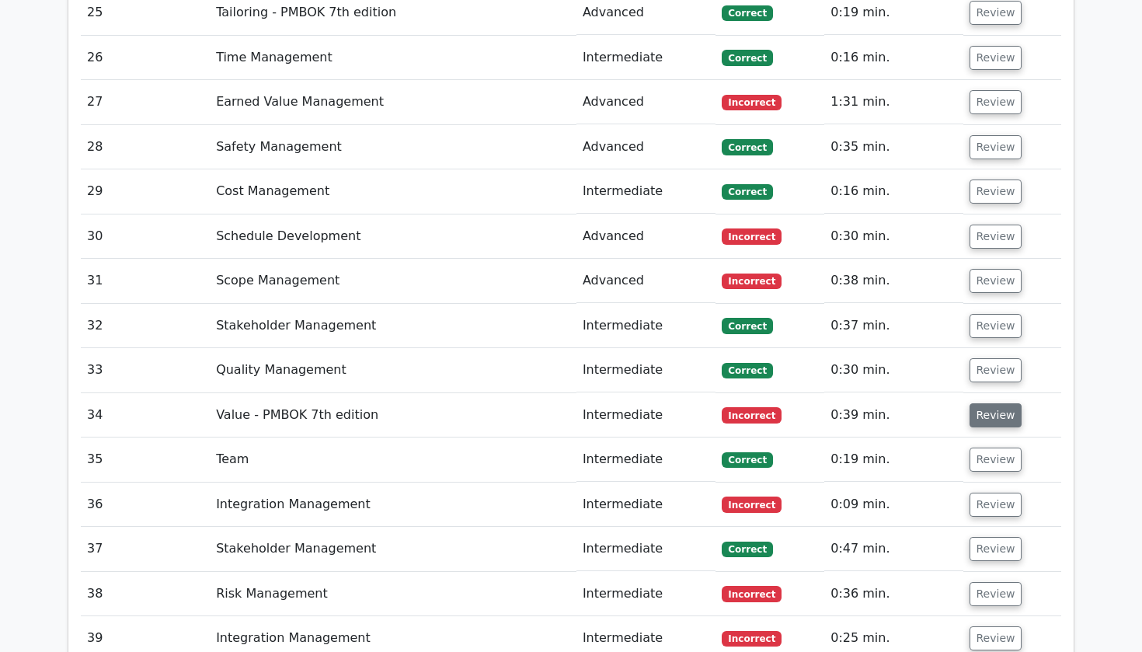
click at [995, 403] on button "Review" at bounding box center [996, 415] width 53 height 24
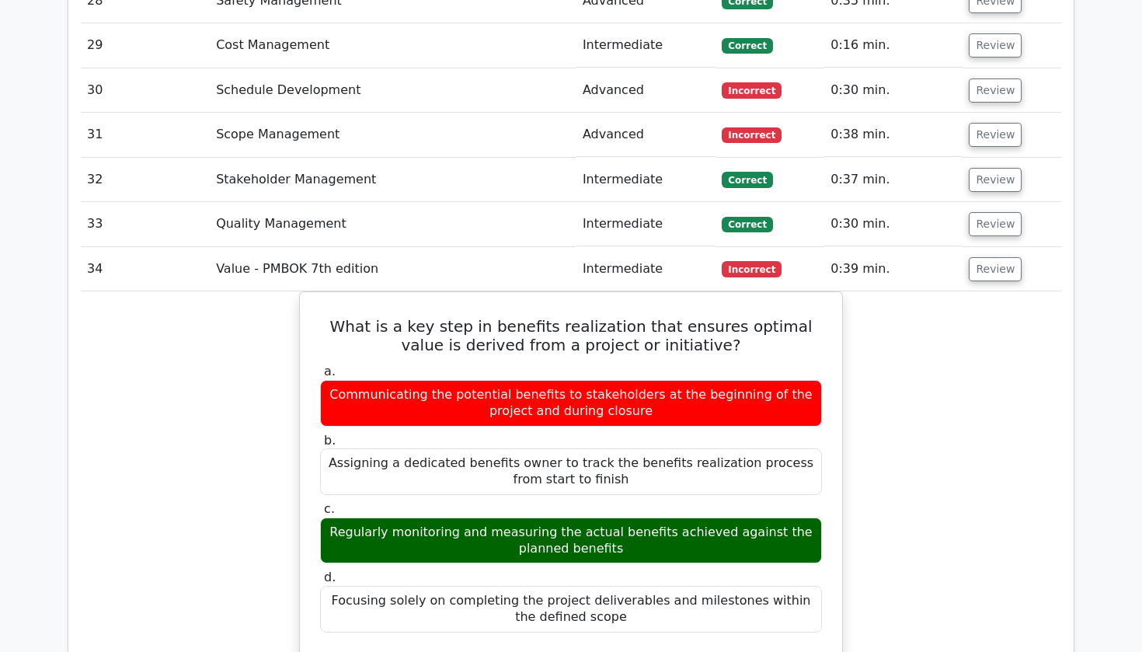
scroll to position [3158, 0]
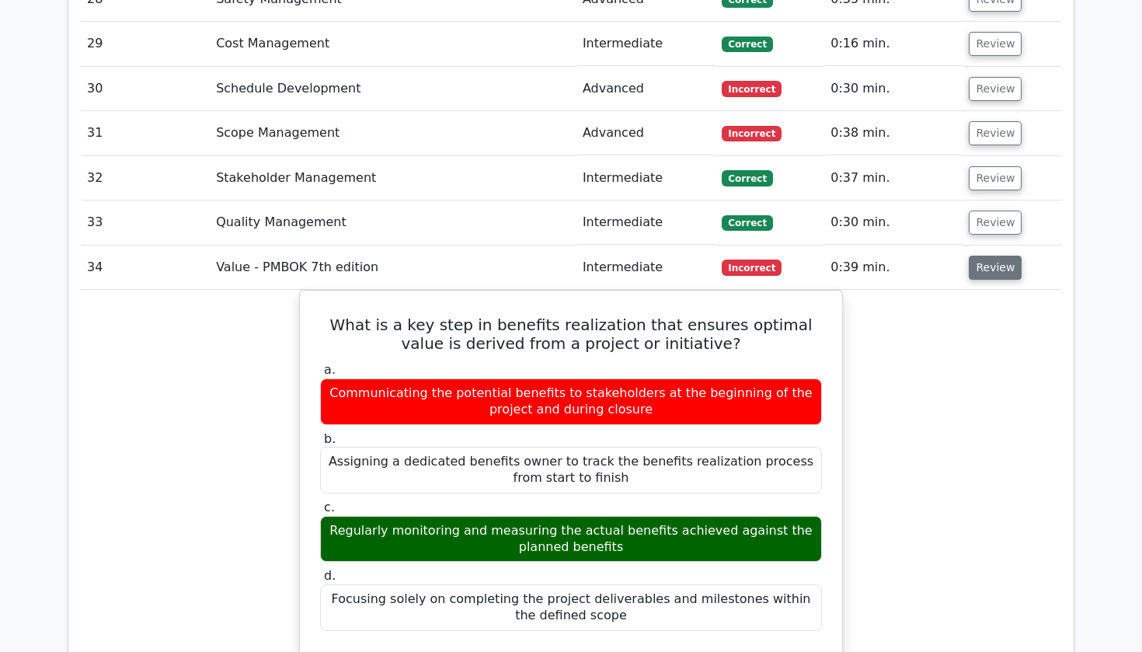
click at [989, 256] on button "Review" at bounding box center [995, 268] width 53 height 24
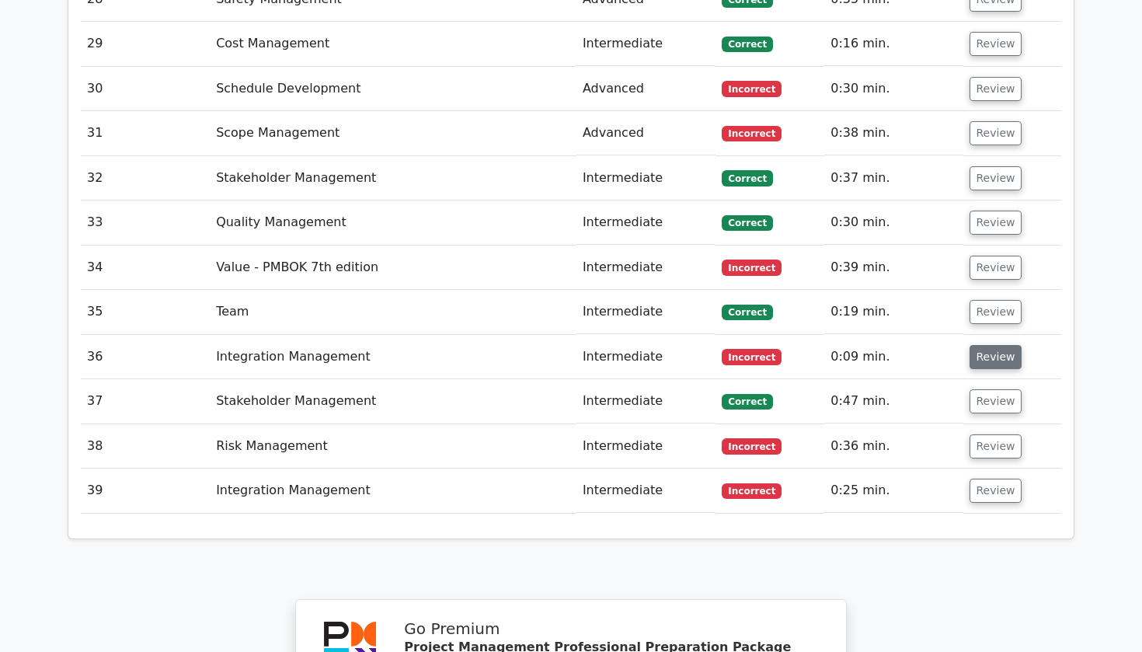
click at [994, 345] on button "Review" at bounding box center [996, 357] width 53 height 24
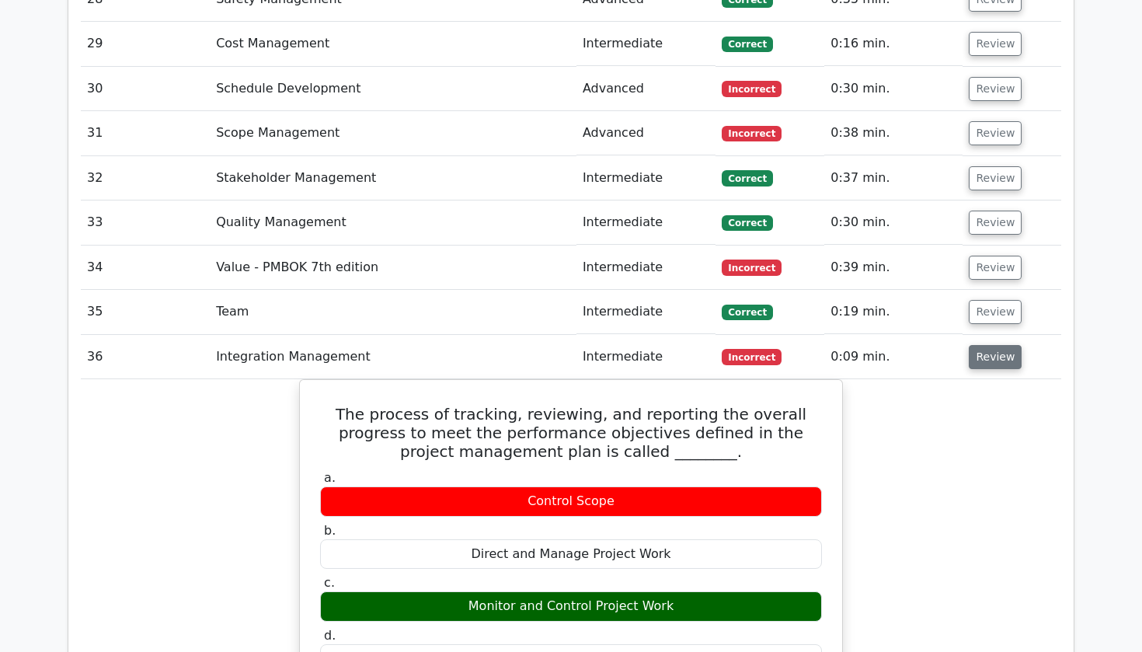
click at [994, 345] on button "Review" at bounding box center [995, 357] width 53 height 24
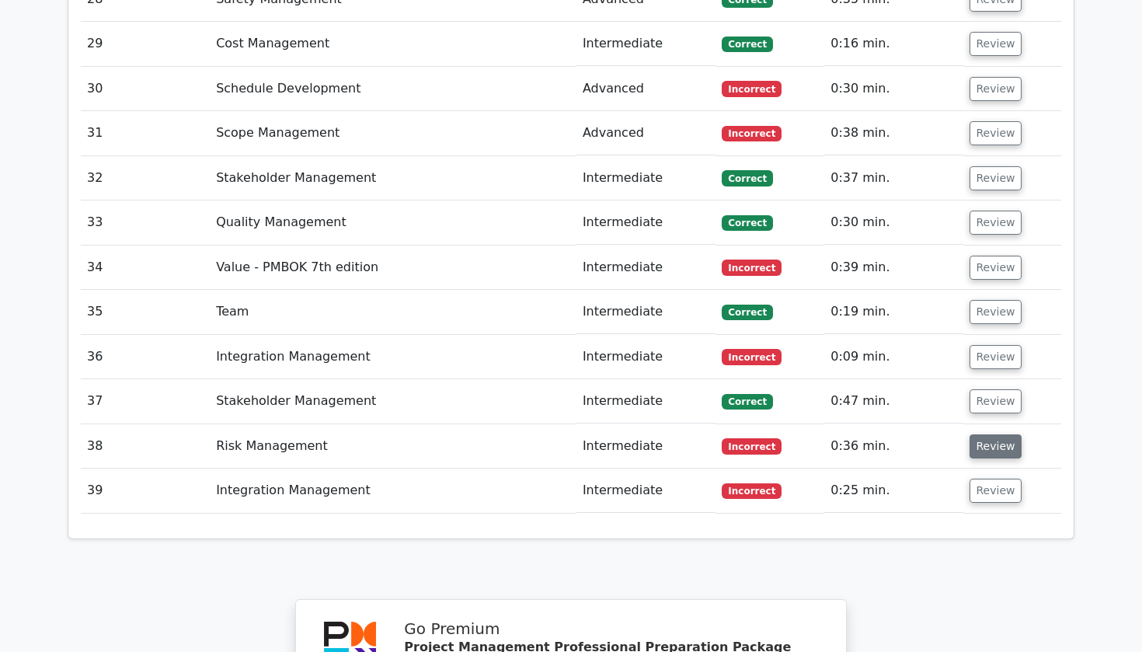
click at [995, 434] on button "Review" at bounding box center [996, 446] width 53 height 24
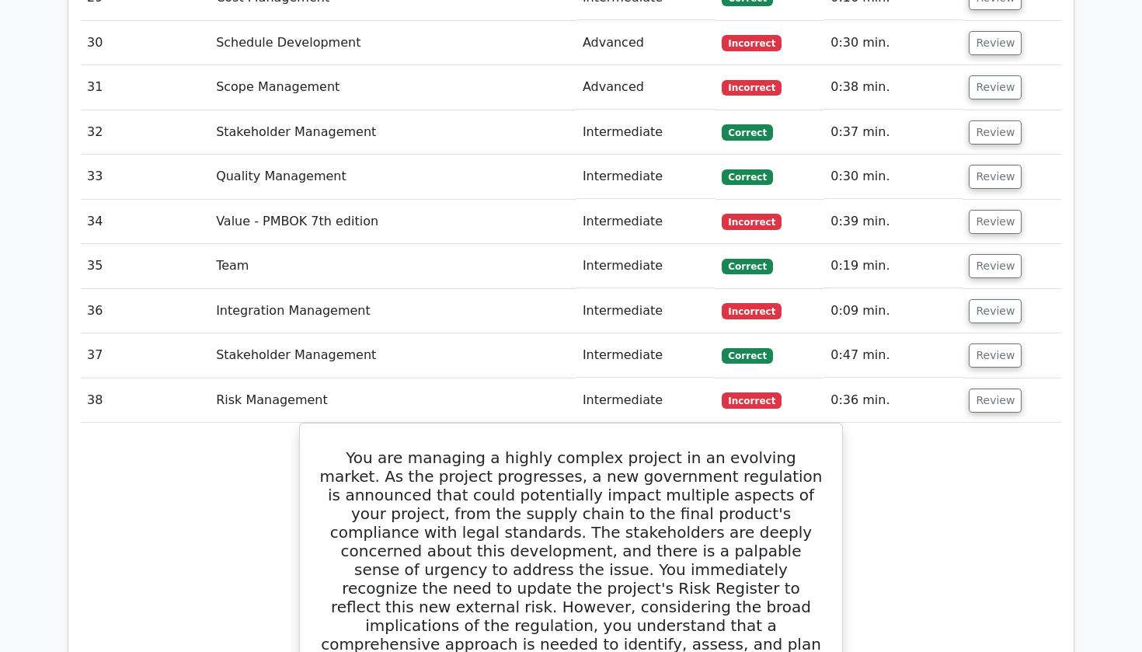
scroll to position [3206, 0]
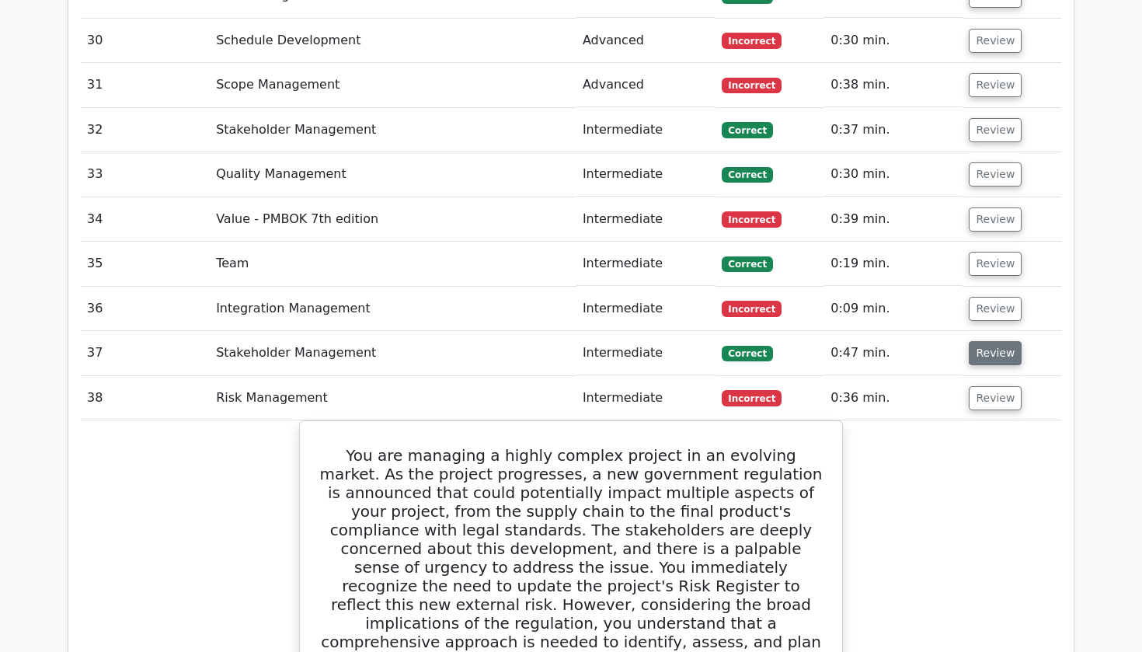
click at [1004, 341] on button "Review" at bounding box center [995, 353] width 53 height 24
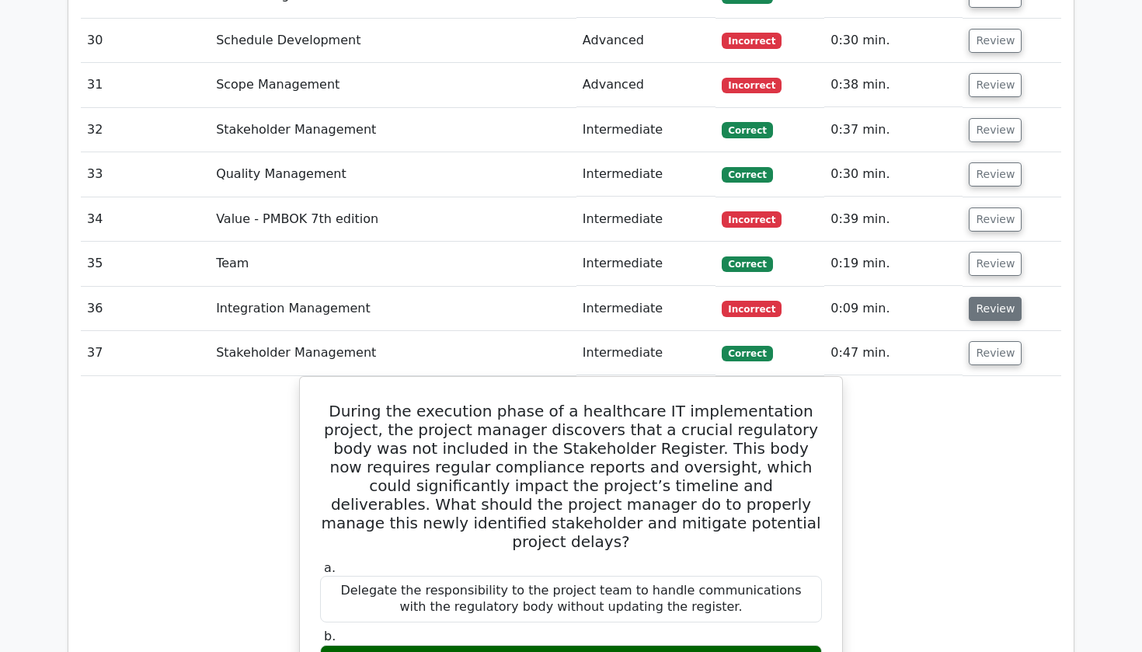
click at [1003, 297] on button "Review" at bounding box center [995, 309] width 53 height 24
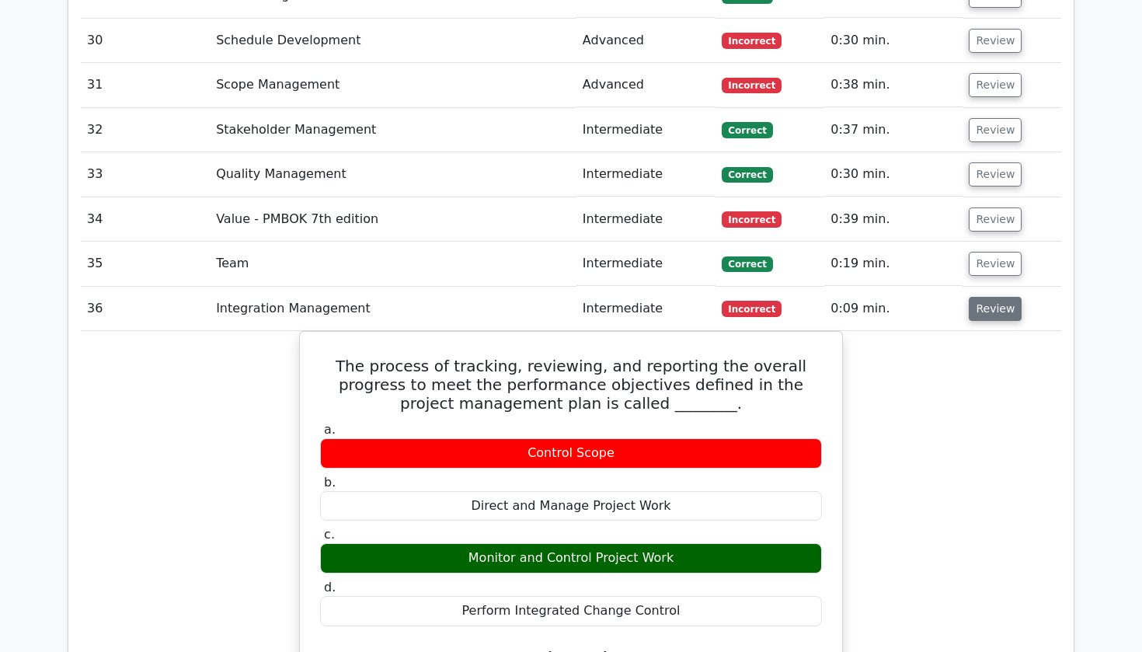
click at [1003, 297] on button "Review" at bounding box center [995, 309] width 53 height 24
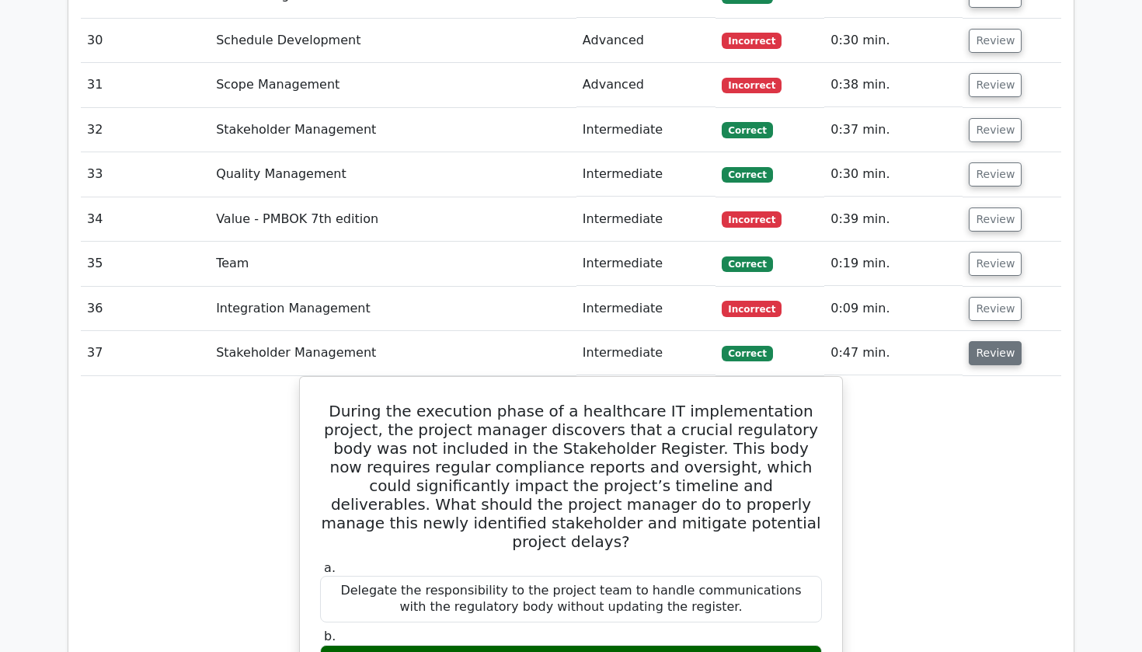
click at [992, 341] on button "Review" at bounding box center [995, 353] width 53 height 24
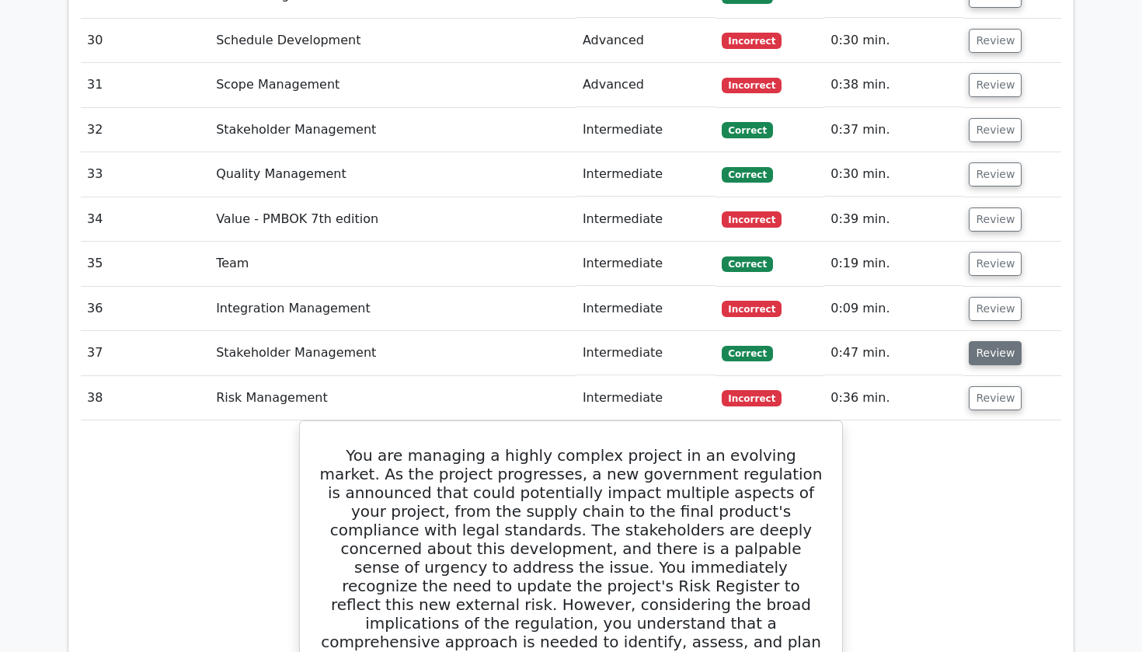
click at [994, 341] on button "Review" at bounding box center [995, 353] width 53 height 24
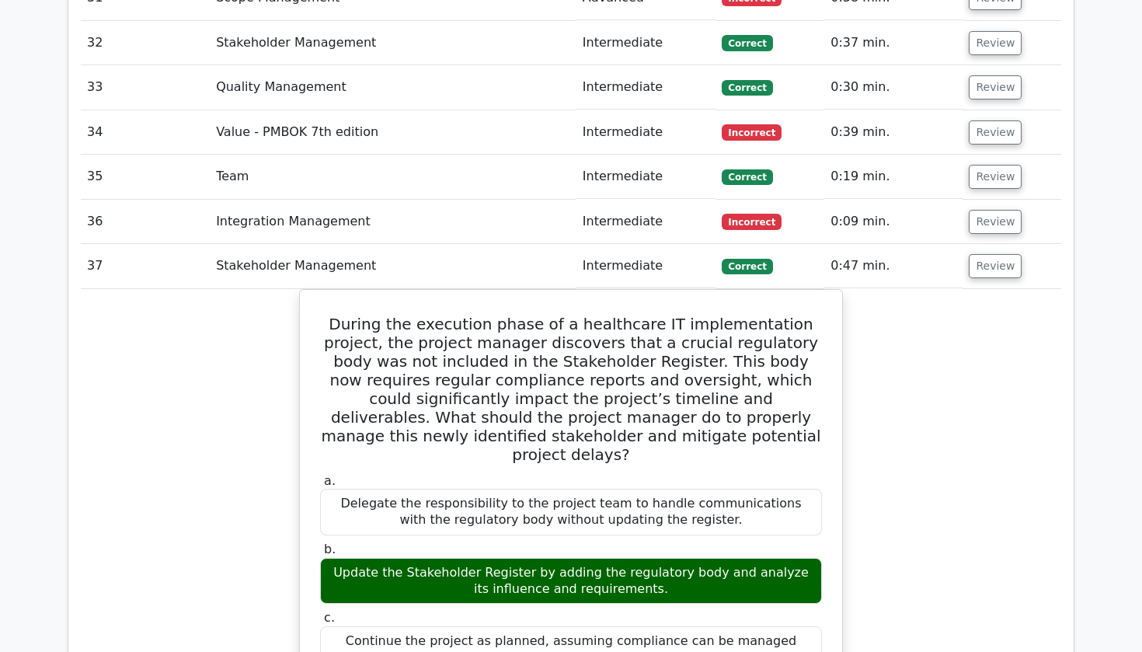
scroll to position [3291, 0]
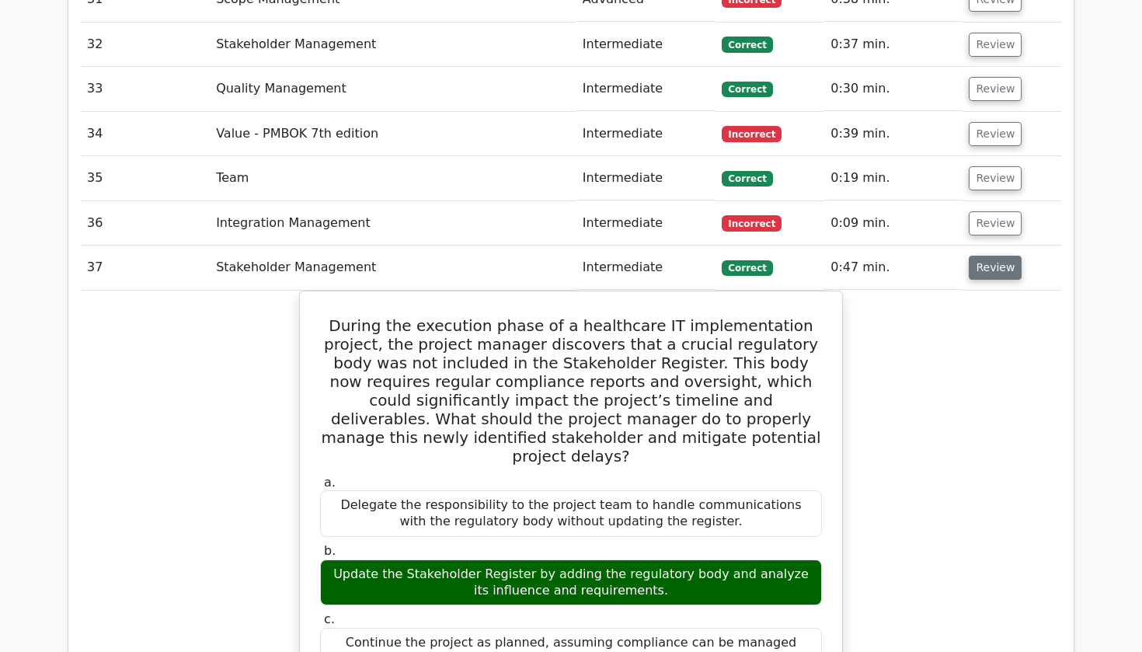
click at [1000, 256] on button "Review" at bounding box center [995, 268] width 53 height 24
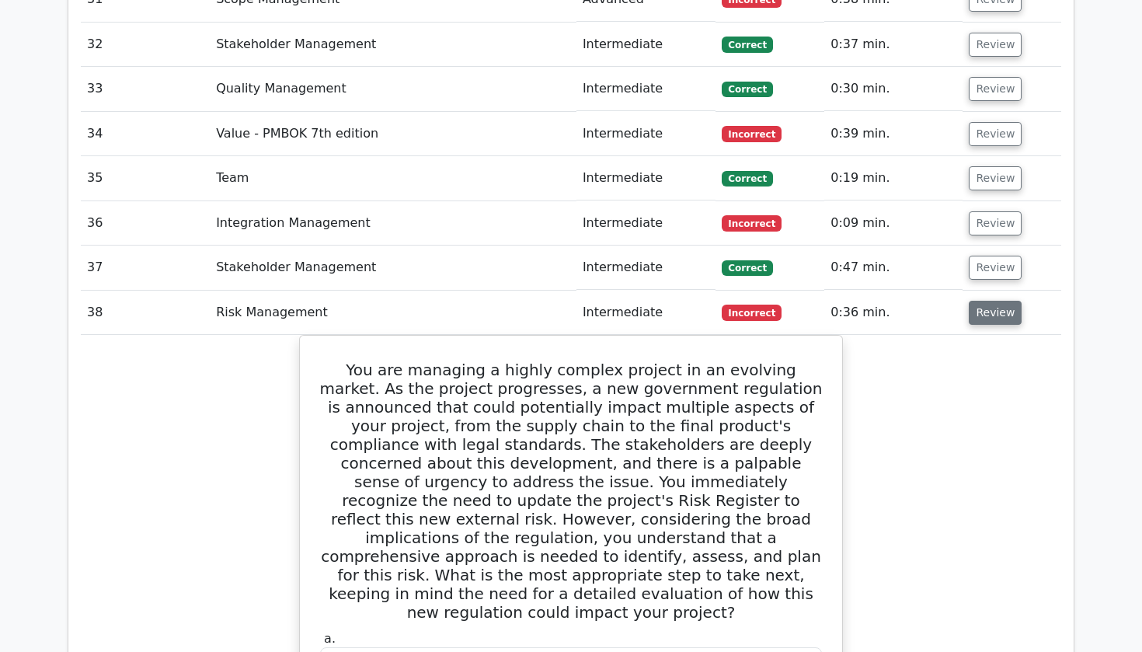
click at [991, 301] on button "Review" at bounding box center [995, 313] width 53 height 24
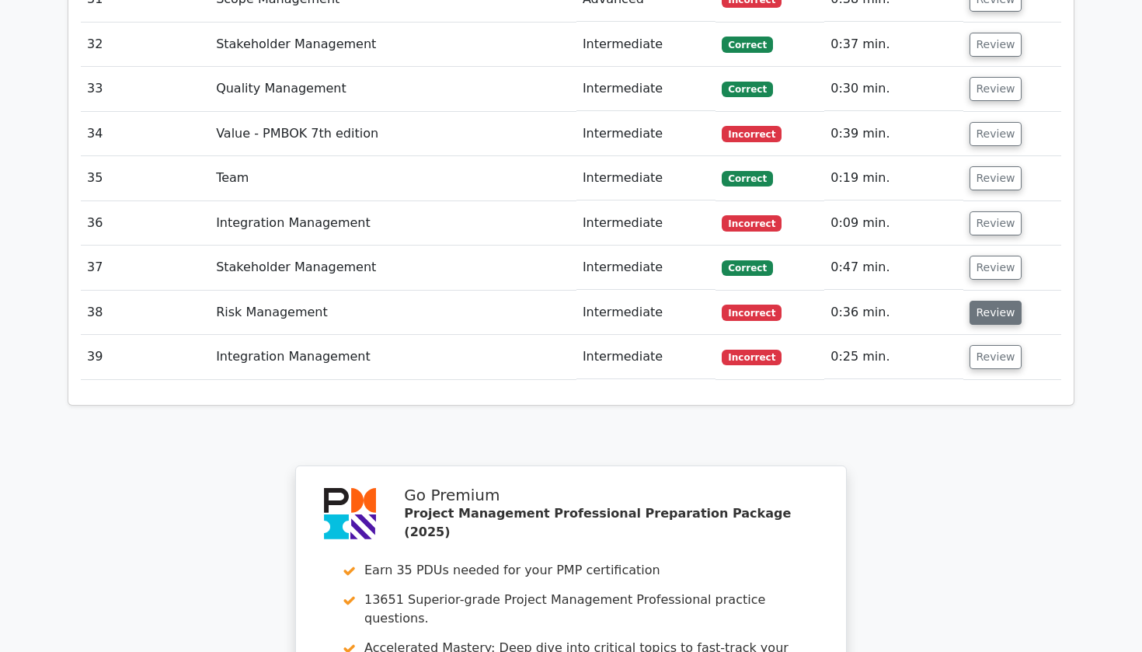
click at [991, 301] on button "Review" at bounding box center [996, 313] width 53 height 24
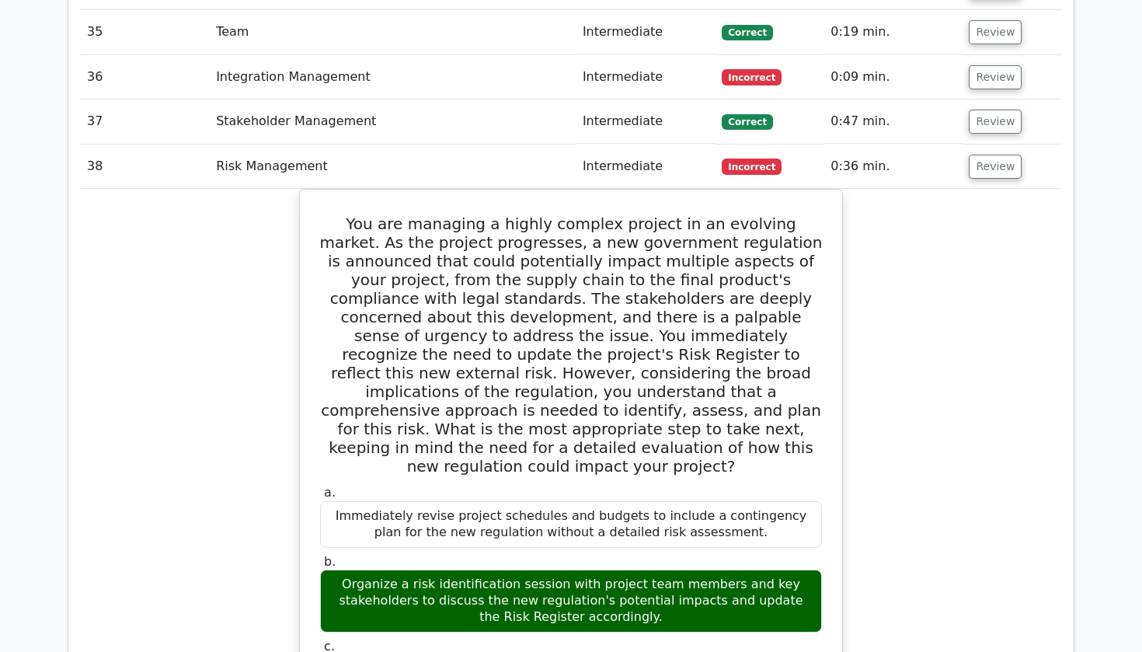
scroll to position [3437, 0]
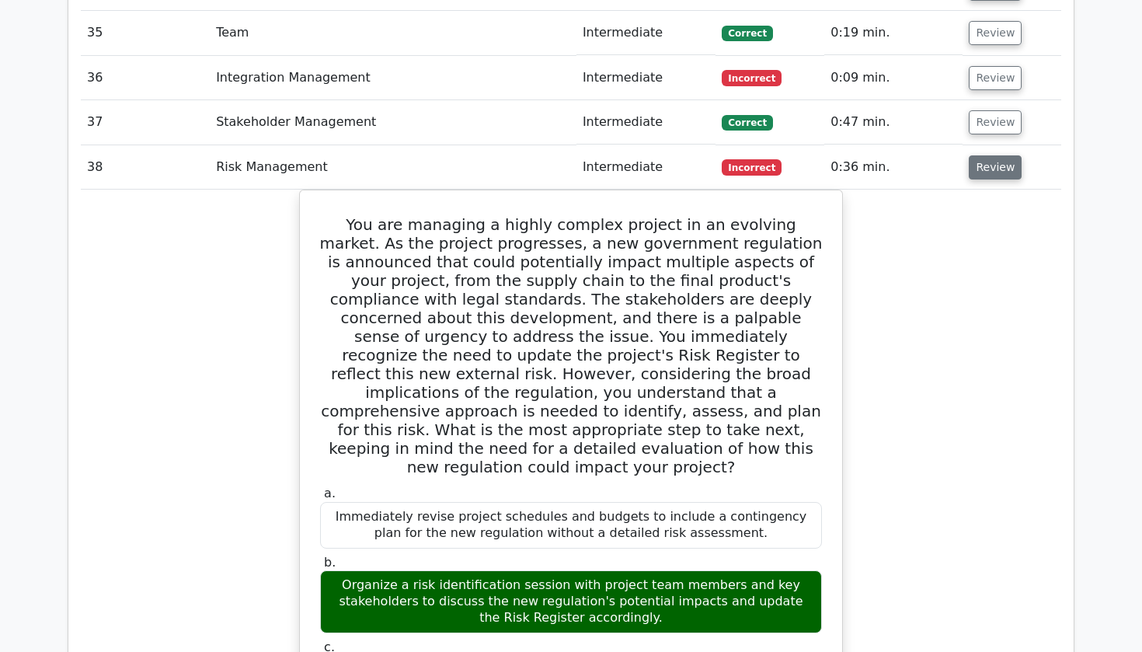
click at [1009, 155] on button "Review" at bounding box center [995, 167] width 53 height 24
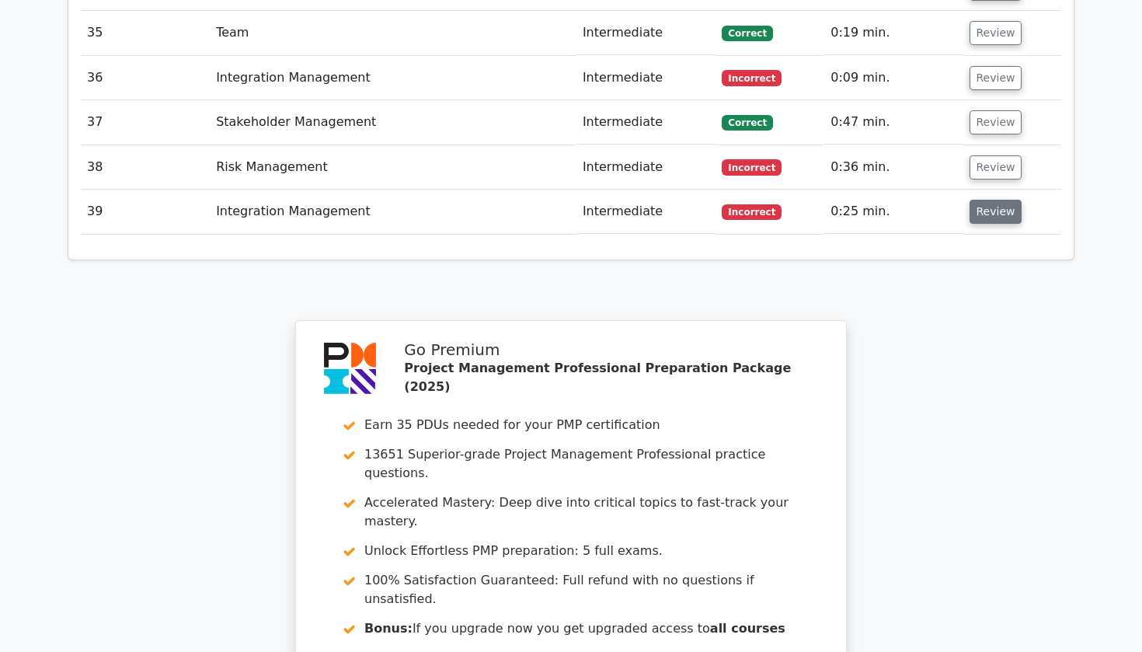
click at [999, 200] on button "Review" at bounding box center [996, 212] width 53 height 24
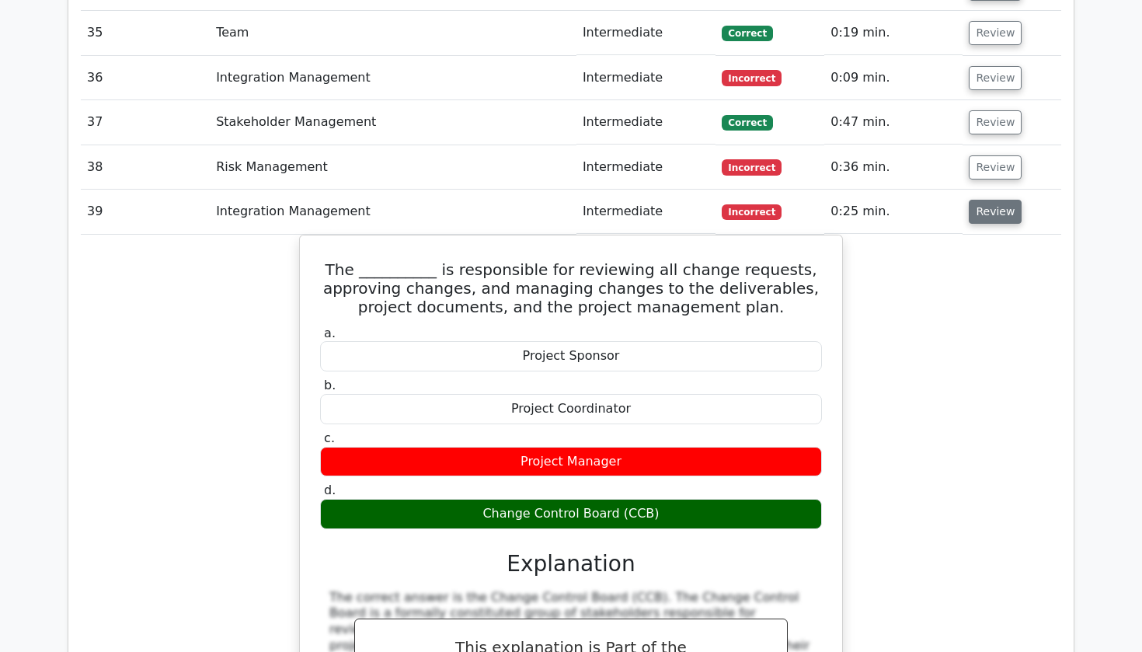
click at [1009, 200] on button "Review" at bounding box center [995, 212] width 53 height 24
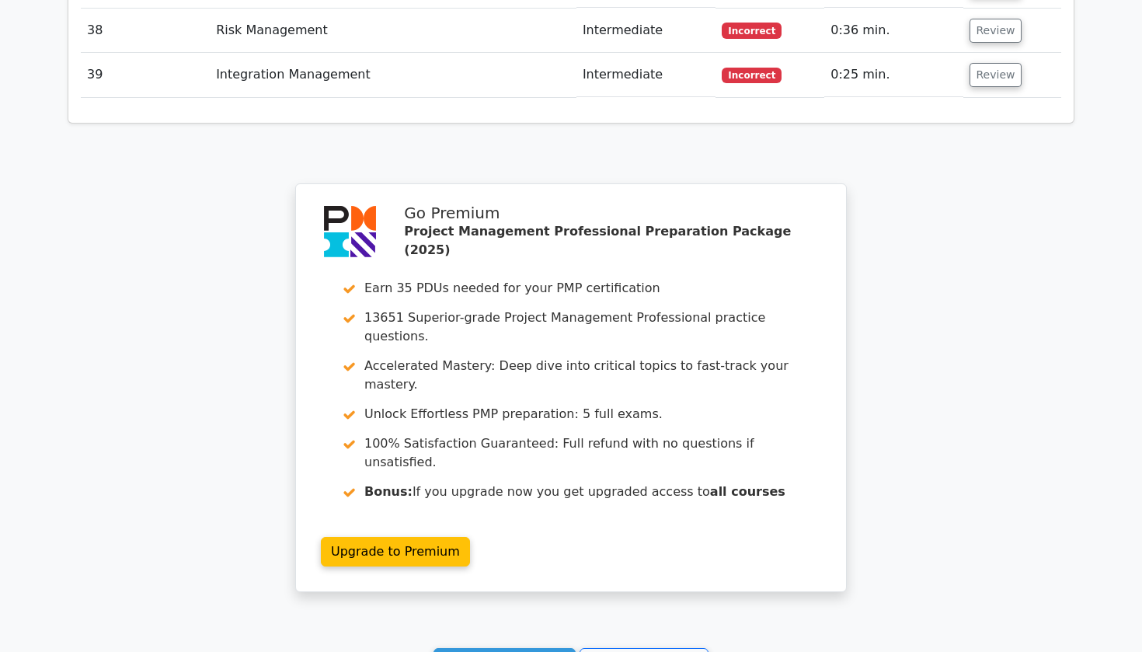
scroll to position [3683, 0]
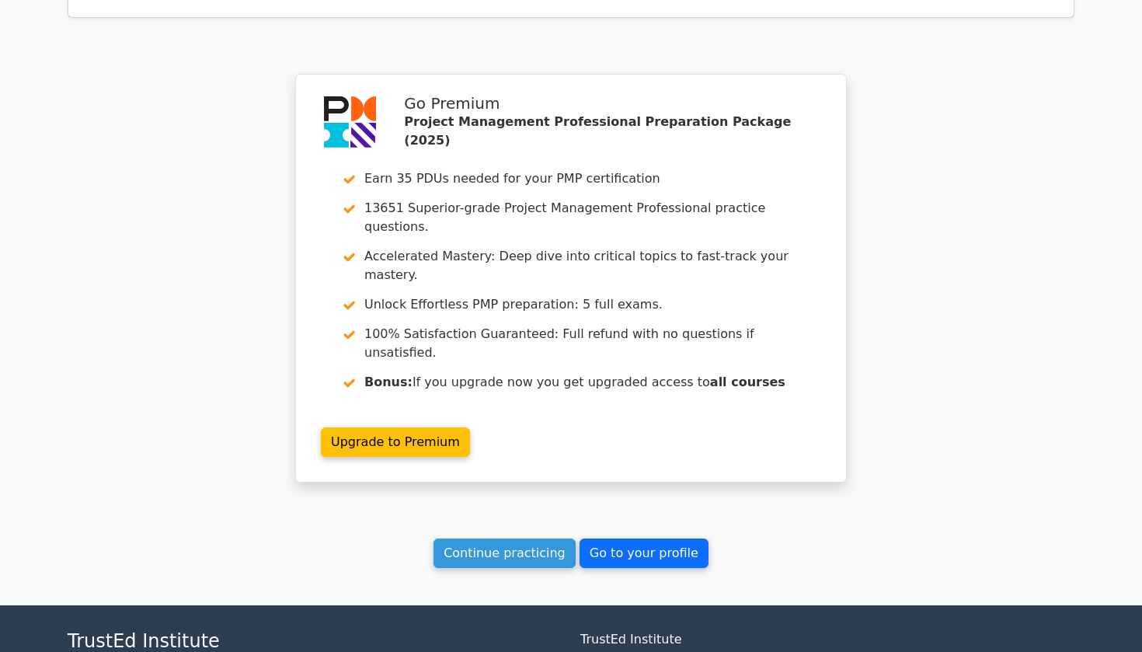
click at [604, 538] on link "Go to your profile" at bounding box center [644, 553] width 129 height 30
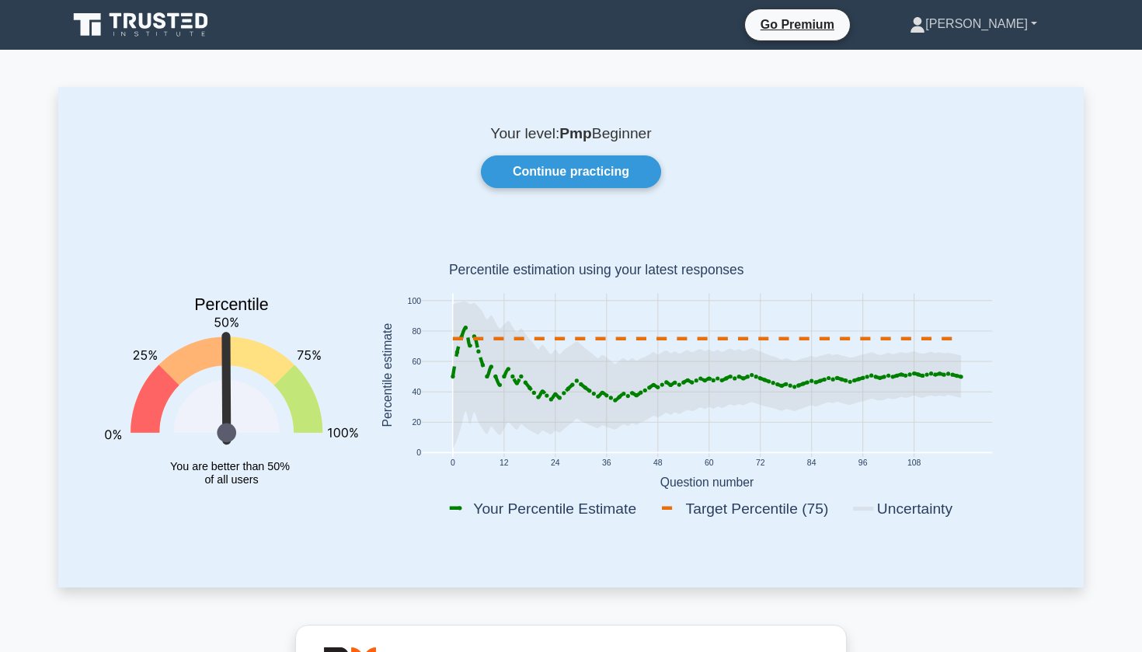
click at [1034, 28] on link "[PERSON_NAME]" at bounding box center [974, 24] width 202 height 31
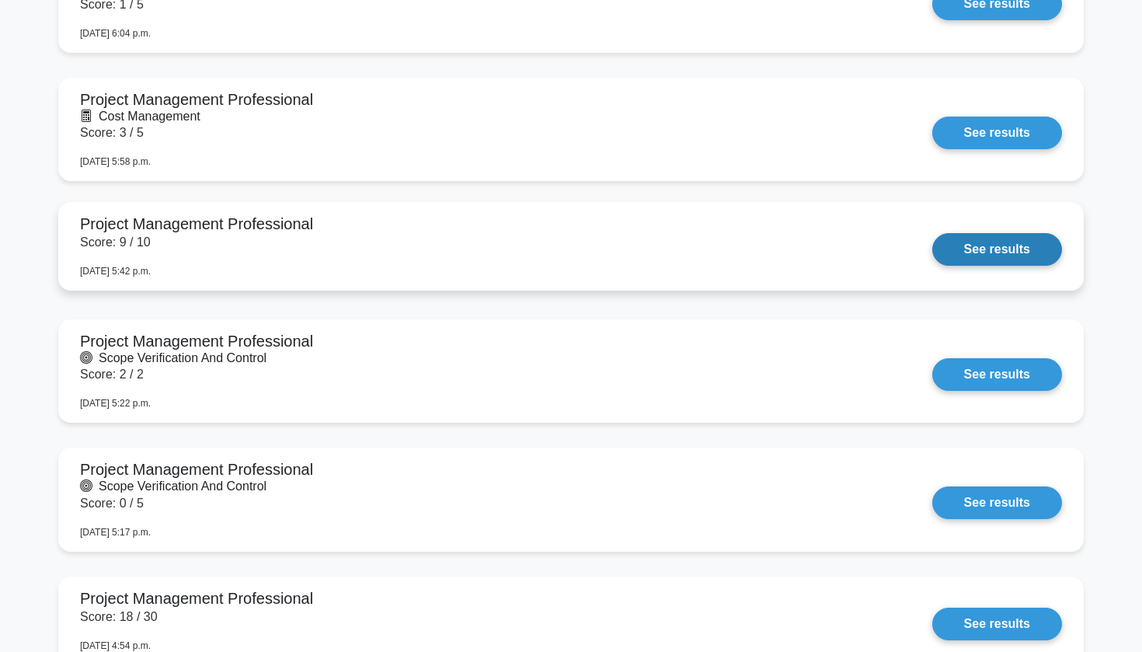
scroll to position [3227, 0]
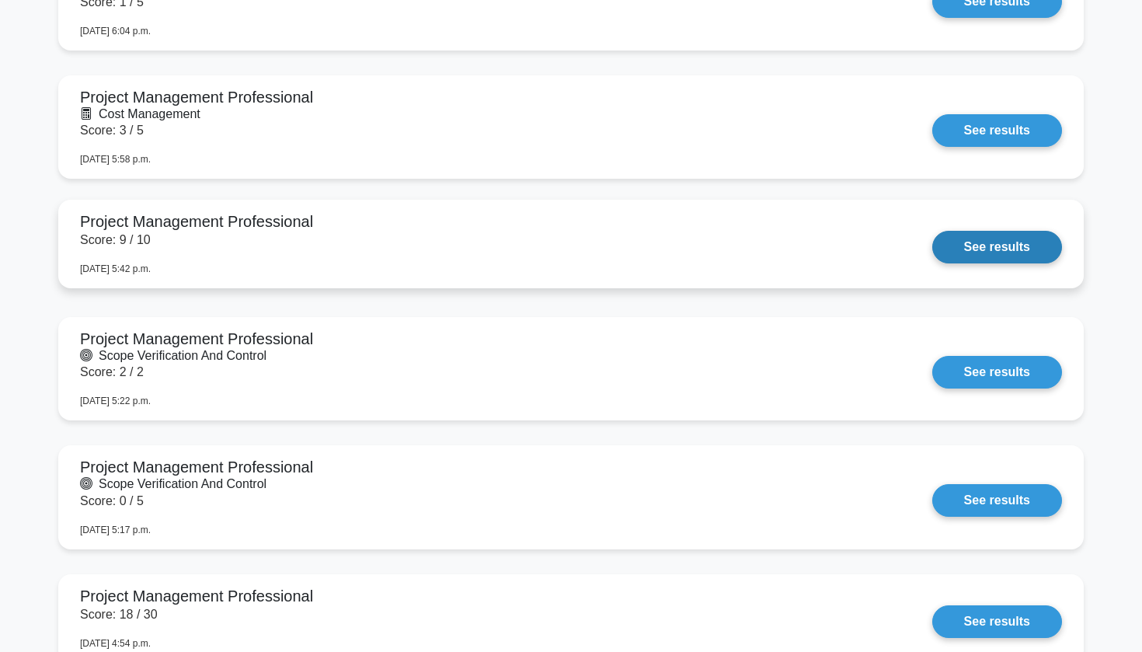
click at [932, 239] on link "See results" at bounding box center [997, 247] width 130 height 33
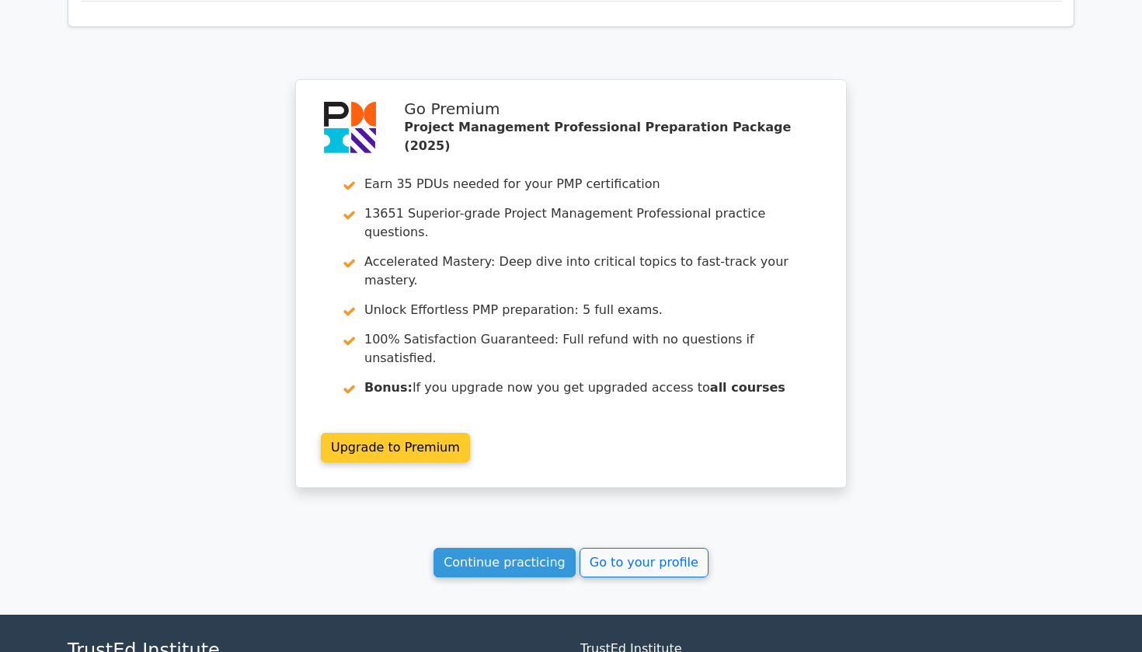
scroll to position [2615, 0]
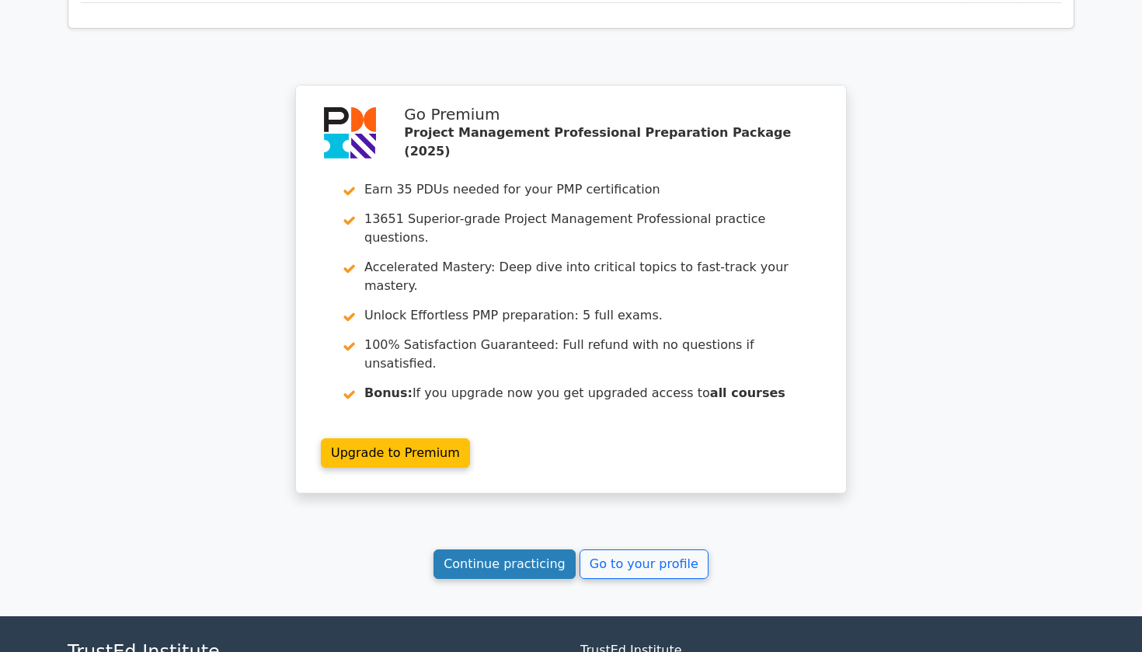
click at [528, 549] on link "Continue practicing" at bounding box center [505, 564] width 142 height 30
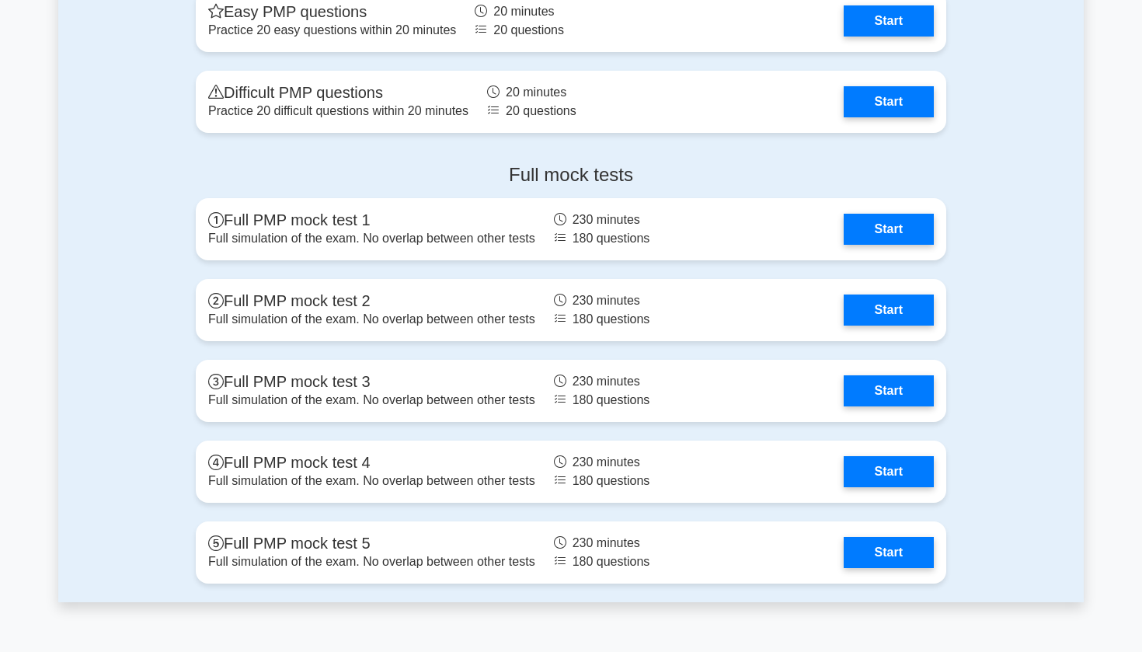
scroll to position [5694, 0]
